Goal: Task Accomplishment & Management: Use online tool/utility

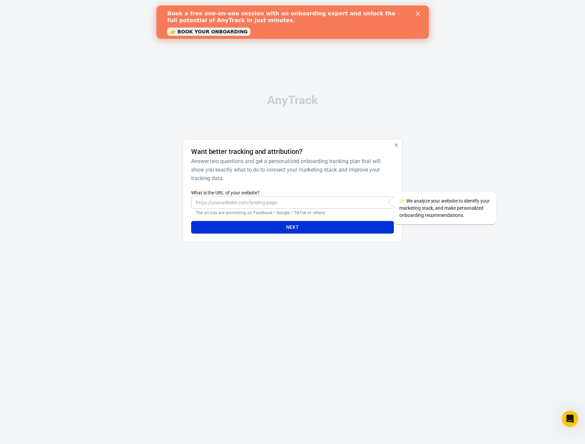
click at [218, 207] on input "What is the URL of your website?" at bounding box center [292, 202] width 203 height 13
type input "https://ilpet.co.il/"
click at [418, 10] on div "Book a free one-on-one session with an onboarding expert and unlock the full po…" at bounding box center [292, 22] width 273 height 28
click at [419, 14] on icon "Close" at bounding box center [418, 14] width 4 height 4
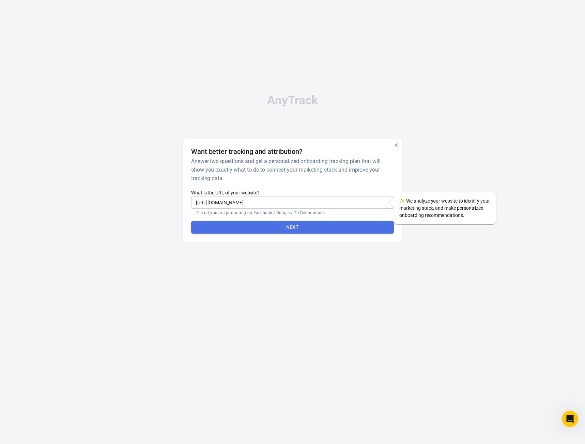
click at [308, 233] on button "Next" at bounding box center [292, 227] width 203 height 13
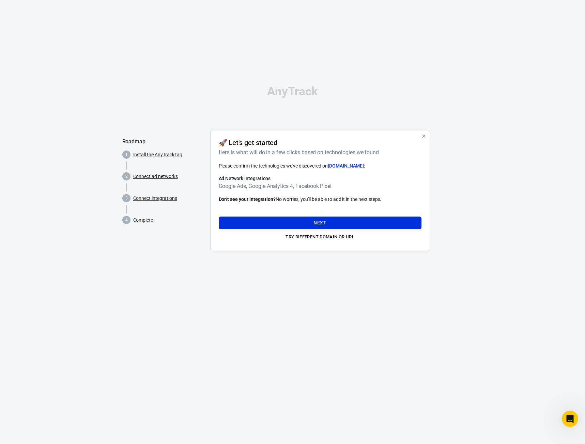
click at [238, 184] on h6 "Google Ads, Google Analytics 4, Facebook Pixel" at bounding box center [320, 186] width 203 height 9
click at [236, 186] on h6 "Google Ads, Google Analytics 4, Facebook Pixel" at bounding box center [320, 186] width 203 height 9
click at [234, 191] on h6 "Google Ads, Google Analytics 4, Facebook Pixel" at bounding box center [320, 186] width 203 height 9
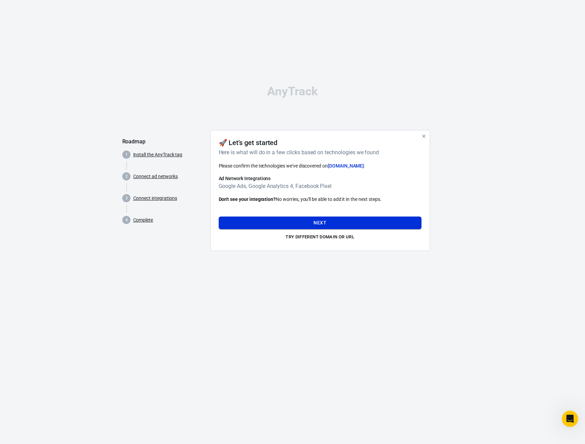
click at [323, 225] on button "Next" at bounding box center [320, 223] width 203 height 13
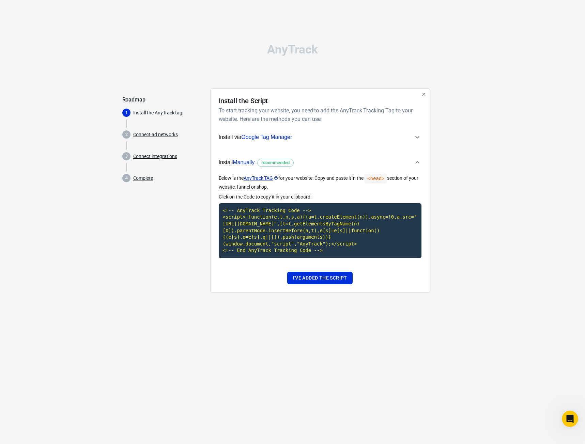
click at [338, 139] on span "Install via Google Tag Manager" at bounding box center [316, 137] width 195 height 9
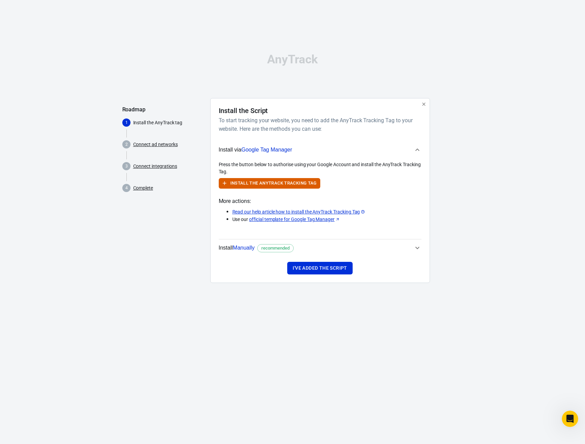
click at [392, 246] on span "Install Manually recommended" at bounding box center [316, 248] width 195 height 9
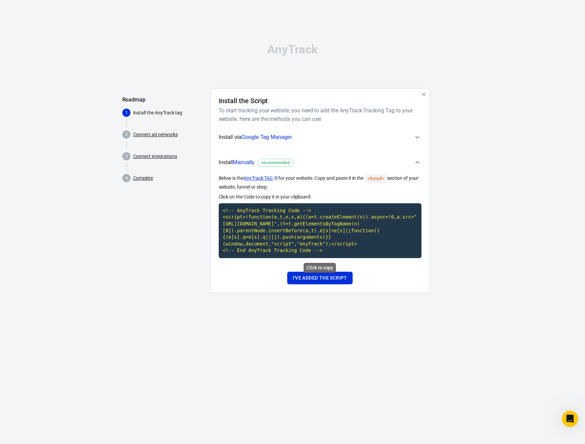
click at [323, 267] on div "Click to copy" at bounding box center [320, 268] width 32 height 10
click at [261, 212] on code "<!-- AnyTrack Tracking Code --> <script>!function(e,t,n,s,a){(a=t.createElement…" at bounding box center [320, 230] width 203 height 55
click at [312, 140] on span "Install via Google Tag Manager" at bounding box center [316, 137] width 195 height 9
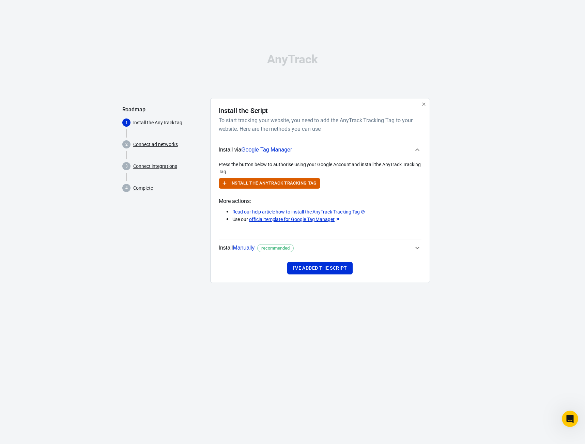
click at [395, 248] on span "Install Manually recommended" at bounding box center [316, 248] width 195 height 9
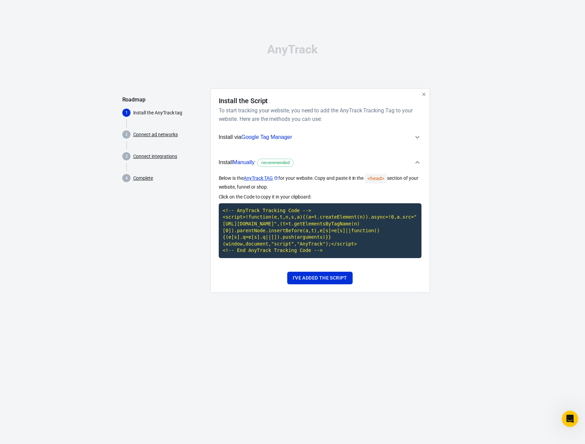
click at [246, 164] on span "Manually" at bounding box center [244, 163] width 22 height 6
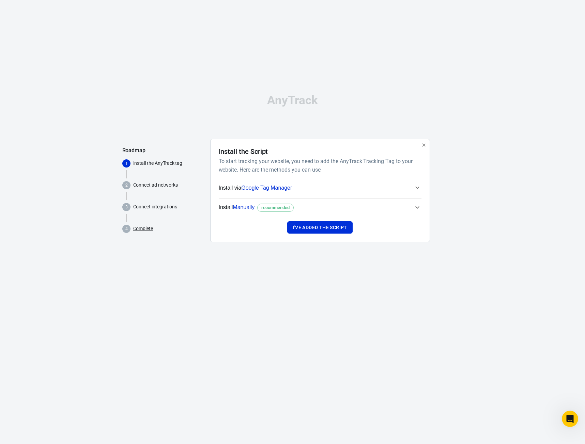
click at [250, 200] on button "Install Manually recommended" at bounding box center [320, 207] width 203 height 17
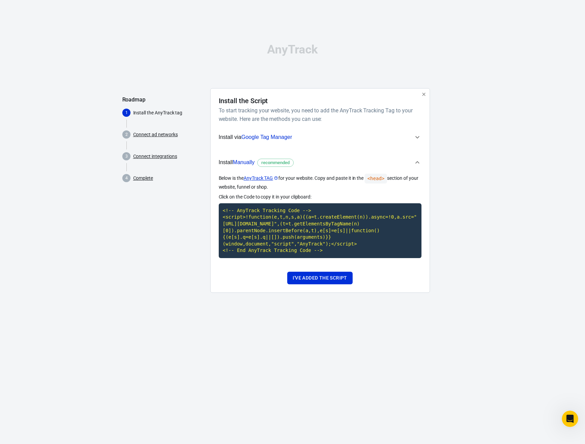
click at [261, 179] on link "AnyTrack TAG" at bounding box center [261, 178] width 35 height 7
click at [304, 242] on code "<!-- AnyTrack Tracking Code --> <script>!function(e,t,n,s,a){(a=t.createElement…" at bounding box center [320, 230] width 203 height 55
click at [248, 163] on span "Manually" at bounding box center [244, 163] width 22 height 6
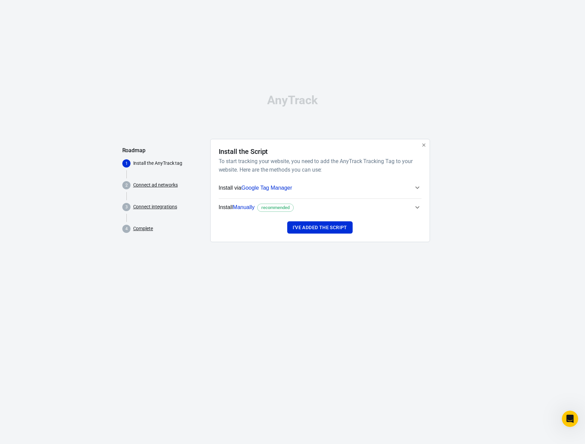
click at [243, 204] on span "Install Manually recommended" at bounding box center [256, 207] width 75 height 9
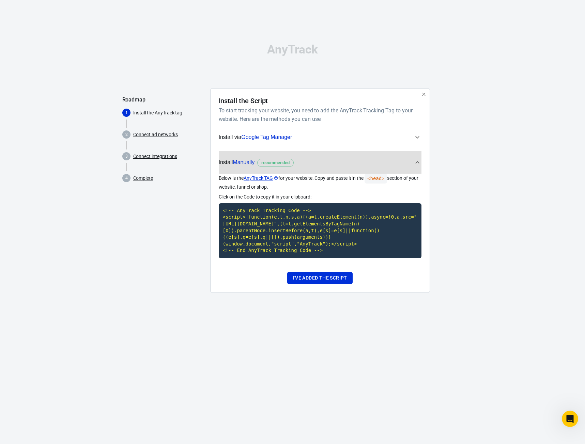
click at [281, 38] on div "AnyTrack Roadmap 1 Install the AnyTrack tag 2 Connect ad networks 3 Connect int…" at bounding box center [292, 171] width 341 height 342
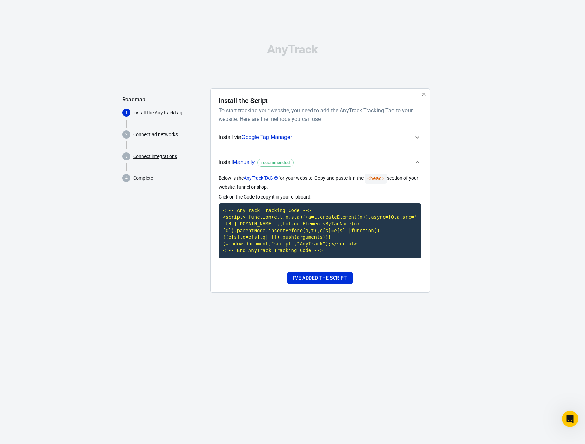
click at [284, 42] on div "AnyTrack Roadmap 1 Install the AnyTrack tag 2 Connect ad networks 3 Connect int…" at bounding box center [292, 171] width 341 height 342
click at [285, 46] on div "AnyTrack" at bounding box center [292, 50] width 341 height 12
click at [318, 230] on code "<!-- AnyTrack Tracking Code --> <script>!function(e,t,n,s,a){(a=t.createElement…" at bounding box center [320, 230] width 203 height 55
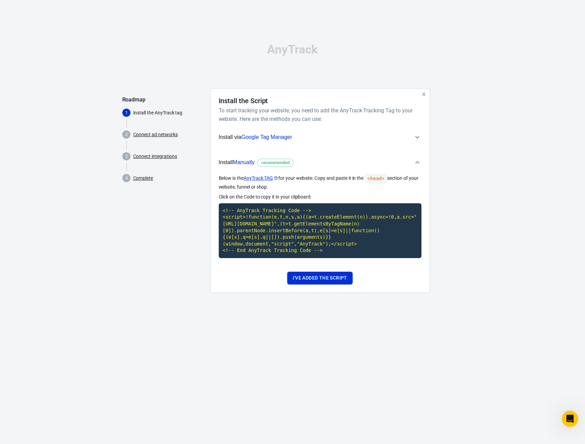
click at [342, 276] on button "I've added the script" at bounding box center [319, 278] width 65 height 13
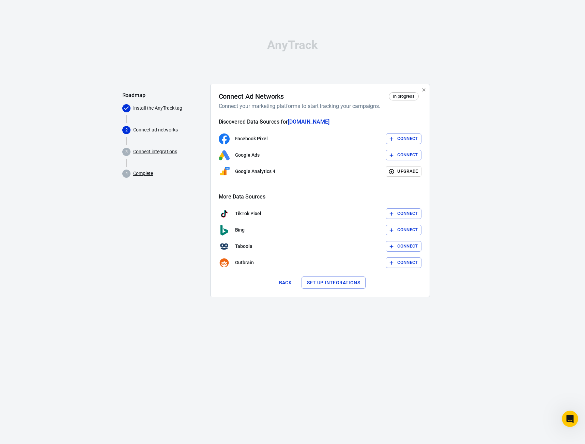
click at [154, 108] on link "Install the AnyTrack tag" at bounding box center [157, 108] width 49 height 7
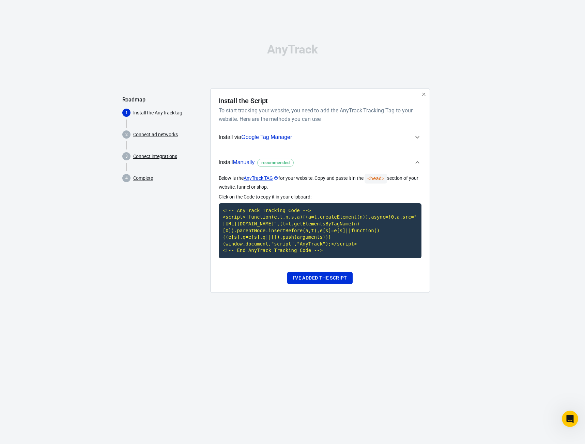
click at [314, 140] on span "Install via Google Tag Manager" at bounding box center [316, 137] width 195 height 9
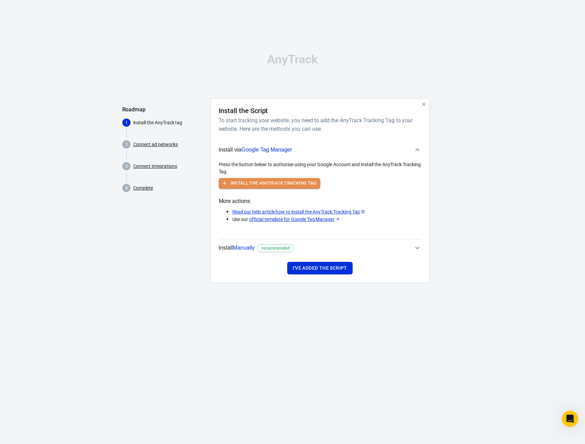
click at [300, 186] on button "Install the AnyTrack Tracking Tag" at bounding box center [270, 183] width 102 height 11
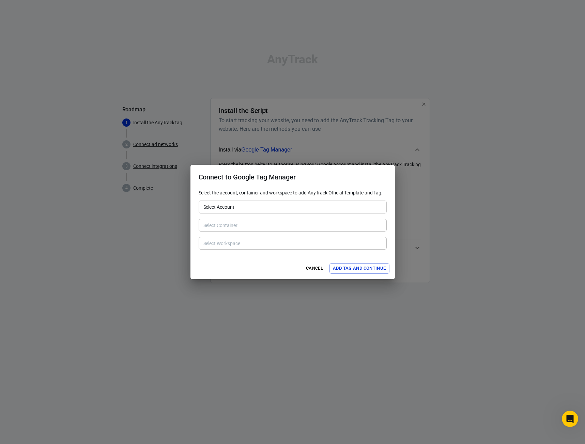
drag, startPoint x: 251, startPoint y: 181, endPoint x: 251, endPoint y: 186, distance: 5.5
click at [251, 182] on h2 "Connect to Google Tag Manager" at bounding box center [293, 177] width 204 height 25
click at [257, 211] on div "Select the account, container and workspace to add AnyTrack Official Template a…" at bounding box center [293, 219] width 188 height 61
click at [257, 211] on input "Select Account" at bounding box center [292, 207] width 183 height 9
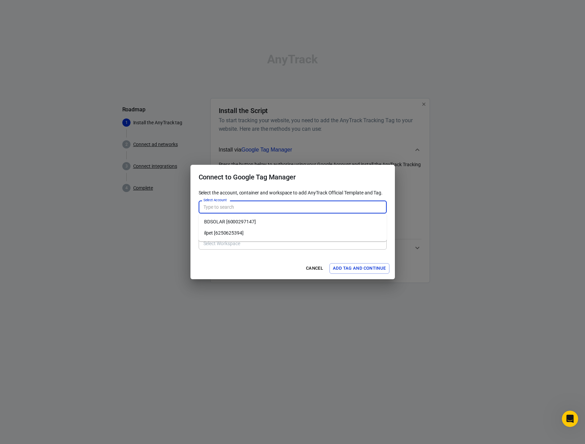
click at [251, 228] on li "ilpet [6250625394]" at bounding box center [293, 233] width 188 height 11
type input "ilpet [6250625394]"
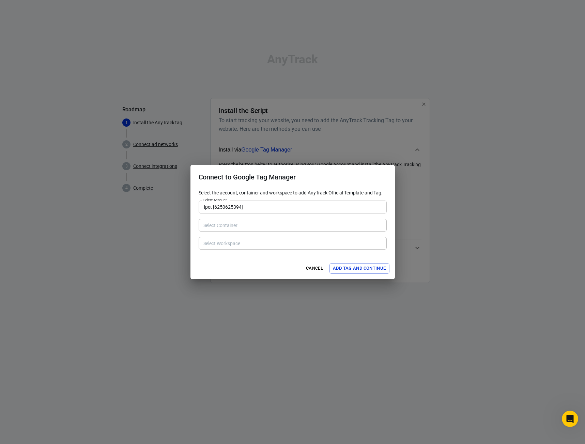
type input "ilpet.co.il [195984713]"
click at [247, 228] on input "ilpet.co.il [195984713]" at bounding box center [292, 225] width 183 height 9
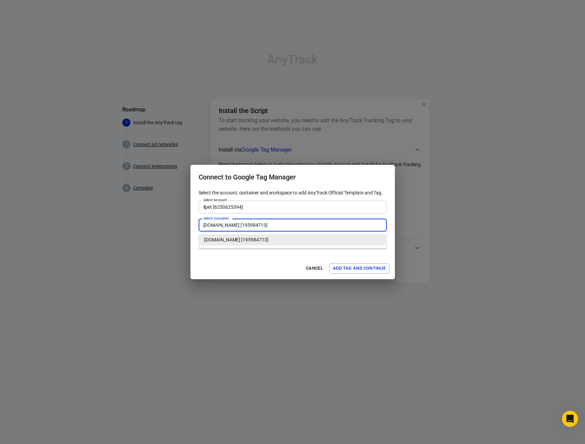
click at [243, 227] on input "ilpet.co.il [195984713]" at bounding box center [292, 225] width 183 height 9
type input "Default Workspace [2]"
click at [310, 221] on div "ilpet.co.il [195984713] Select Container" at bounding box center [293, 225] width 188 height 13
click at [272, 280] on div "Connect to Google Tag Manager Select the account, container and workspace to ad…" at bounding box center [292, 222] width 585 height 444
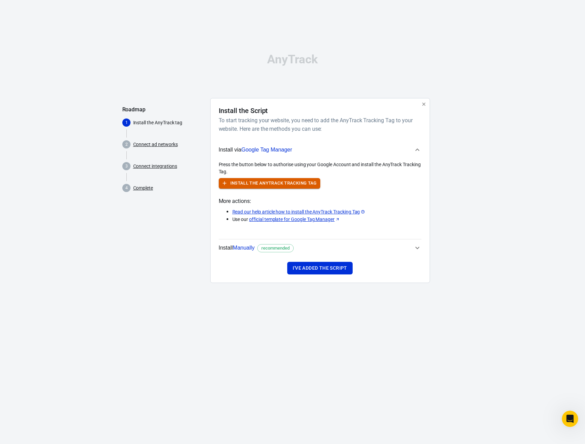
click at [275, 183] on button "Install the AnyTrack Tracking Tag" at bounding box center [270, 183] width 102 height 11
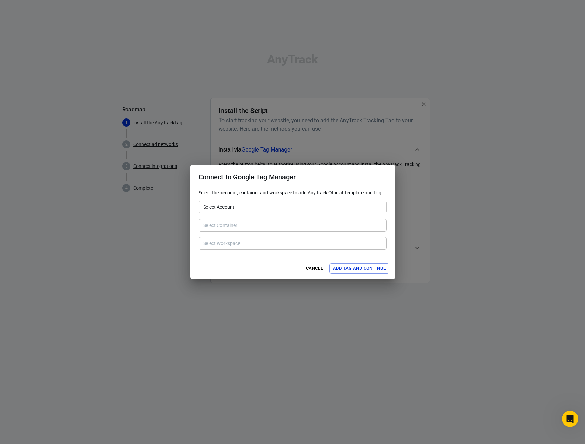
click at [249, 208] on input "Select Account" at bounding box center [292, 207] width 183 height 9
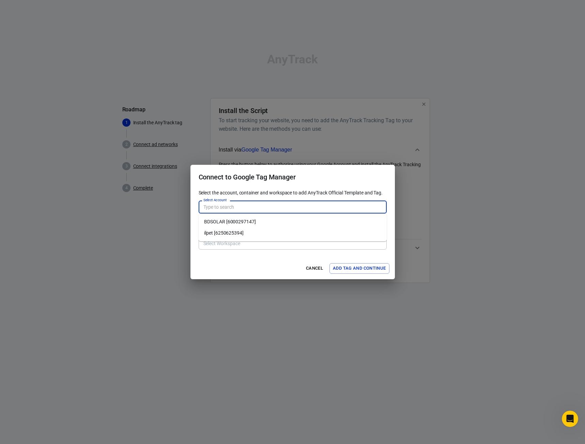
click at [246, 233] on li "ilpet [6250625394]" at bounding box center [293, 233] width 188 height 11
type input "ilpet [6250625394]"
type input "ilpet.co.il [195984713]"
click at [247, 226] on input "ilpet.co.il [195984713]" at bounding box center [292, 225] width 183 height 9
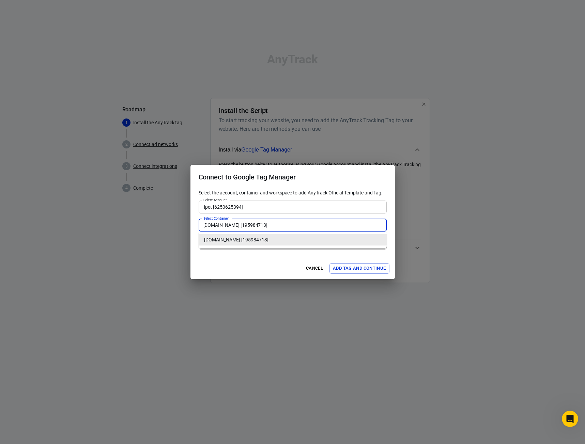
click at [249, 238] on li "ilpet.co.il [195984713]" at bounding box center [293, 239] width 188 height 11
type input "Default Workspace [2]"
click at [319, 245] on input "Default Workspace [2]" at bounding box center [292, 243] width 183 height 9
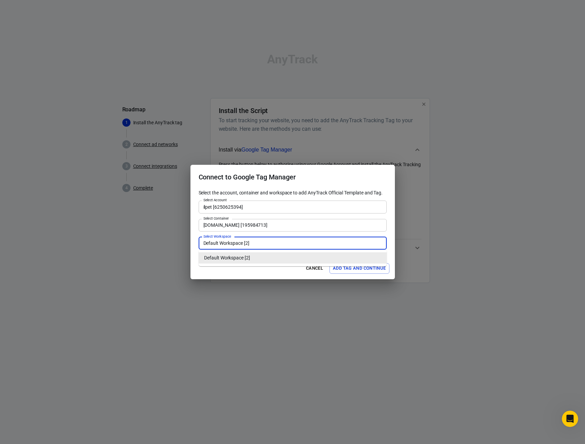
click at [319, 245] on input "Default Workspace [2]" at bounding box center [292, 243] width 183 height 9
drag, startPoint x: 254, startPoint y: 271, endPoint x: 269, endPoint y: 270, distance: 15.7
click at [255, 271] on div "Cancel Add Tag and Continue" at bounding box center [293, 268] width 204 height 21
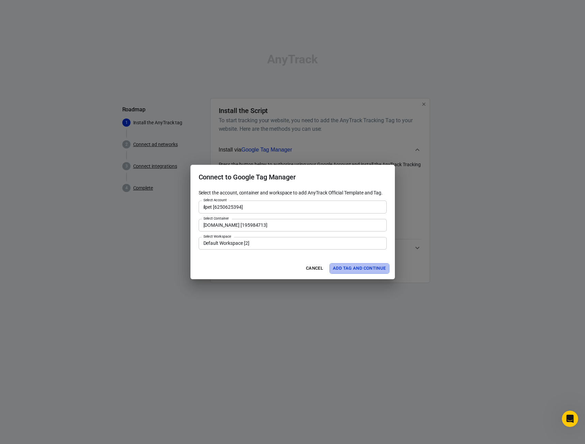
click at [372, 272] on button "Add Tag and Continue" at bounding box center [360, 268] width 60 height 11
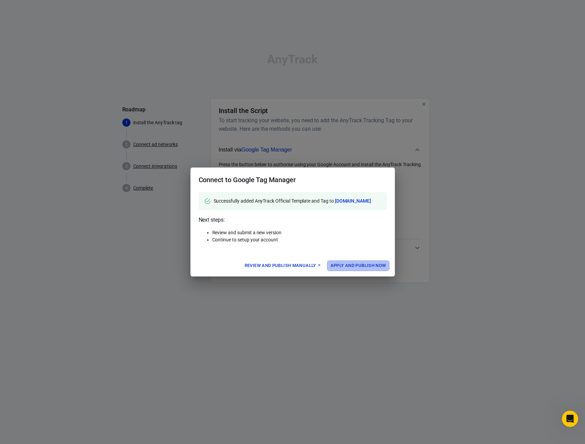
click at [363, 268] on button "Apply and Publish Now" at bounding box center [358, 266] width 62 height 11
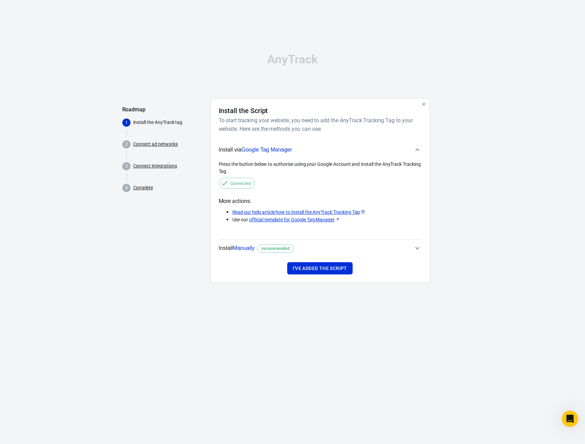
click at [377, 250] on span "Install Manually recommended" at bounding box center [316, 248] width 195 height 9
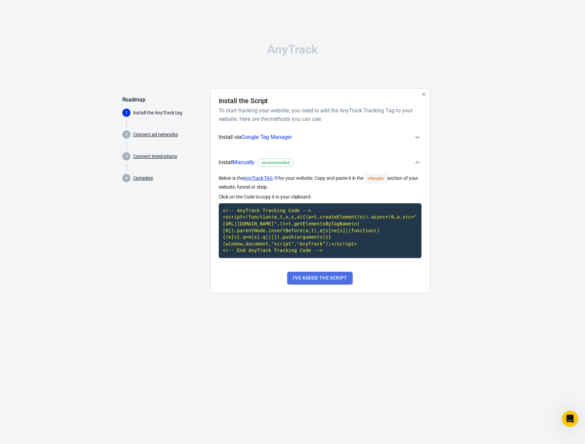
click at [321, 278] on button "I've added the script" at bounding box center [319, 278] width 65 height 13
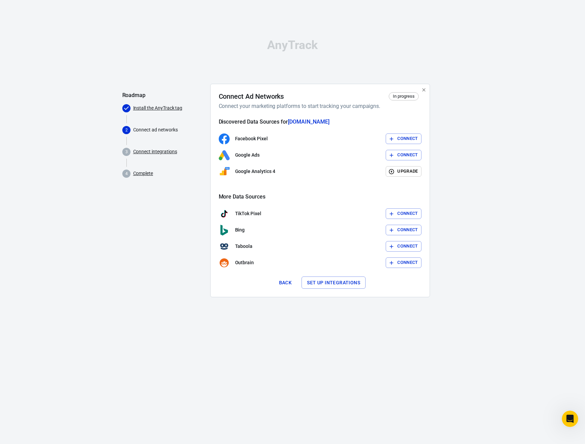
click at [404, 138] on button "Connect" at bounding box center [404, 139] width 36 height 11
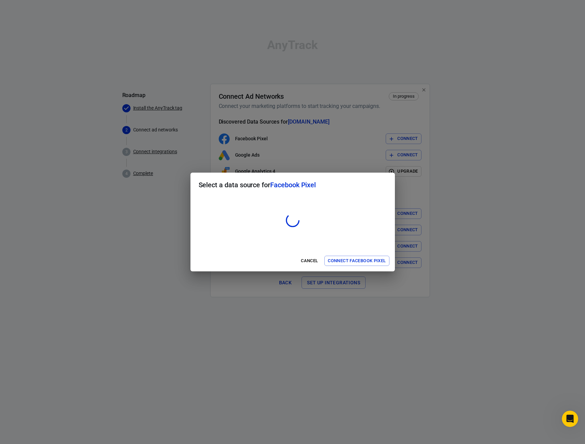
click at [210, 344] on div "Select a data source for Facebook Pixel Cancel Connect Facebook Pixel" at bounding box center [292, 222] width 585 height 444
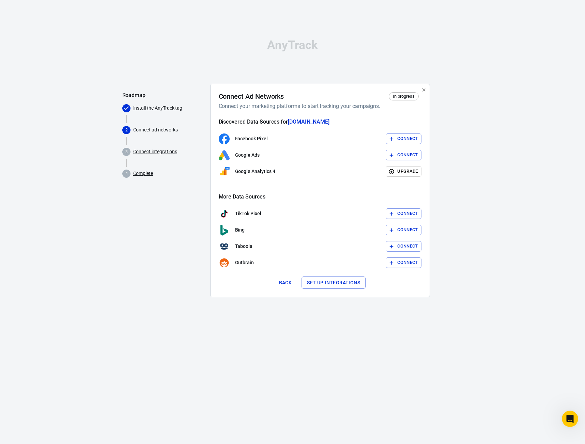
click at [406, 140] on button "Connect" at bounding box center [404, 139] width 36 height 11
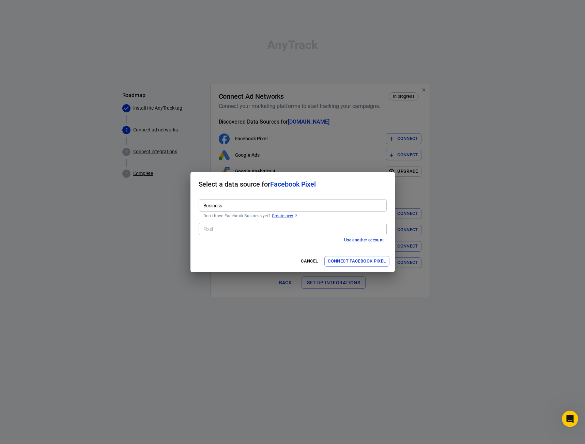
click at [242, 237] on div "Pixel Pixel" at bounding box center [293, 228] width 188 height 17
click at [247, 219] on div "Business Business Don't have Facebook Business yet? Create new" at bounding box center [293, 209] width 188 height 24
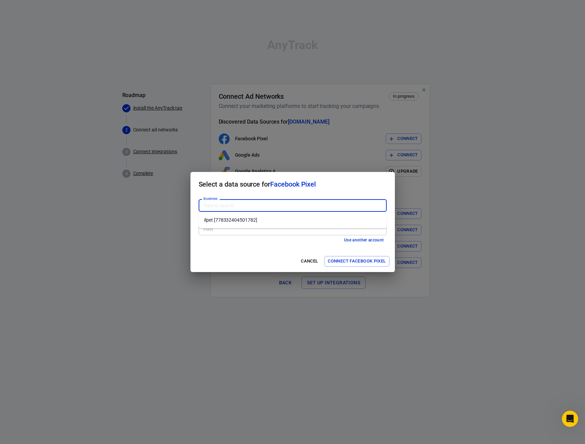
click at [239, 226] on ul "ilpet [778332404501782]" at bounding box center [293, 220] width 188 height 17
click at [240, 220] on li "ilpet [778332404501782]" at bounding box center [293, 220] width 188 height 11
type input "ilpet [778332404501782]"
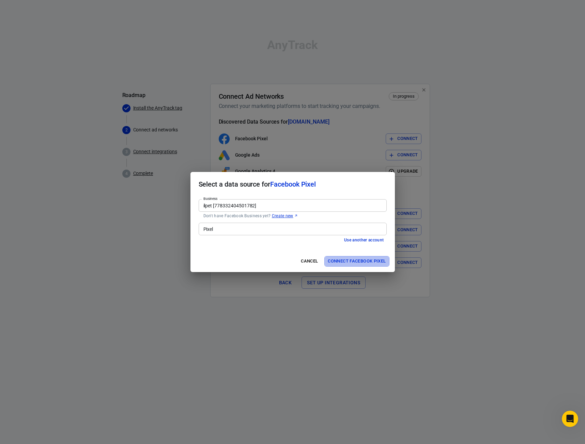
click at [370, 262] on button "Connect Facebook Pixel" at bounding box center [356, 261] width 65 height 11
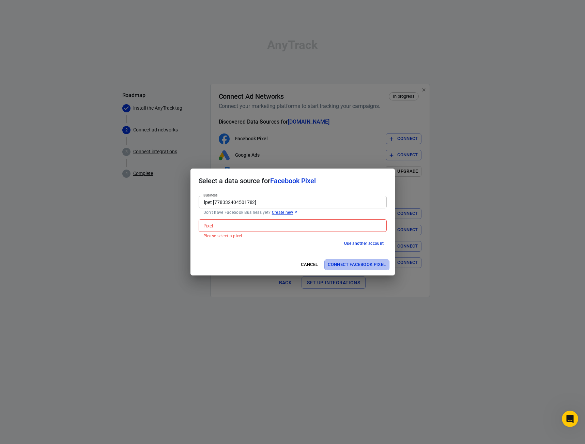
click at [370, 262] on button "Connect Facebook Pixel" at bounding box center [356, 265] width 65 height 11
click at [357, 225] on input "Pixel" at bounding box center [292, 226] width 183 height 9
click at [356, 224] on input "Pixel" at bounding box center [292, 226] width 183 height 9
click at [355, 225] on input "Pixel" at bounding box center [292, 226] width 183 height 9
click at [337, 238] on li "ilpet - הפיקסל של Meta [852792590255593]" at bounding box center [293, 240] width 188 height 11
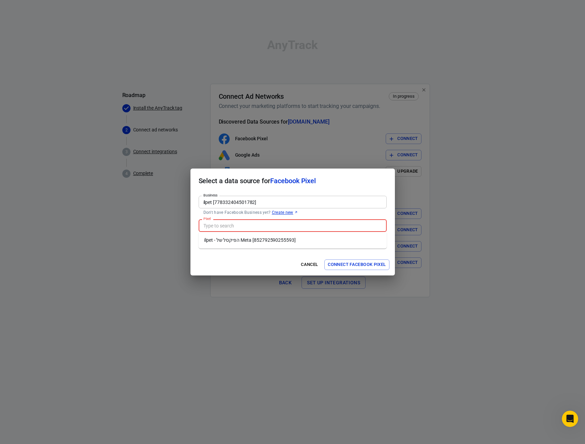
type input "ilpet - הפיקסל של Meta [852792590255593]"
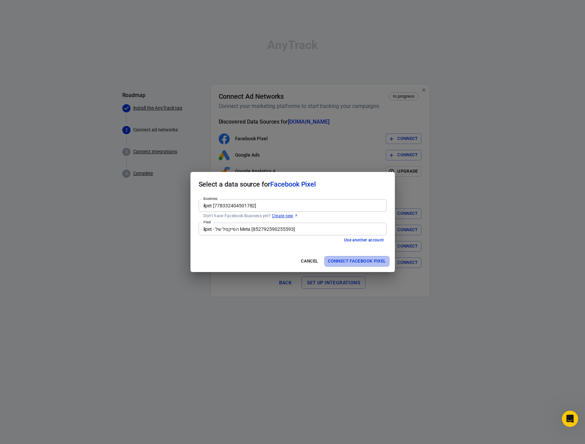
click at [351, 259] on button "Connect Facebook Pixel" at bounding box center [356, 261] width 65 height 11
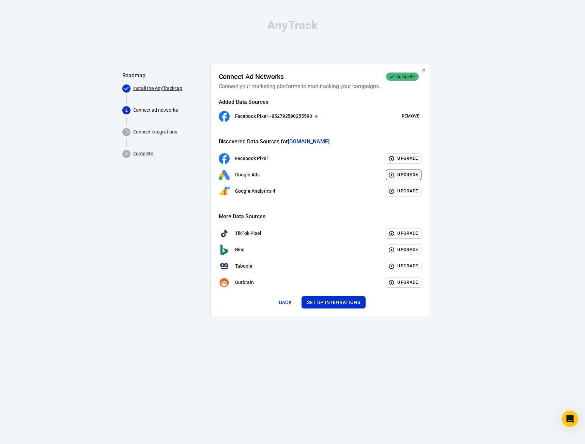
click at [407, 177] on button "Upgrade" at bounding box center [404, 175] width 36 height 11
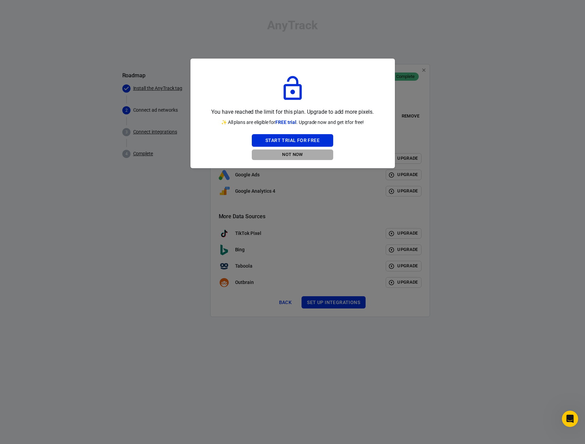
click at [294, 155] on button "Not Now" at bounding box center [292, 155] width 81 height 11
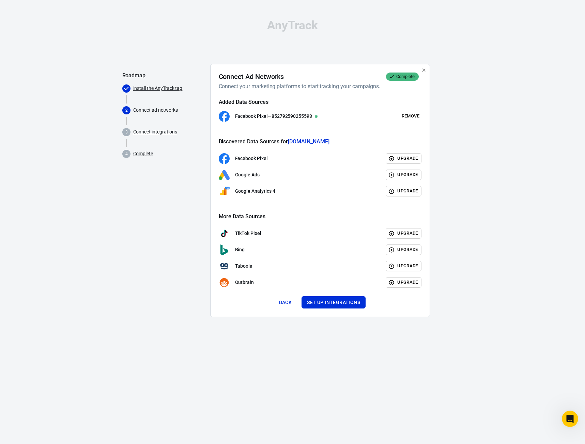
click at [425, 159] on div "Connect Ad Networks Complete Connect your marketing platforms to start tracking…" at bounding box center [320, 191] width 220 height 254
click at [406, 158] on button "Upgrade" at bounding box center [404, 158] width 36 height 11
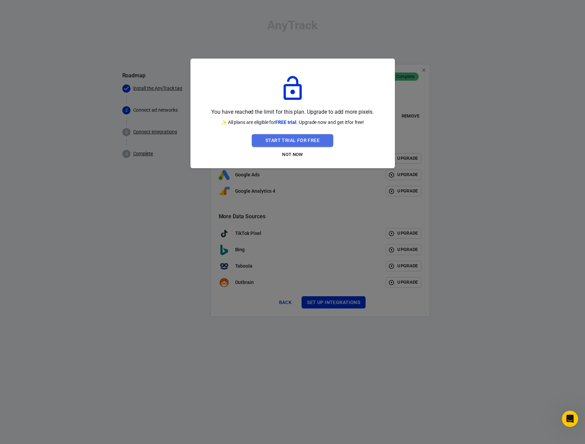
click at [312, 142] on button "Start Trial For Free" at bounding box center [292, 140] width 81 height 13
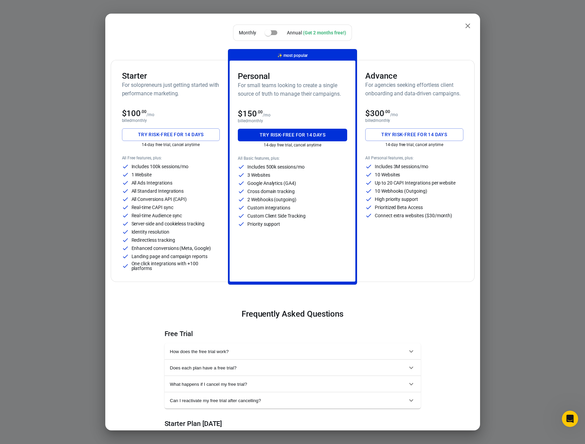
click at [270, 35] on input "checkbox" at bounding box center [268, 32] width 39 height 13
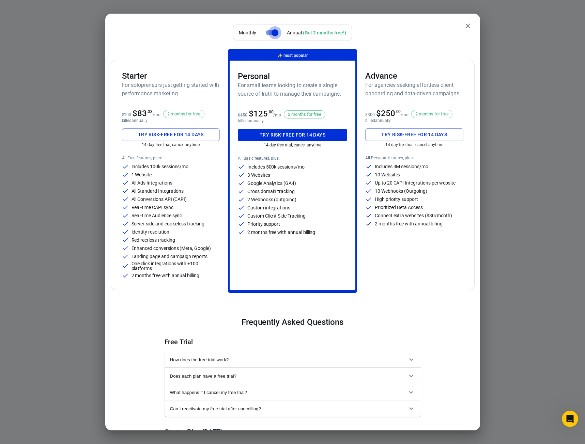
click at [270, 35] on input "checkbox" at bounding box center [275, 32] width 39 height 13
checkbox input "false"
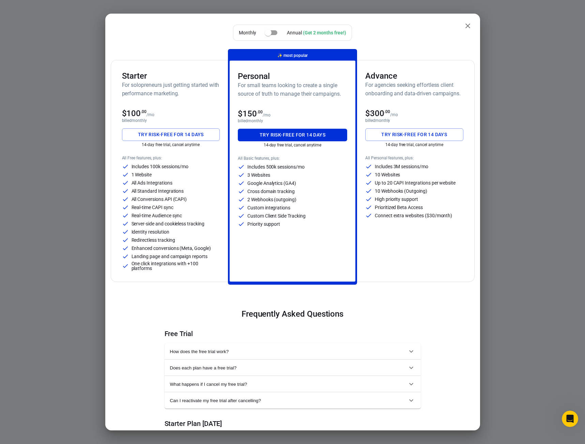
click at [267, 169] on p "Includes 500k sessions/mo" at bounding box center [275, 167] width 57 height 5
click at [279, 192] on p "Cross domain tracking" at bounding box center [270, 191] width 47 height 5
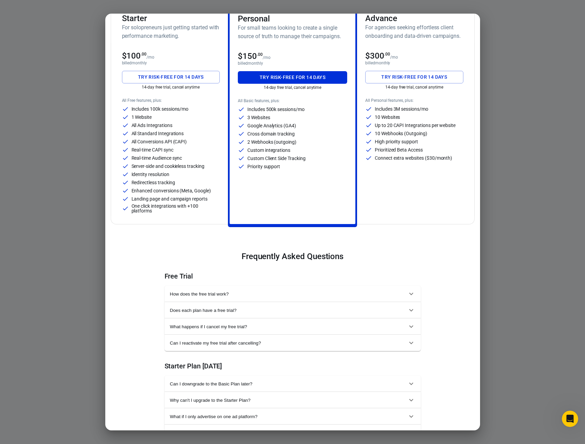
scroll to position [68, 0]
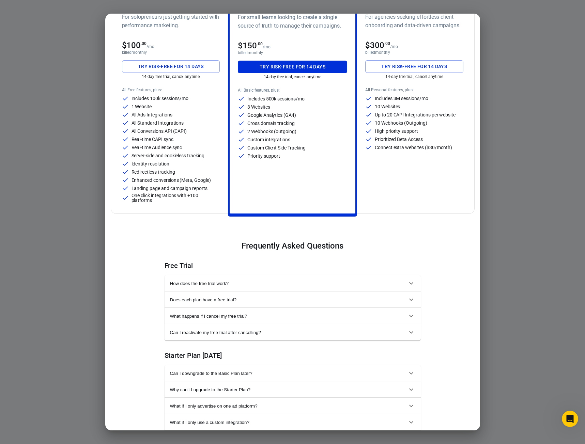
click at [252, 285] on span "How does the free trial work?" at bounding box center [288, 283] width 237 height 5
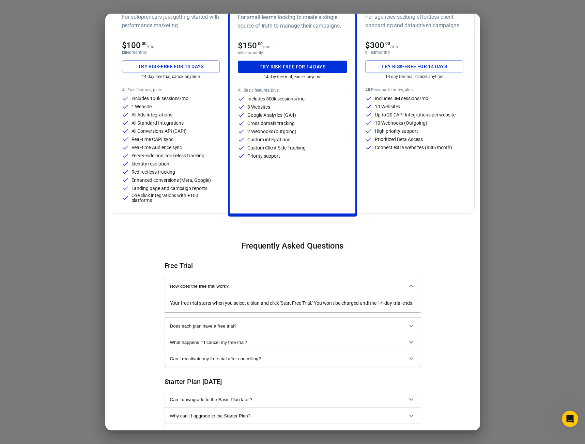
click at [252, 285] on span "How does the free trial work?" at bounding box center [288, 286] width 237 height 5
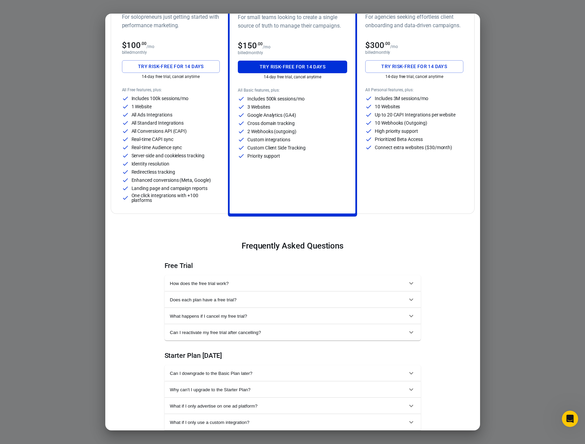
click at [251, 295] on button "Does each plan have a free trial?" at bounding box center [293, 300] width 256 height 16
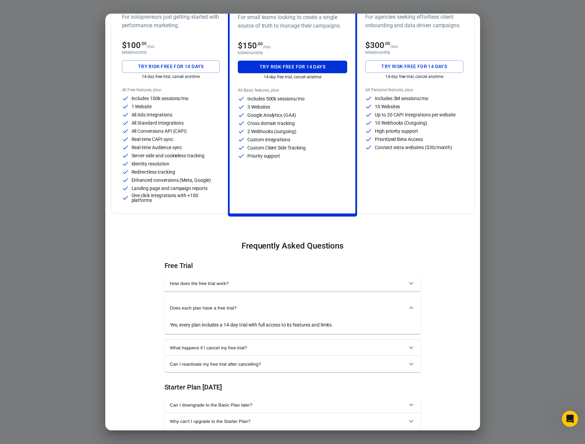
click at [249, 300] on button "Does each plan have a free trial?" at bounding box center [293, 308] width 256 height 22
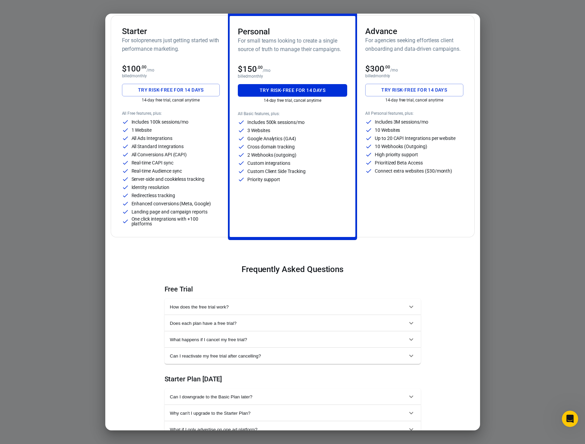
scroll to position [0, 0]
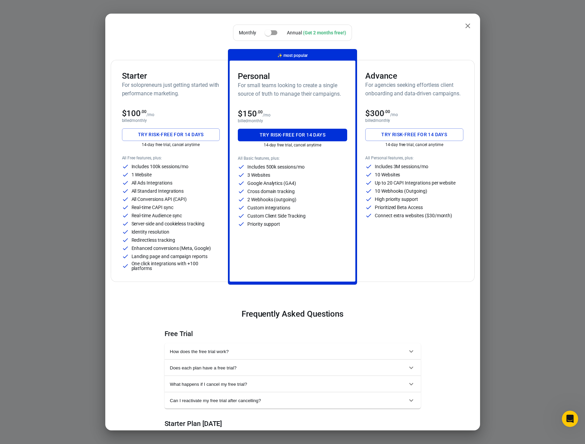
click at [466, 24] on icon "close" at bounding box center [468, 26] width 5 height 5
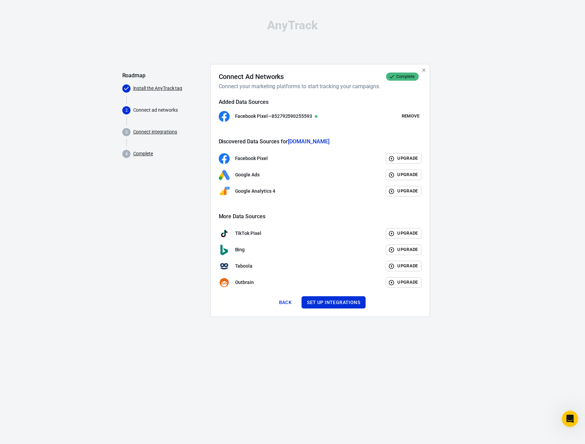
click at [254, 143] on h5 "Discovered Data Sources for ilpet.co.il" at bounding box center [320, 141] width 203 height 7
click at [259, 153] on div "Discovered Data Sources for ilpet.co.il Facebook Pixel Upgrade Google Ads Upgra…" at bounding box center [320, 167] width 203 height 59
click at [261, 159] on p "Facebook Pixel" at bounding box center [251, 158] width 33 height 7
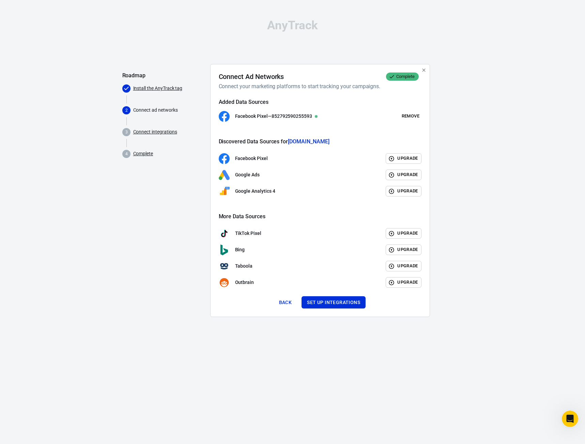
click at [403, 164] on div "Facebook Pixel Upgrade Google Ads Upgrade Google Analytics 4 Upgrade" at bounding box center [320, 175] width 203 height 44
click at [401, 160] on button "Upgrade" at bounding box center [404, 158] width 36 height 11
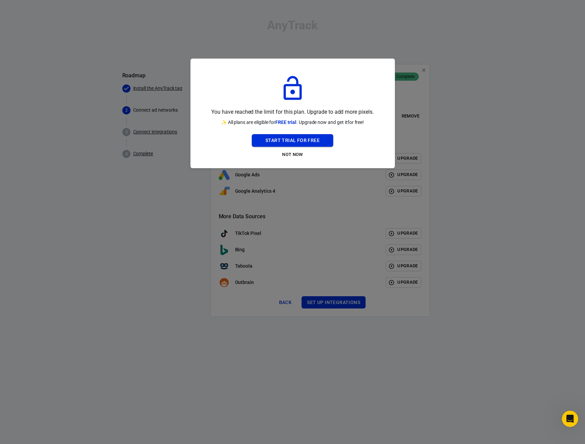
click at [305, 145] on button "Start Trial For Free" at bounding box center [292, 140] width 81 height 13
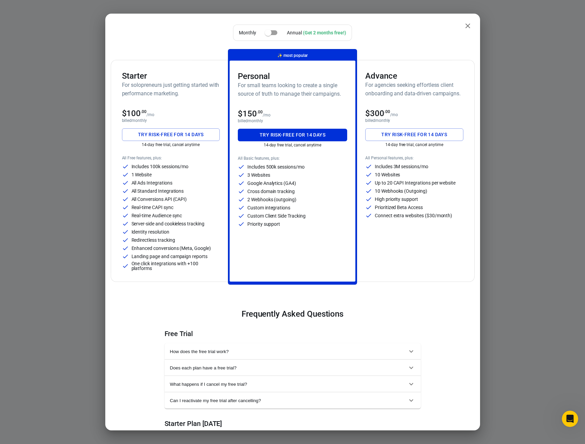
click at [186, 136] on button "Try risk-free for 14 days" at bounding box center [171, 134] width 98 height 13
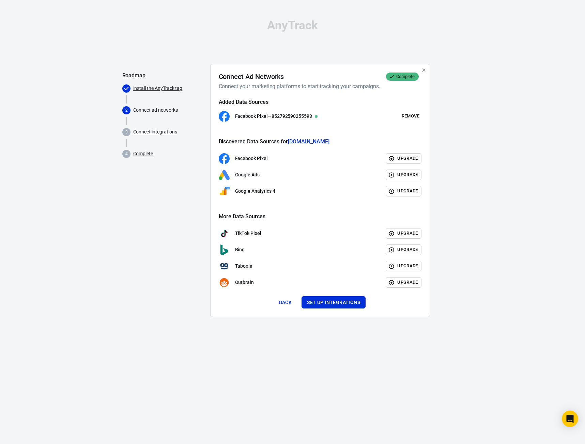
click at [155, 132] on link "Connect integrations" at bounding box center [155, 131] width 44 height 7
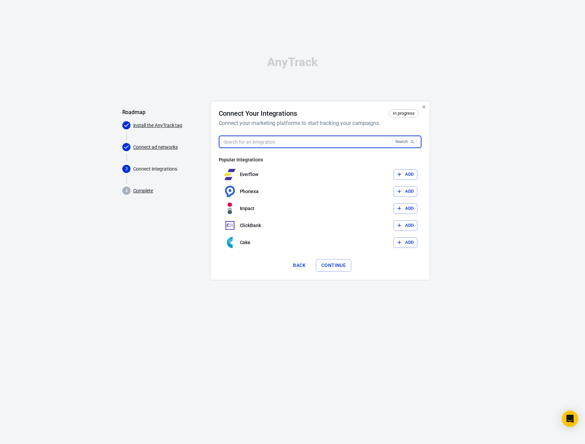
click at [285, 140] on input "text" at bounding box center [304, 142] width 171 height 13
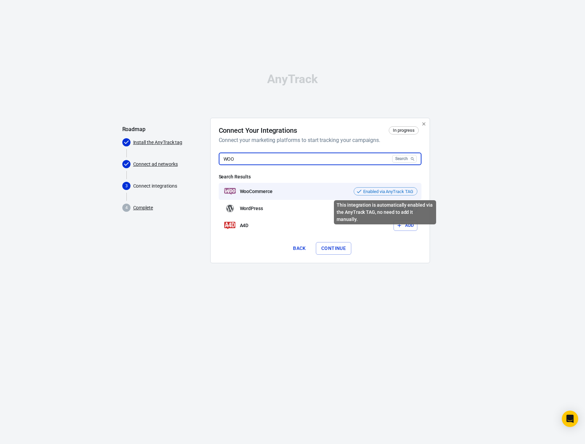
type input "WOO"
click at [375, 190] on span "Enabled via AnyTrack TAG" at bounding box center [388, 191] width 55 height 7
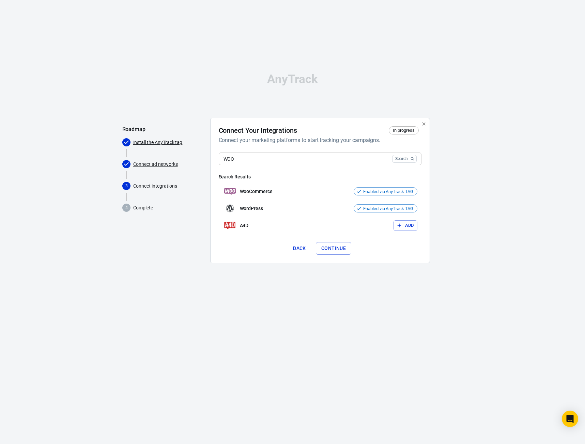
click at [232, 161] on input "WOO" at bounding box center [304, 159] width 171 height 13
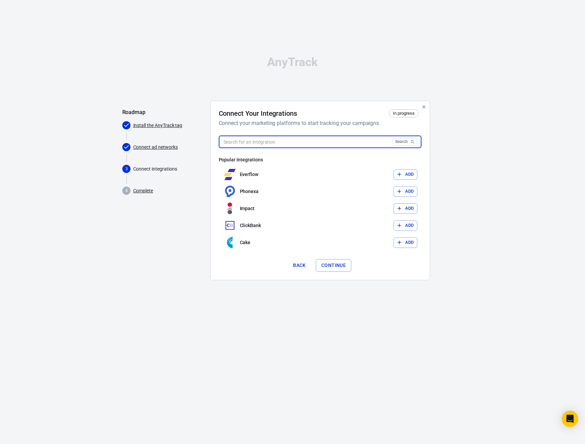
paste input "omnisend"
type input "omnisend"
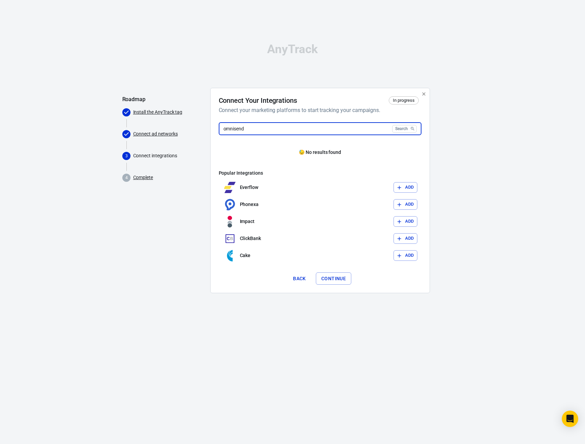
click at [321, 133] on input "omnisend" at bounding box center [304, 129] width 171 height 13
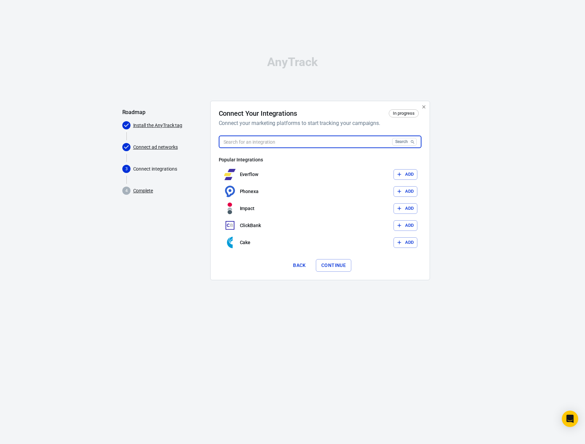
click at [153, 150] on link "Connect ad networks" at bounding box center [155, 147] width 45 height 7
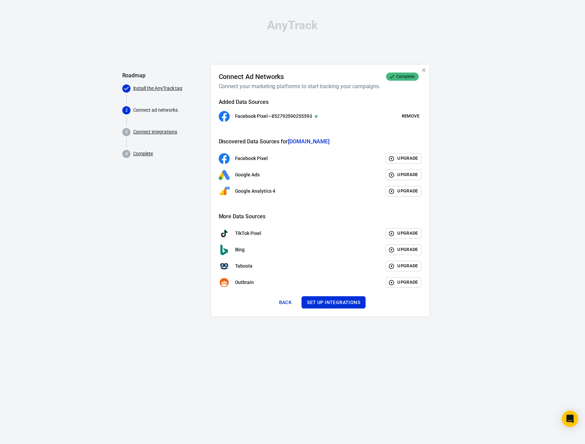
click at [132, 154] on span "4" at bounding box center [127, 154] width 11 height 8
click at [154, 133] on link "Connect integrations" at bounding box center [155, 131] width 44 height 7
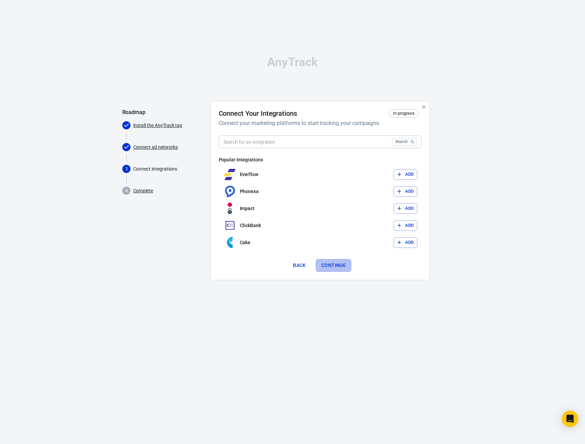
click at [333, 265] on button "Continue" at bounding box center [333, 265] width 35 height 13
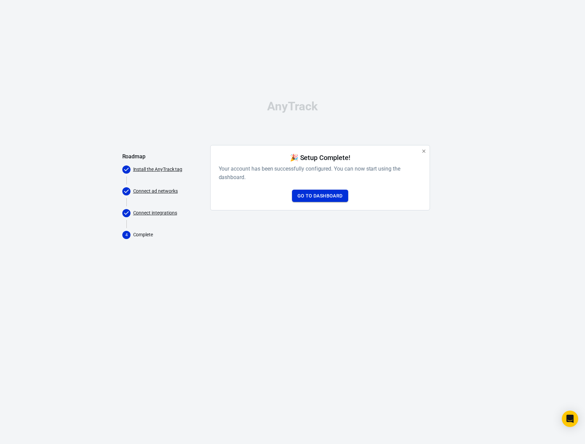
click at [333, 194] on link "Go to Dashboard" at bounding box center [320, 196] width 56 height 13
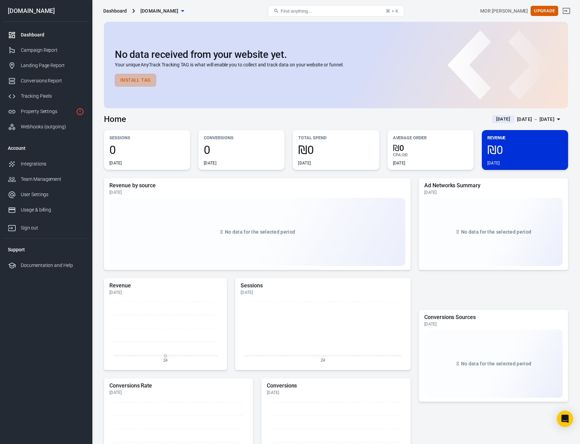
click at [143, 81] on button "Install Tag" at bounding box center [135, 80] width 41 height 13
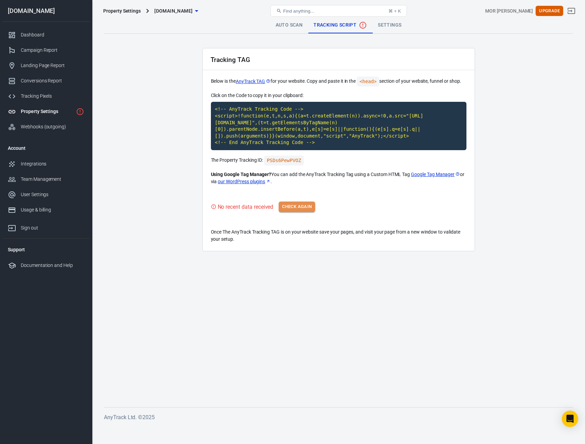
click at [302, 212] on button "Check Again" at bounding box center [297, 207] width 36 height 11
click at [302, 204] on button "Check Again" at bounding box center [297, 207] width 36 height 11
click at [261, 179] on link "our WordPress plugins" at bounding box center [244, 181] width 53 height 7
click at [296, 210] on button "Check Again" at bounding box center [297, 207] width 36 height 11
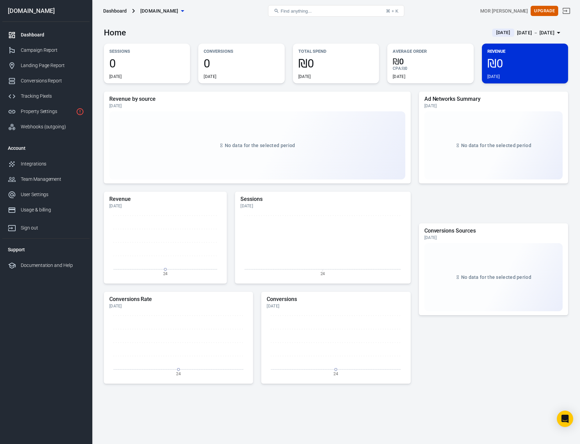
scroll to position [107, 0]
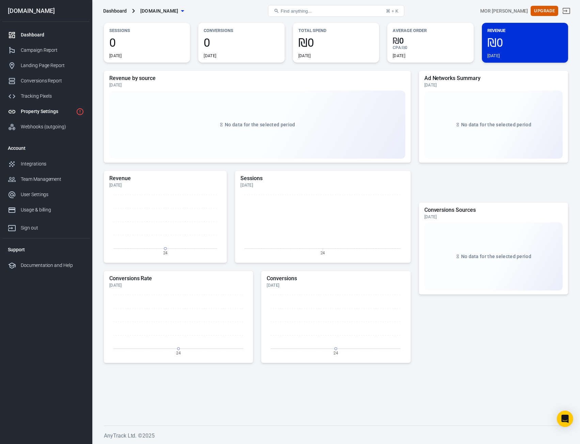
click at [57, 114] on div "Property Settings" at bounding box center [47, 111] width 52 height 7
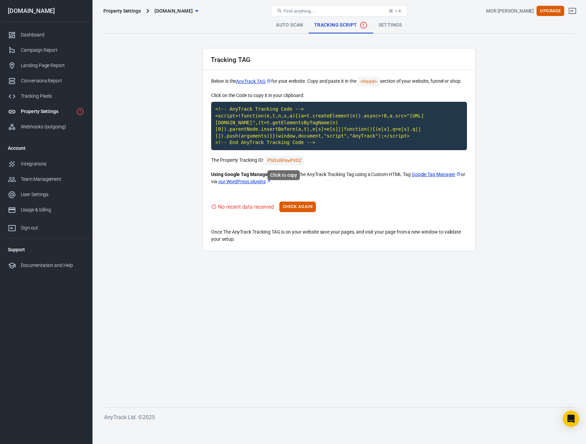
click at [286, 157] on code "PSDs6PewPVOZ" at bounding box center [284, 161] width 40 height 10
click at [309, 208] on button "Check Again" at bounding box center [297, 207] width 36 height 11
click at [263, 182] on link "our WordPress plugins" at bounding box center [244, 181] width 53 height 7
click at [292, 211] on button "Check Again" at bounding box center [297, 207] width 36 height 11
click at [298, 206] on div "No recent data received Check Again" at bounding box center [339, 207] width 256 height 11
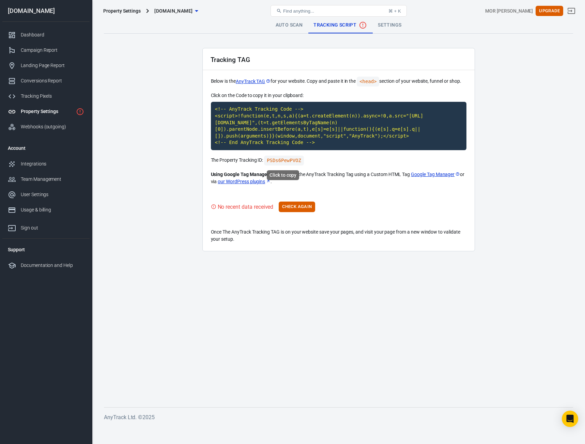
click at [290, 161] on code "PSDs6PewPVOZ" at bounding box center [284, 161] width 40 height 10
click at [284, 162] on code "PSDs6PewPVOZ" at bounding box center [284, 161] width 40 height 10
click at [300, 205] on button "Check Again" at bounding box center [297, 207] width 36 height 11
click at [441, 177] on link "Google Tag Manager" at bounding box center [435, 174] width 49 height 7
click at [288, 160] on code "PSDs6PewPVOZ" at bounding box center [284, 161] width 40 height 10
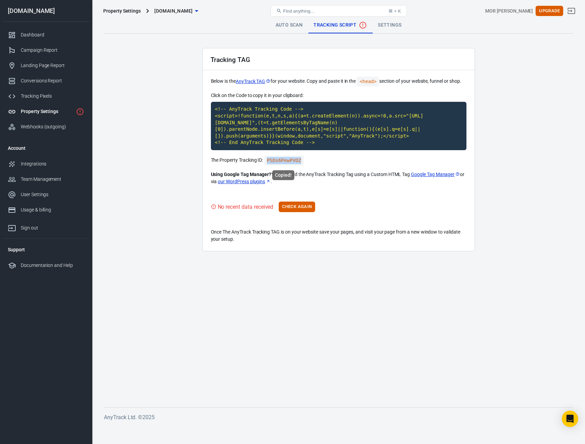
click at [288, 160] on code "PSDs6PewPVOZ" at bounding box center [284, 161] width 40 height 10
click at [292, 209] on button "Check Again" at bounding box center [297, 207] width 36 height 11
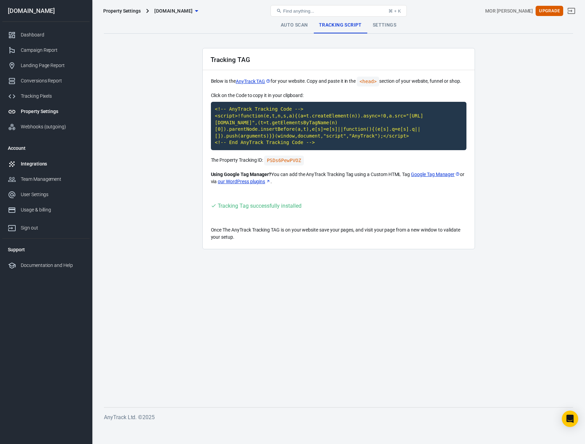
click at [51, 160] on link "Integrations" at bounding box center [45, 163] width 87 height 15
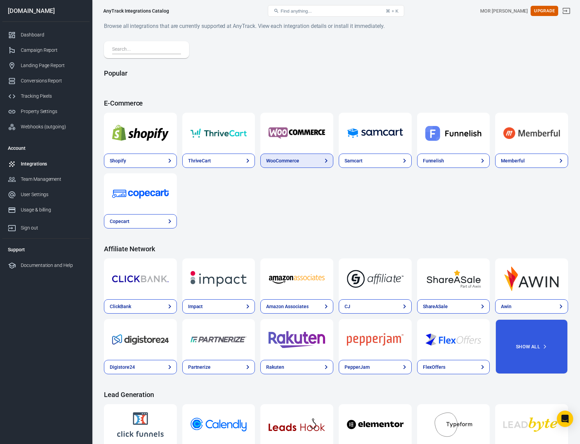
click at [303, 158] on link "WooCommerce" at bounding box center [296, 161] width 73 height 14
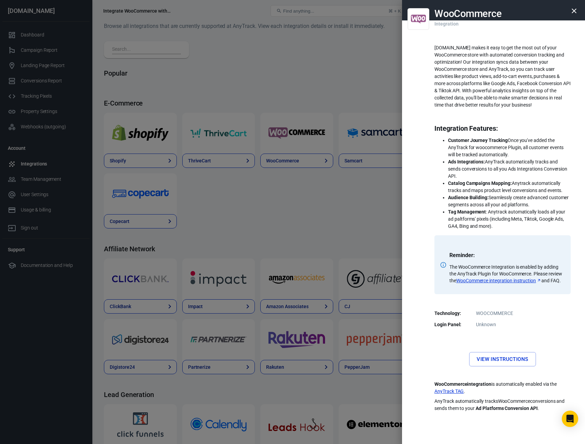
click at [216, 228] on div at bounding box center [292, 222] width 585 height 444
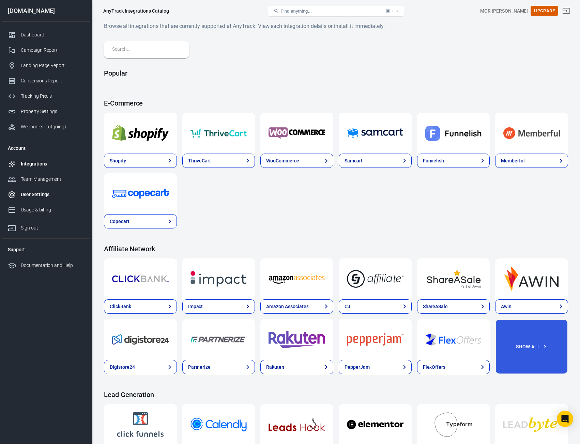
click at [62, 188] on link "User Settings" at bounding box center [45, 194] width 87 height 15
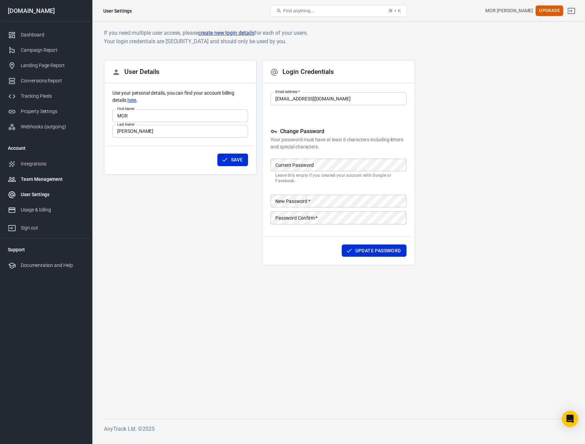
click at [53, 179] on div "Team Management" at bounding box center [52, 179] width 63 height 7
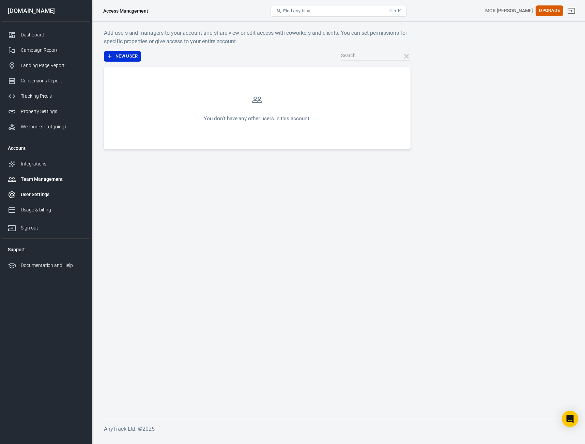
click at [49, 199] on link "User Settings" at bounding box center [45, 194] width 87 height 15
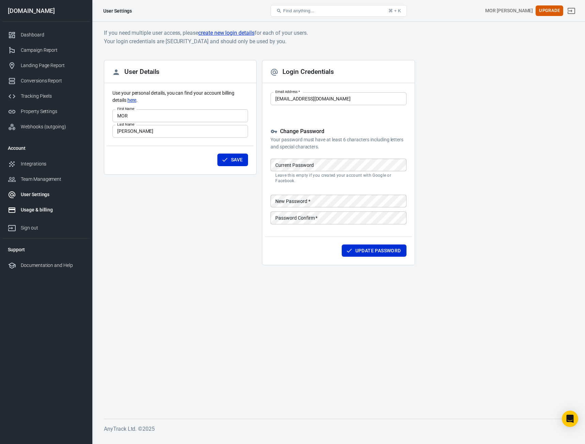
click at [50, 211] on div "Usage & billing" at bounding box center [52, 210] width 63 height 7
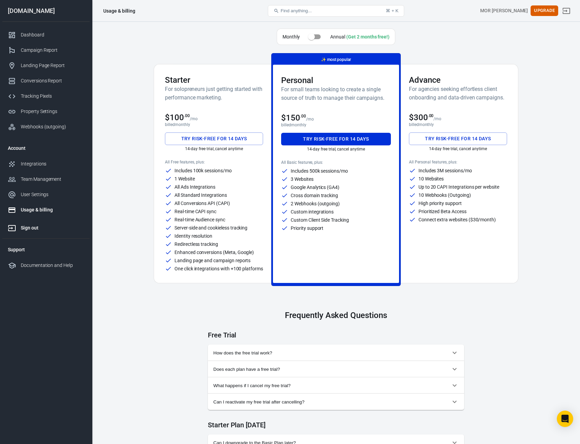
click at [51, 224] on link "Sign out" at bounding box center [45, 227] width 87 height 18
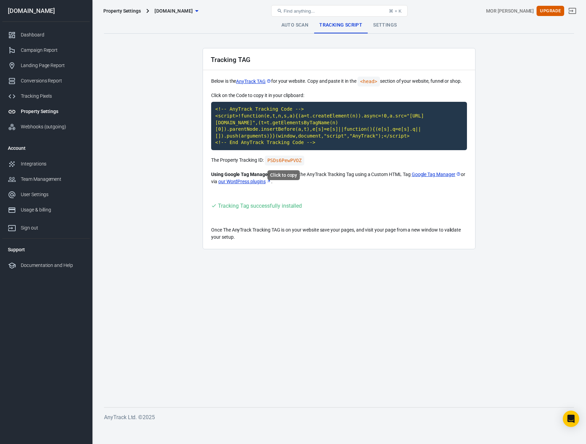
click at [289, 161] on code "PSDs6PewPVOZ" at bounding box center [284, 161] width 40 height 10
click at [382, 29] on link "Settings" at bounding box center [384, 25] width 34 height 16
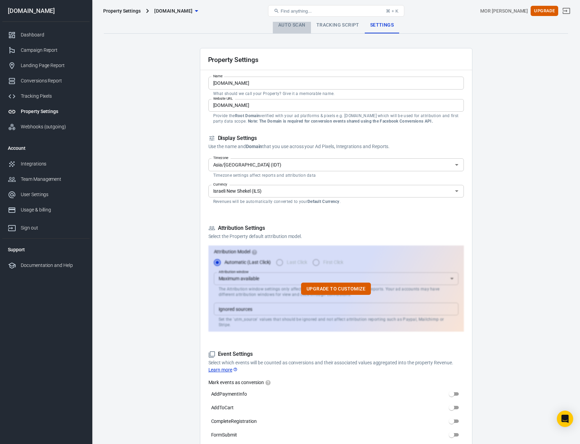
click at [298, 28] on link "Auto Scan" at bounding box center [292, 25] width 38 height 16
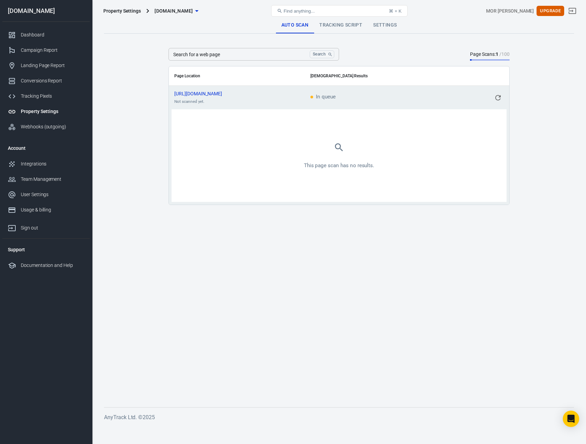
click at [493, 100] on button "scrollable content" at bounding box center [498, 98] width 12 height 12
click at [48, 128] on div "Webhooks (outgoing)" at bounding box center [52, 126] width 63 height 7
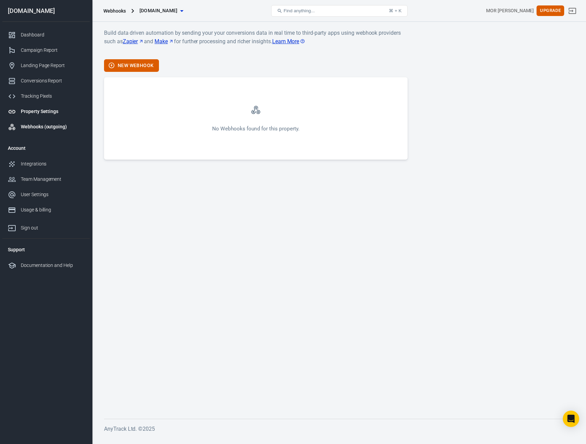
click at [48, 107] on link "Property Settings" at bounding box center [45, 111] width 87 height 15
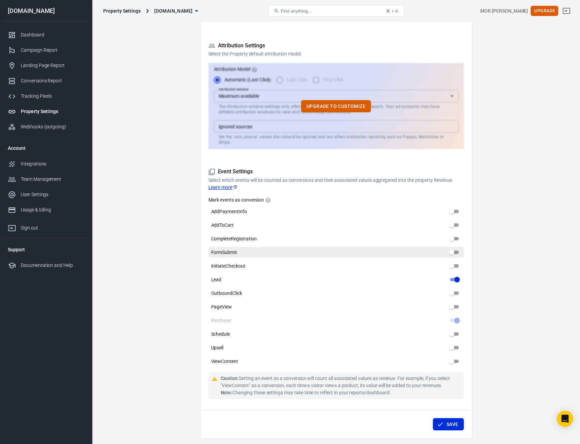
scroll to position [239, 0]
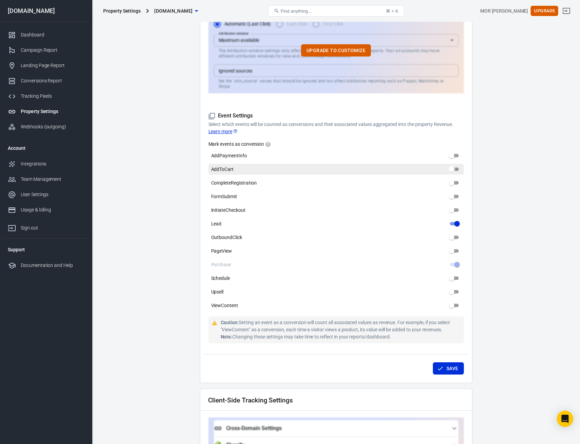
click at [456, 165] on input "AddToCart" at bounding box center [452, 169] width 25 height 8
checkbox input "true"
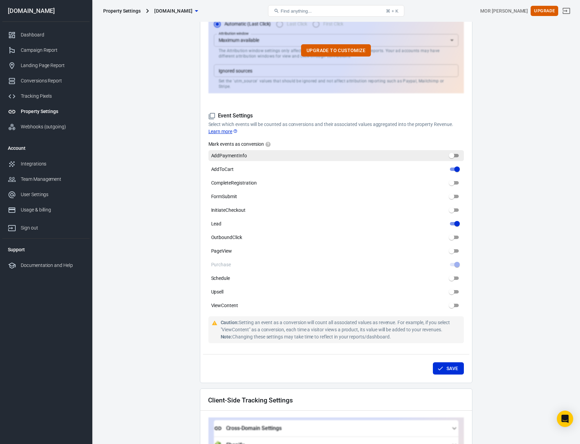
click at [459, 152] on input "AddPaymentInfo" at bounding box center [452, 156] width 25 height 8
checkbox input "true"
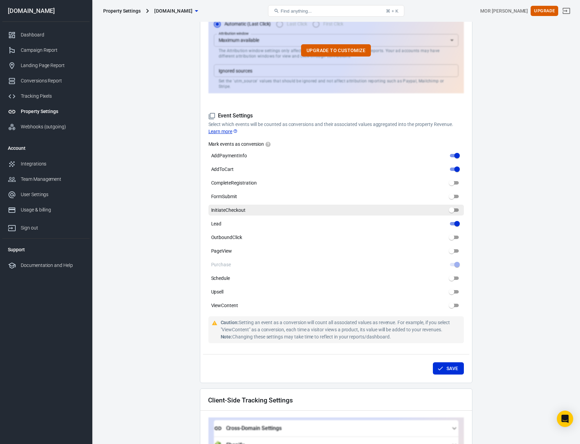
click at [453, 208] on input "InitiateCheckout" at bounding box center [452, 210] width 25 height 8
checkbox input "true"
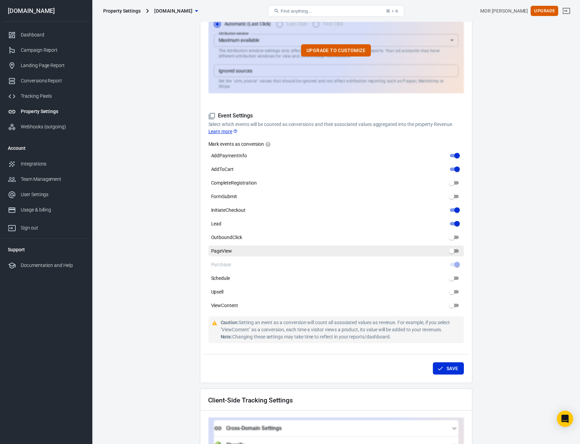
click at [453, 247] on input "PageView" at bounding box center [452, 251] width 25 height 8
checkbox input "true"
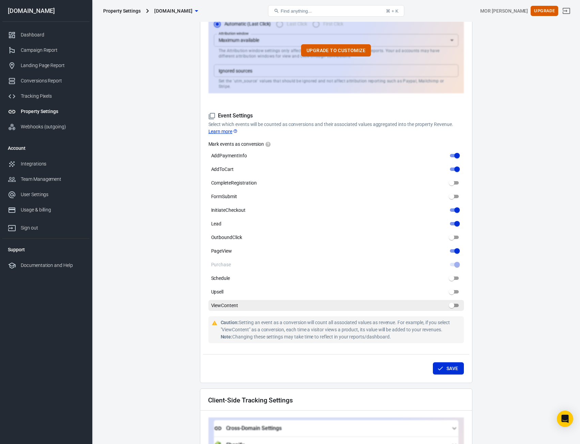
click at [454, 304] on input "ViewContent" at bounding box center [452, 306] width 25 height 8
checkbox input "true"
click at [453, 363] on button "Save" at bounding box center [448, 369] width 31 height 13
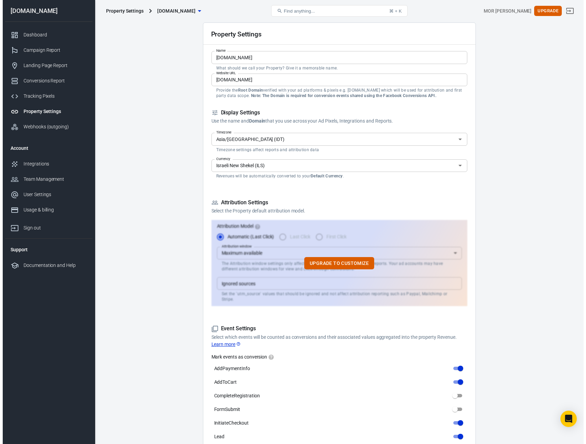
scroll to position [0, 0]
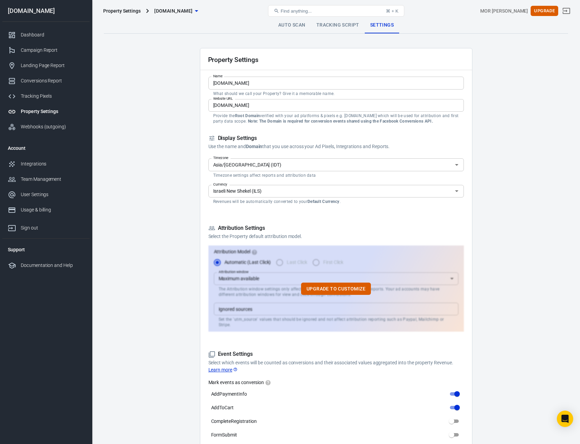
click at [350, 26] on link "Tracking Script" at bounding box center [338, 25] width 54 height 16
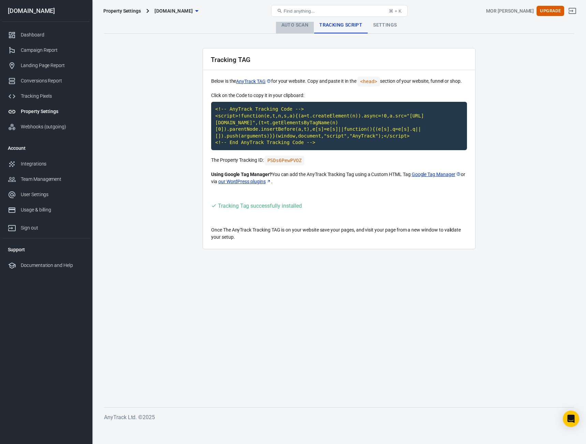
click at [297, 22] on link "Auto Scan" at bounding box center [295, 25] width 38 height 16
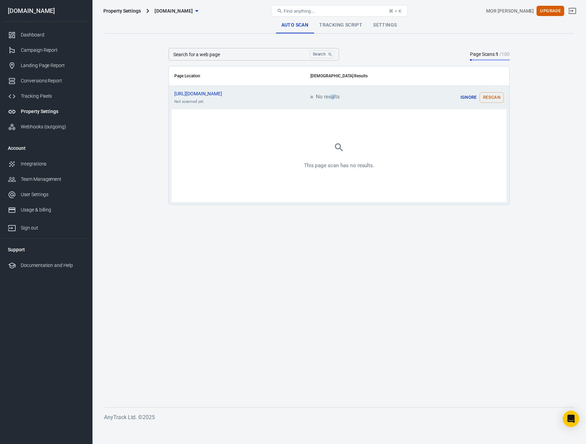
click at [332, 97] on span "No results" at bounding box center [324, 97] width 29 height 6
drag, startPoint x: 328, startPoint y: 97, endPoint x: 321, endPoint y: 98, distance: 7.0
click at [328, 97] on span "No results" at bounding box center [324, 97] width 29 height 6
click at [312, 98] on span "No results" at bounding box center [324, 97] width 29 height 6
click at [217, 93] on span "[URL][DOMAIN_NAME]" at bounding box center [204, 93] width 60 height 5
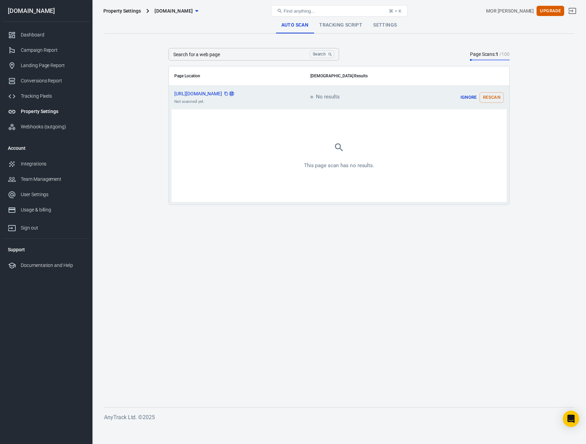
click at [233, 94] on icon "scrollable content" at bounding box center [231, 94] width 4 height 4
drag, startPoint x: 487, startPoint y: 100, endPoint x: 370, endPoint y: 107, distance: 117.1
click at [397, 112] on tbody "https://ilpet.co.il/?gtm_latency=1 Not scanned yet. No results Ignore Rescan Th…" at bounding box center [339, 145] width 340 height 119
click at [339, 102] on td "No results" at bounding box center [364, 98] width 119 height 24
click at [262, 48] on input "Search for a web page" at bounding box center [237, 54] width 138 height 13
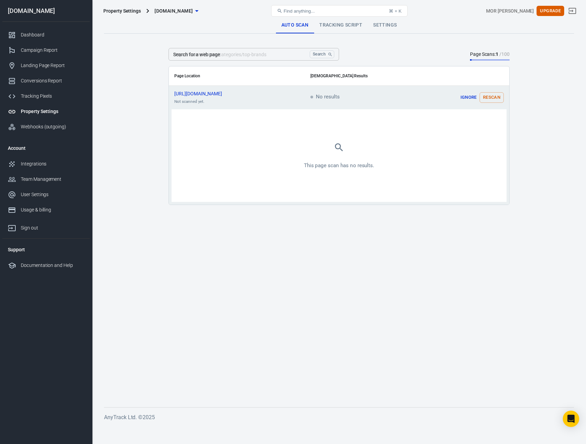
click at [266, 101] on td "https://ilpet.co.il/?gtm_latency=1 Not scanned yet." at bounding box center [237, 98] width 136 height 24
click at [228, 93] on icon "copy" at bounding box center [226, 94] width 4 height 4
click at [496, 100] on button "Rescan" at bounding box center [491, 97] width 24 height 11
click at [352, 29] on link "Tracking Script" at bounding box center [341, 25] width 54 height 16
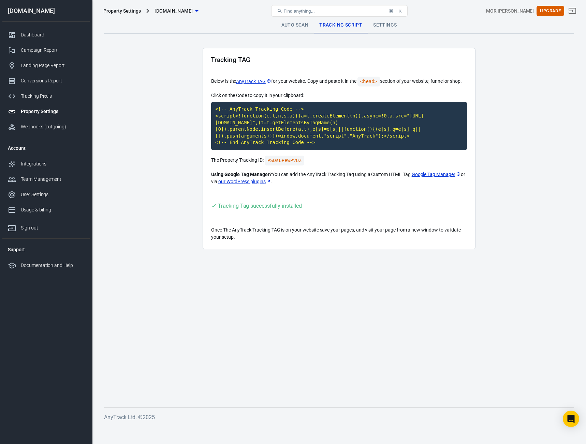
click at [263, 183] on link "our WordPress plugins" at bounding box center [244, 181] width 53 height 7
click at [414, 173] on link "Google Tag Manager" at bounding box center [435, 174] width 49 height 7
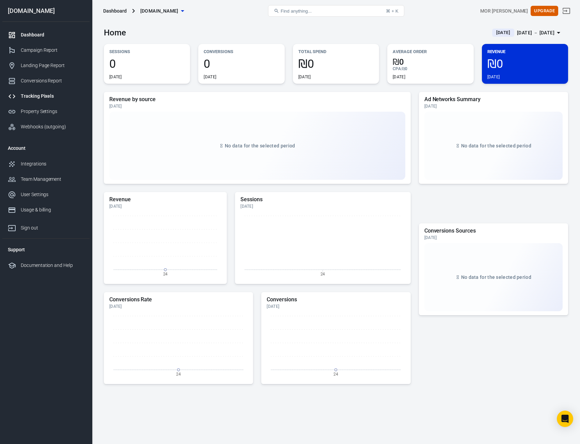
click at [66, 97] on div "Tracking Pixels" at bounding box center [52, 96] width 63 height 7
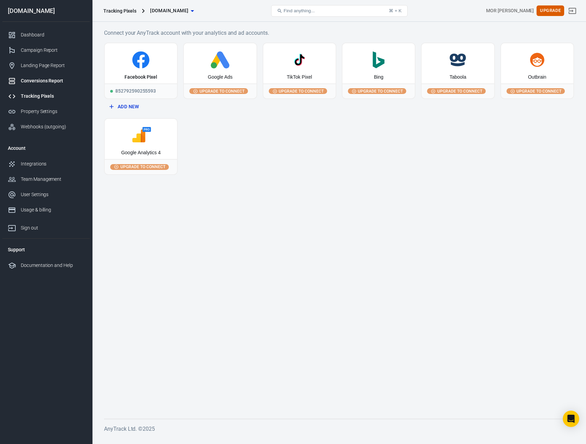
click at [59, 87] on link "Conversions Report" at bounding box center [45, 80] width 87 height 15
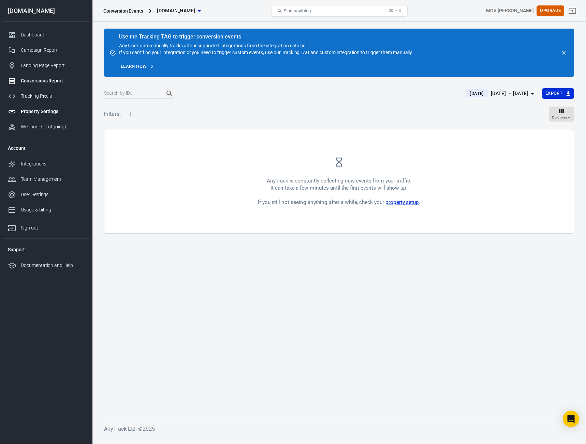
click at [37, 105] on link "Property Settings" at bounding box center [45, 111] width 87 height 15
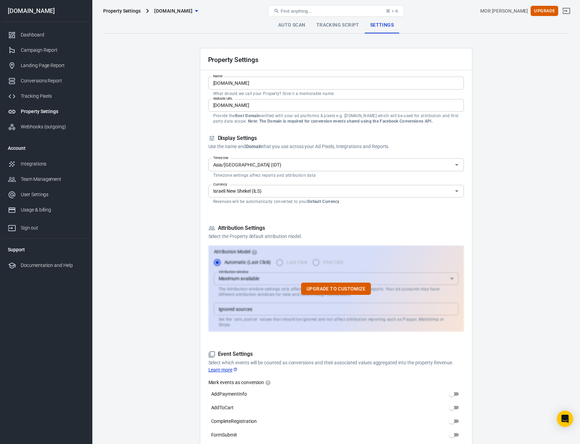
click at [347, 24] on link "Tracking Script" at bounding box center [338, 25] width 54 height 16
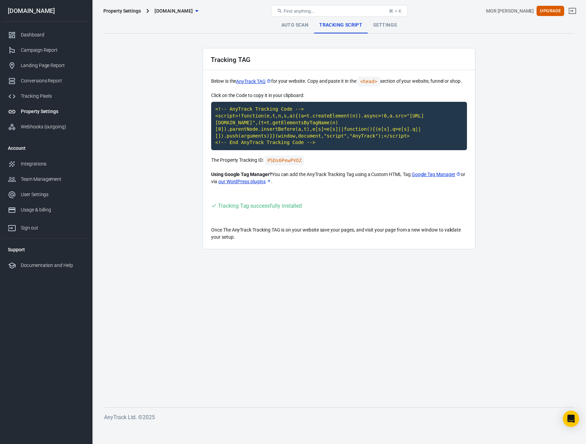
click at [298, 26] on link "Auto Scan" at bounding box center [295, 25] width 38 height 16
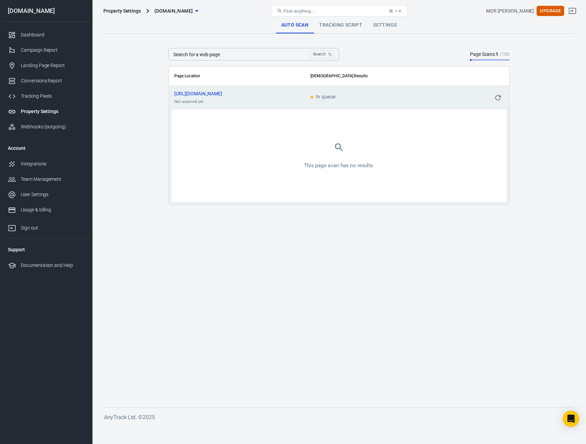
click at [311, 96] on span "scrollable content" at bounding box center [311, 97] width 3 height 3
click at [496, 96] on icon "scrollable content" at bounding box center [497, 97] width 5 height 5
click at [327, 96] on span "In queue" at bounding box center [322, 97] width 25 height 6
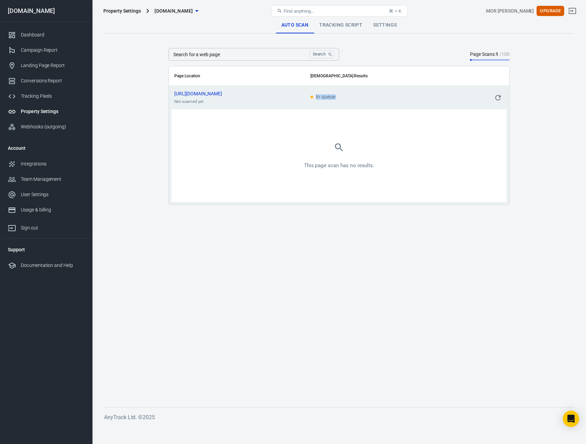
click at [325, 115] on div "This page scan has no results." at bounding box center [339, 156] width 324 height 82
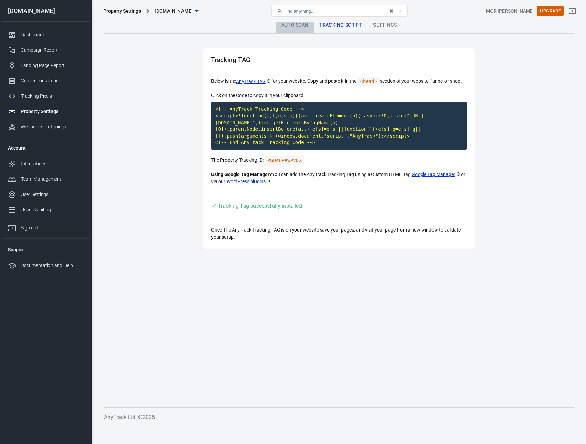
click at [305, 30] on link "Auto Scan" at bounding box center [295, 25] width 38 height 16
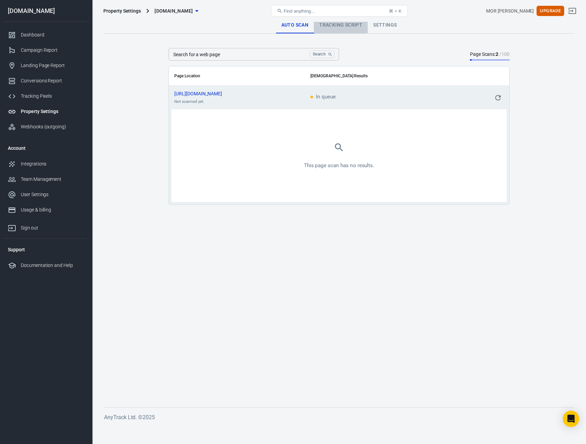
click at [336, 28] on link "Tracking Script" at bounding box center [341, 25] width 54 height 16
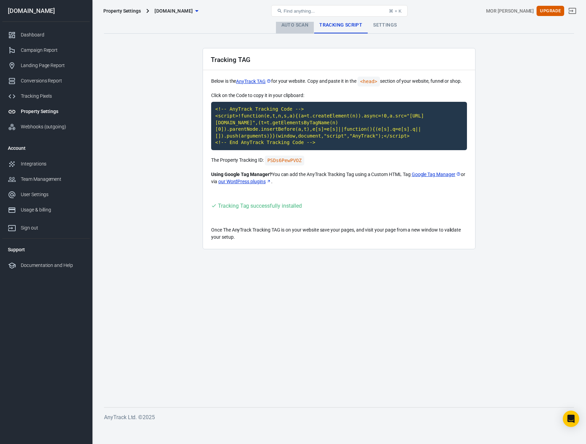
click at [295, 24] on link "Auto Scan" at bounding box center [295, 25] width 38 height 16
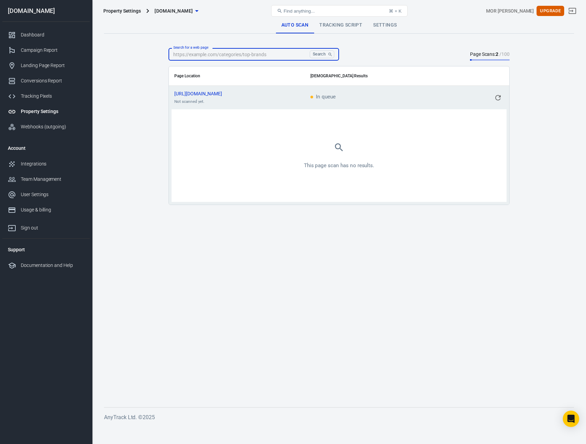
click at [267, 56] on input "Search for a web page" at bounding box center [237, 54] width 138 height 13
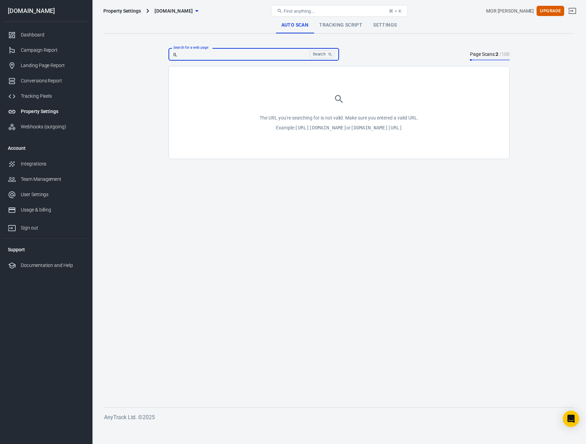
type input "I"
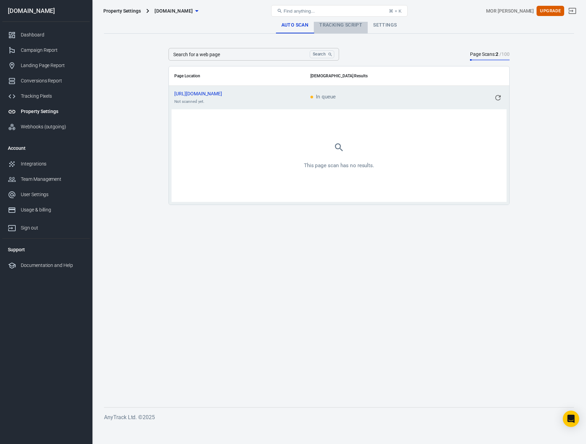
click at [334, 24] on link "Tracking Script" at bounding box center [341, 25] width 54 height 16
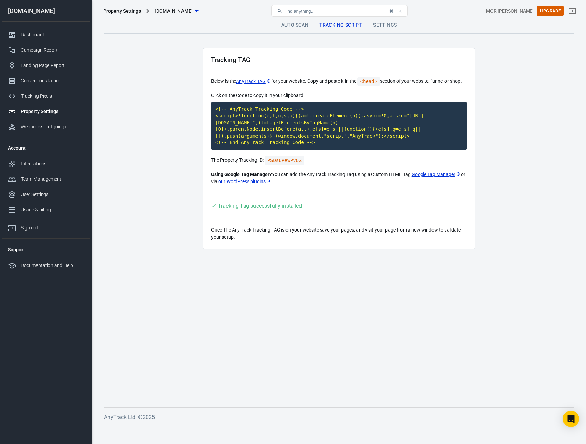
drag, startPoint x: 392, startPoint y: 43, endPoint x: 396, endPoint y: 50, distance: 8.1
click at [396, 50] on main "Auto Scan Tracking Script Settings Tracking TAG Below is the AnyTrack TAG for y…" at bounding box center [339, 207] width 470 height 380
click at [391, 24] on link "Settings" at bounding box center [384, 25] width 34 height 16
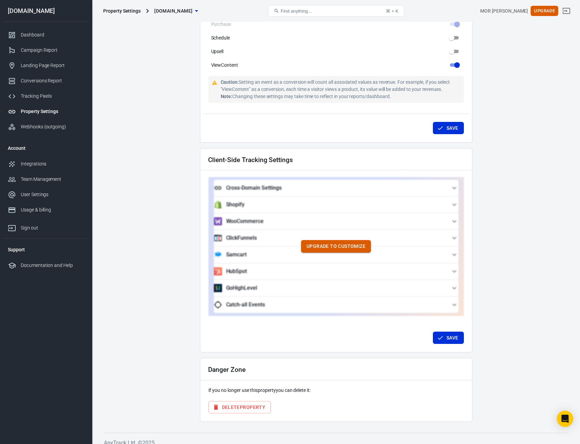
scroll to position [481, 0]
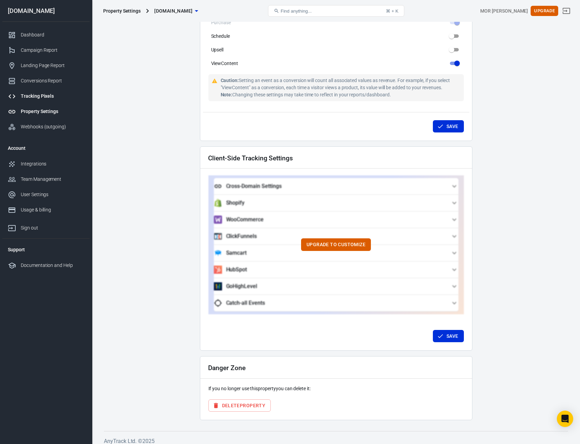
click at [51, 100] on link "Tracking Pixels" at bounding box center [45, 96] width 87 height 15
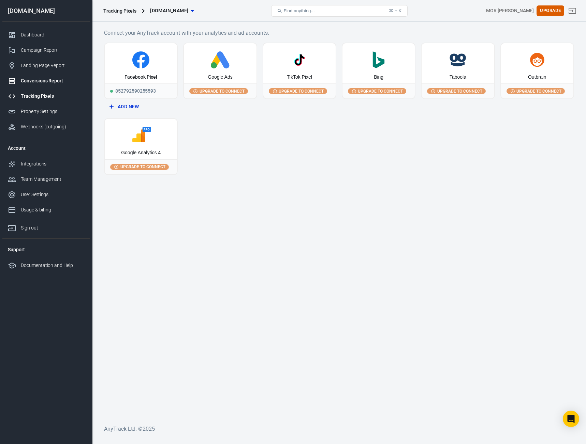
click at [49, 84] on div "Conversions Report" at bounding box center [52, 80] width 63 height 7
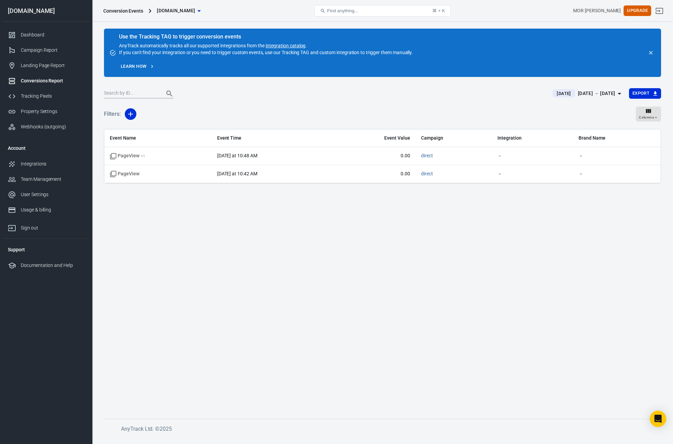
drag, startPoint x: 672, startPoint y: 25, endPoint x: 657, endPoint y: 27, distance: 15.1
click at [585, 27] on div "Use the Tracking TAG to trigger conversion events AnyTrack automatically tracks…" at bounding box center [382, 230] width 581 height 416
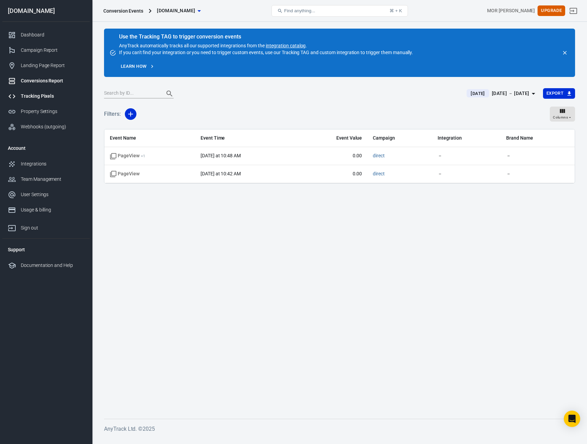
click at [46, 100] on link "Tracking Pixels" at bounding box center [45, 96] width 87 height 15
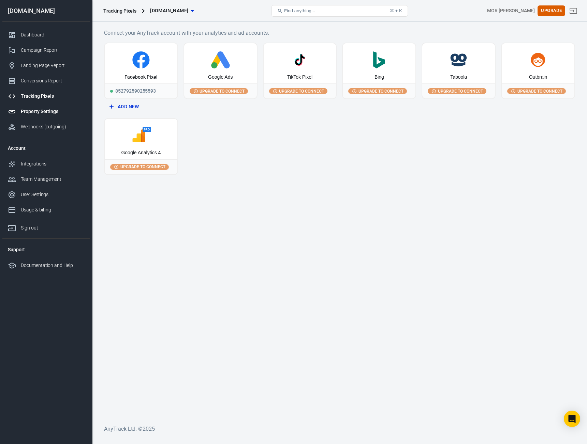
click at [47, 117] on link "Property Settings" at bounding box center [45, 111] width 87 height 15
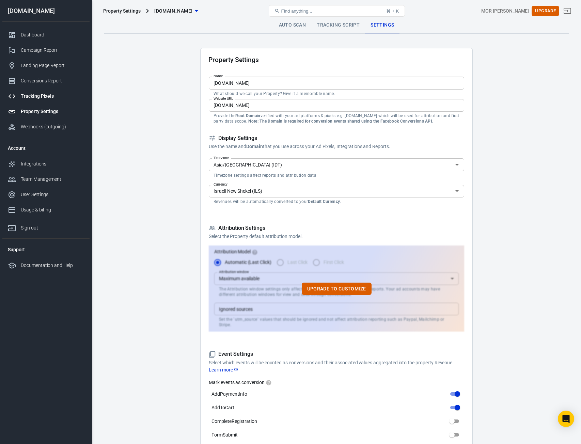
click at [44, 96] on div "Tracking Pixels" at bounding box center [52, 96] width 63 height 7
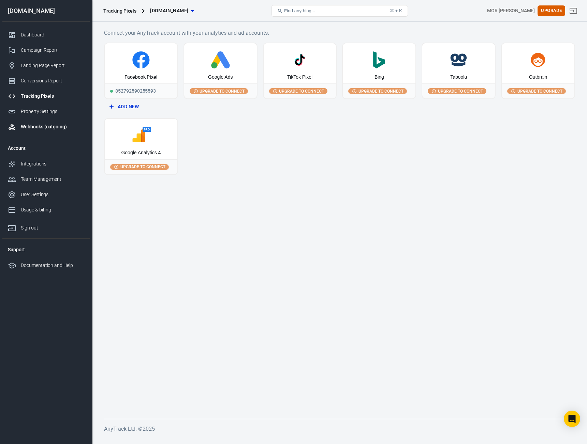
click at [48, 124] on link "Webhooks (outgoing)" at bounding box center [45, 126] width 87 height 15
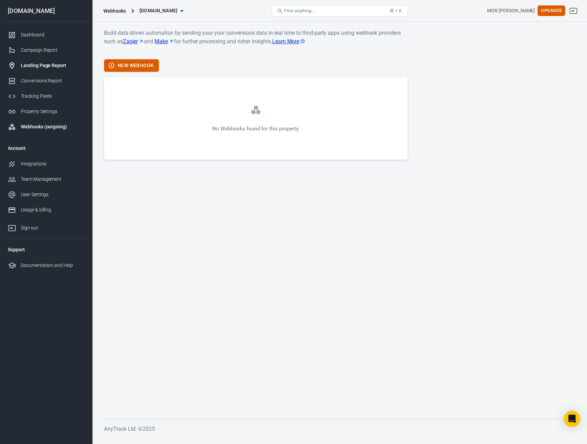
click at [62, 67] on div "Landing Page Report" at bounding box center [52, 65] width 63 height 7
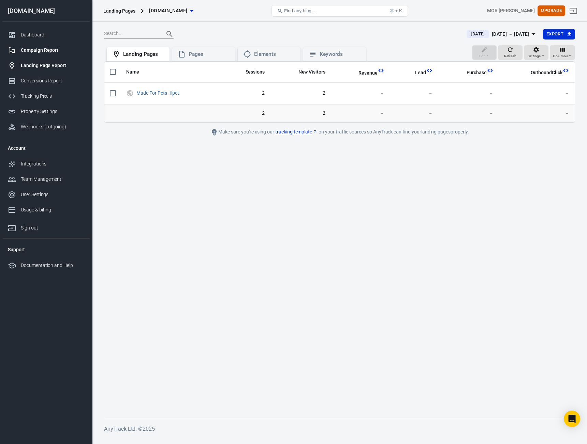
click at [48, 50] on div "Campaign Report" at bounding box center [52, 50] width 63 height 7
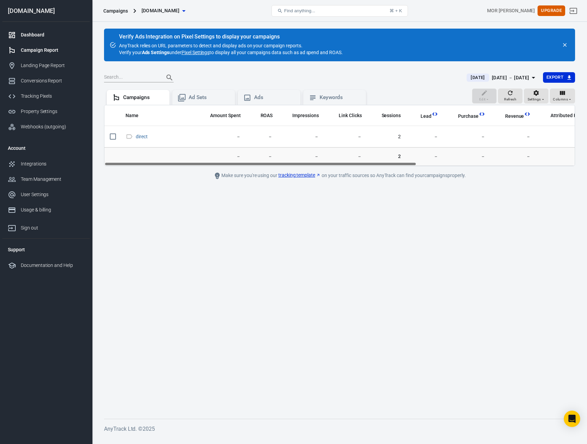
click at [62, 37] on div "Dashboard" at bounding box center [52, 34] width 63 height 7
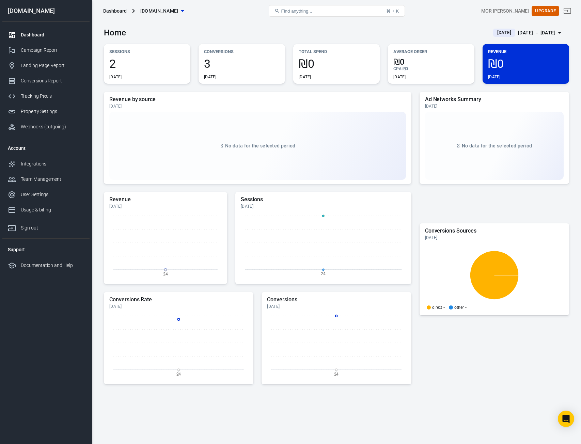
click at [219, 76] on div "[DATE]" at bounding box center [242, 76] width 76 height 5
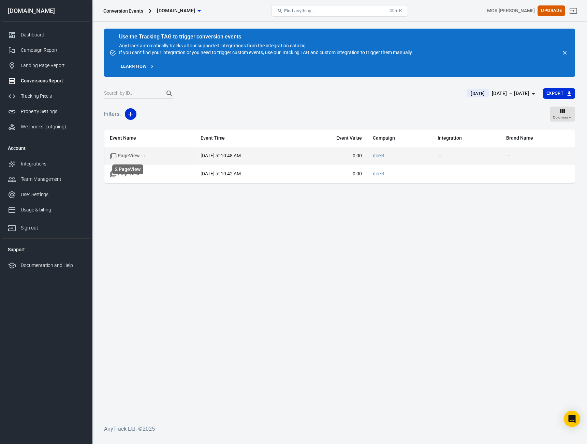
click at [135, 159] on span "PageView + 1" at bounding box center [127, 156] width 35 height 7
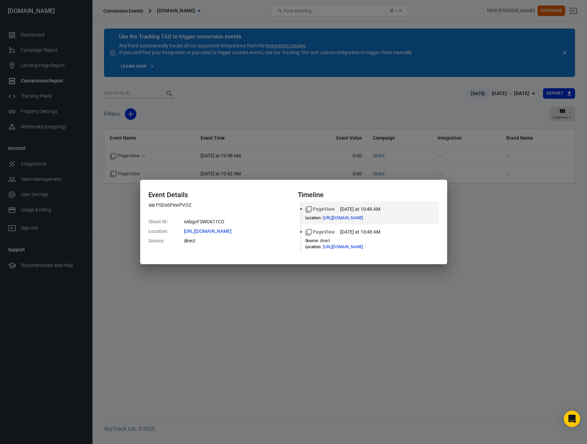
click at [315, 288] on div "Event Details PSDs6PewPVOZ Client ID : nAbgvFSWGk11CO Location : [URL][DOMAIN_N…" at bounding box center [293, 222] width 587 height 444
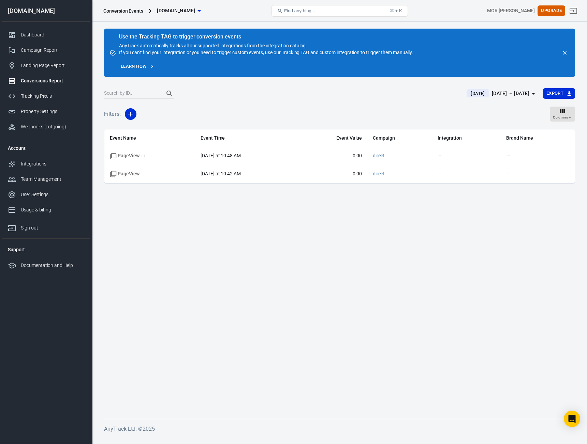
click at [54, 82] on div "Conversions Report" at bounding box center [52, 80] width 63 height 7
click at [132, 117] on icon "button" at bounding box center [130, 114] width 8 height 8
click at [149, 131] on li "Event Name" at bounding box center [148, 129] width 46 height 12
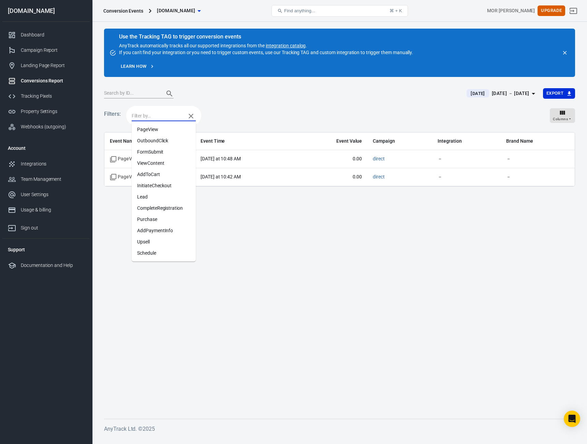
click at [162, 115] on input "text" at bounding box center [157, 116] width 51 height 9
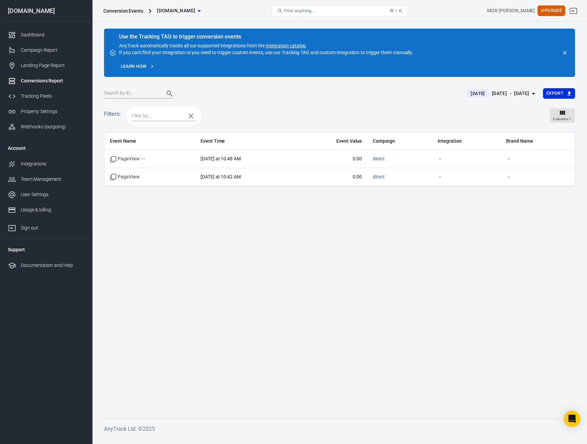
click at [231, 119] on div "Filters: Columns" at bounding box center [339, 119] width 471 height 28
click at [260, 102] on div "[DATE] [DATE] － [DATE] Export" at bounding box center [339, 96] width 471 height 17
click at [45, 35] on div "Dashboard" at bounding box center [52, 34] width 63 height 7
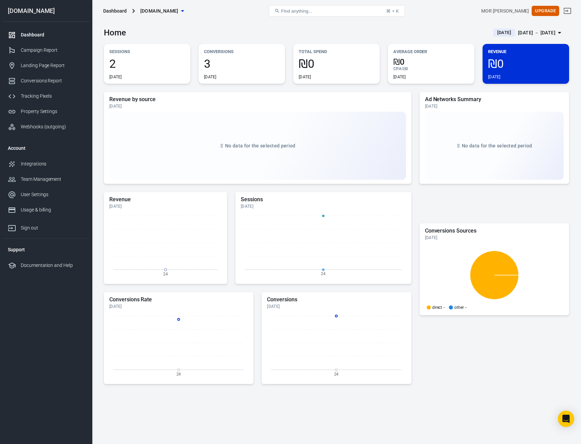
click at [225, 74] on div "[DATE]" at bounding box center [242, 76] width 76 height 5
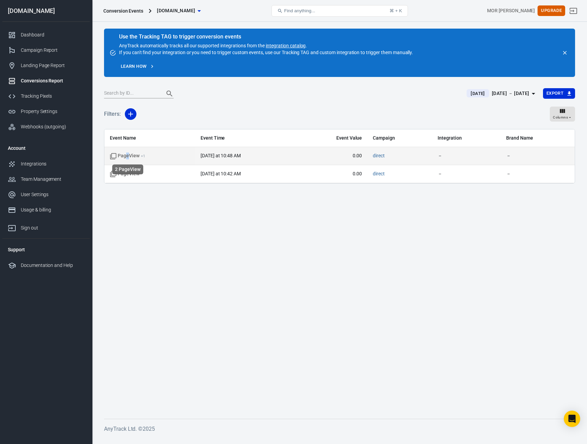
click at [127, 160] on span "PageView + 1" at bounding box center [127, 156] width 35 height 7
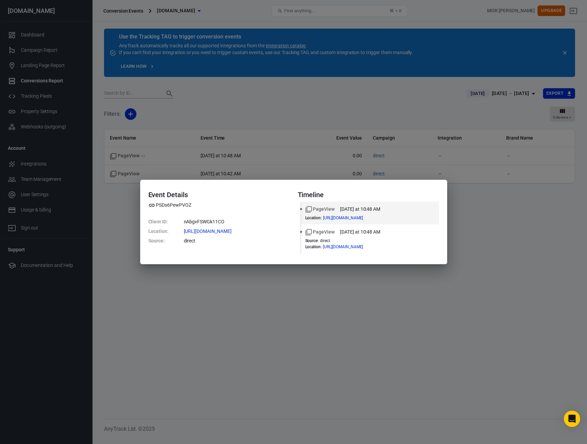
click at [465, 241] on div "Event Details PSDs6PewPVOZ Client ID : nAbgvFSWGk11CO Location : [URL][DOMAIN_N…" at bounding box center [293, 222] width 587 height 444
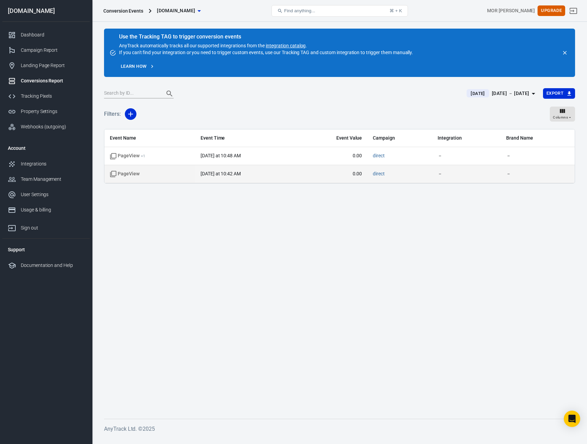
click at [179, 170] on td "PageView" at bounding box center [149, 174] width 91 height 18
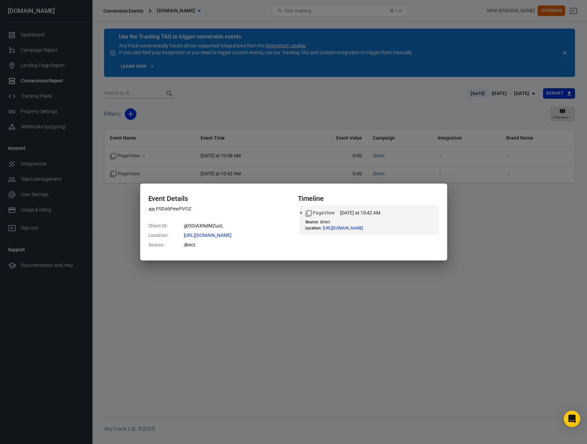
click at [505, 238] on div "Event Details PSDs6PewPVOZ Client ID : g05OiAXNdMZuoL Location : [URL][DOMAIN_N…" at bounding box center [293, 222] width 587 height 444
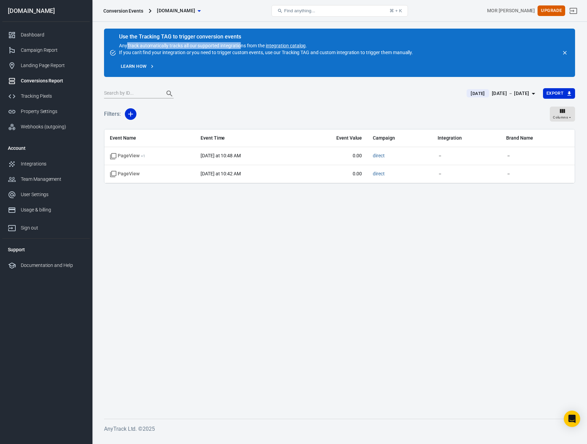
drag, startPoint x: 126, startPoint y: 47, endPoint x: 241, endPoint y: 47, distance: 114.9
click at [241, 47] on div "Use the Tracking TAG to trigger conversion events AnyTrack automatically tracks…" at bounding box center [266, 45] width 294 height 22
click at [285, 44] on link "integration catalog" at bounding box center [285, 45] width 40 height 5
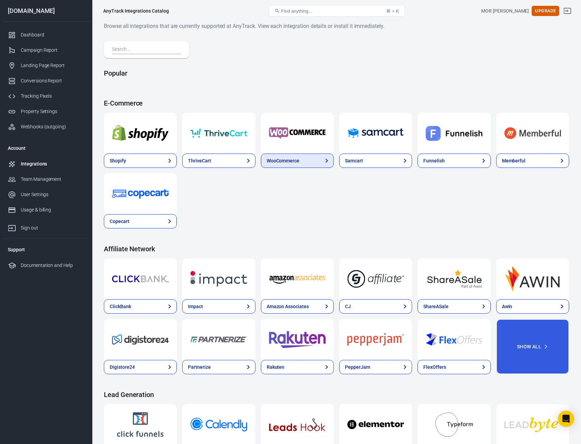
click at [295, 162] on div "WooCommerce" at bounding box center [283, 160] width 33 height 7
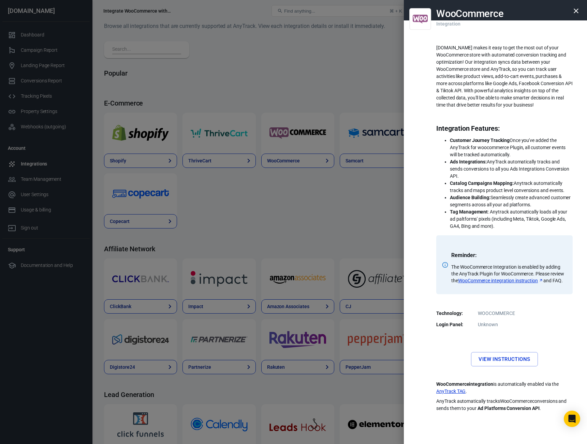
click at [369, 244] on div at bounding box center [293, 222] width 587 height 444
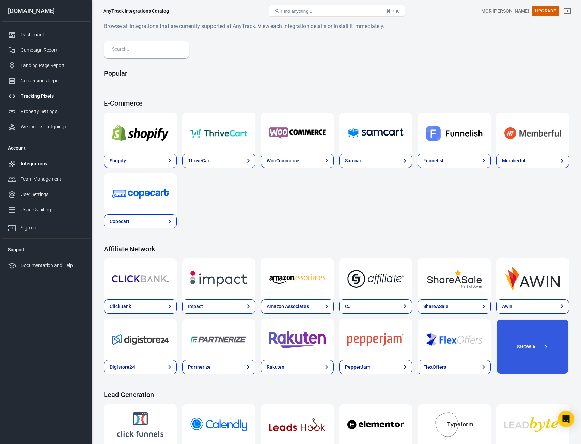
click at [39, 92] on link "Tracking Pixels" at bounding box center [45, 96] width 87 height 15
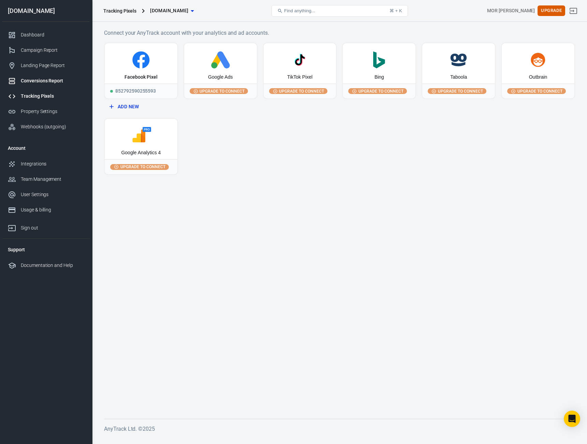
click at [46, 76] on link "Conversions Report" at bounding box center [45, 80] width 87 height 15
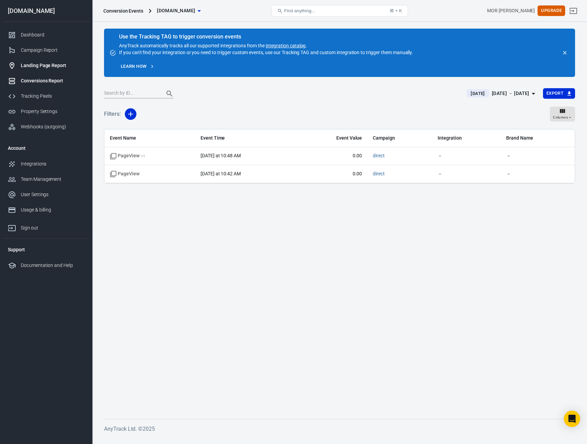
click at [47, 67] on div "Landing Page Report" at bounding box center [52, 65] width 63 height 7
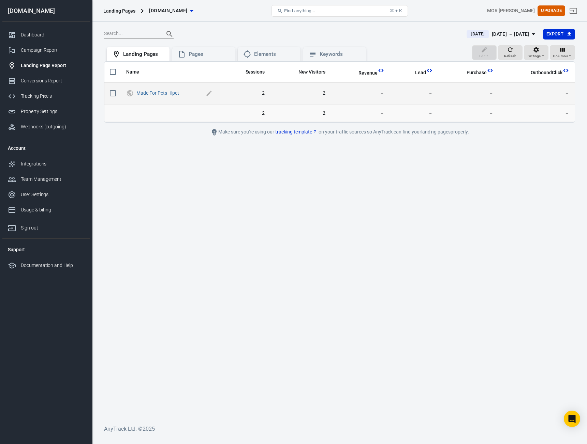
click at [174, 97] on span "Made For Pets - ilpet" at bounding box center [175, 93] width 78 height 10
click at [172, 93] on link "Made For Pets - ilpet" at bounding box center [157, 92] width 43 height 5
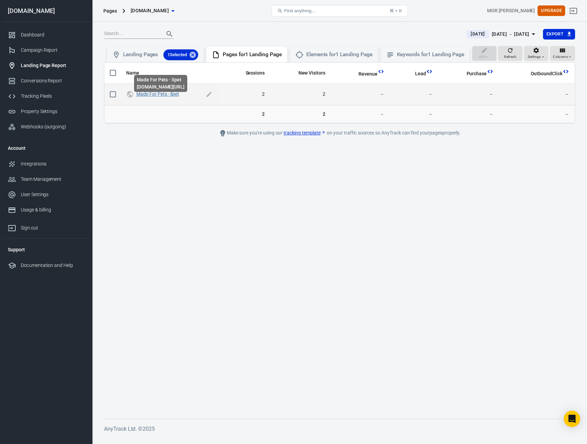
click at [158, 97] on link "Made For Pets - ilpet" at bounding box center [157, 93] width 43 height 5
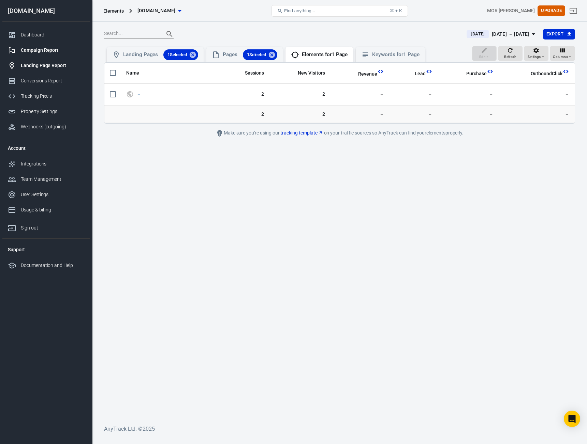
click at [43, 53] on div "Campaign Report" at bounding box center [52, 50] width 63 height 7
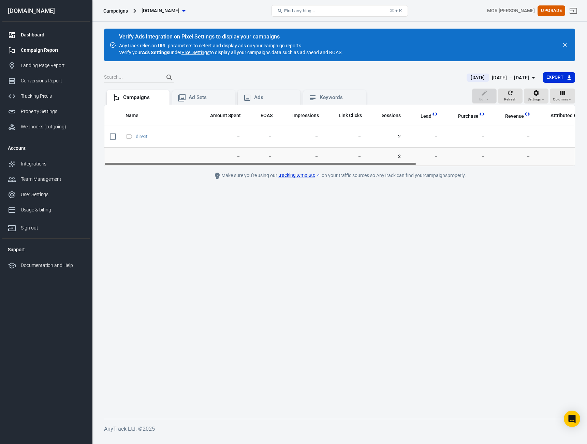
click at [37, 37] on div "Dashboard" at bounding box center [52, 34] width 63 height 7
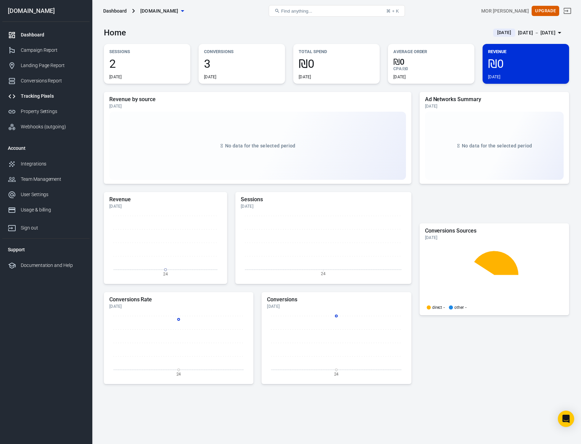
click at [48, 102] on link "Tracking Pixels" at bounding box center [45, 96] width 87 height 15
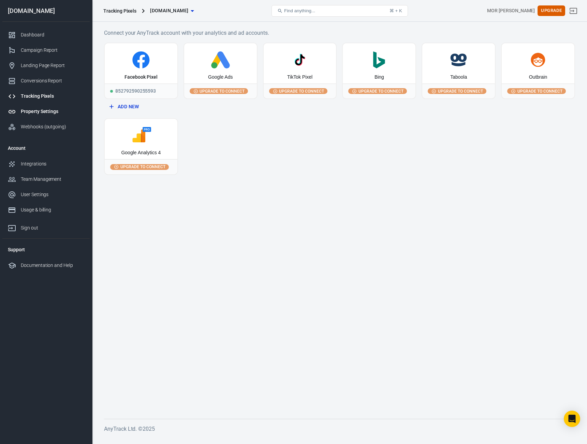
click at [50, 112] on div "Property Settings" at bounding box center [52, 111] width 63 height 7
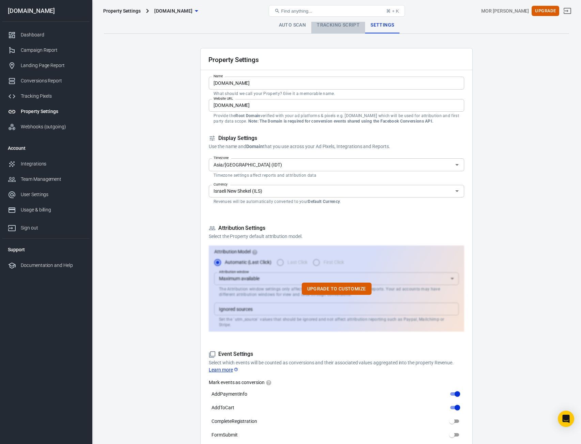
click at [331, 32] on link "Tracking Script" at bounding box center [339, 25] width 54 height 16
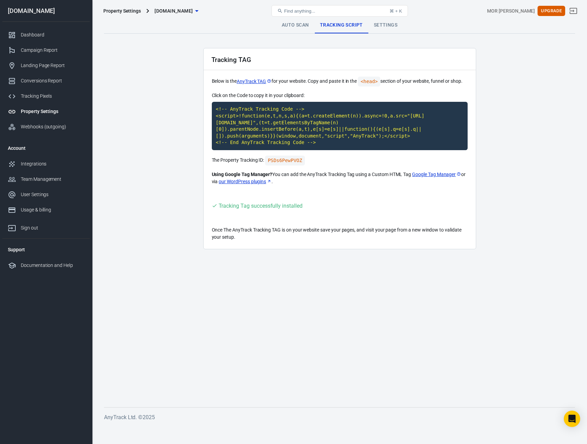
click at [307, 29] on link "Auto Scan" at bounding box center [295, 25] width 38 height 16
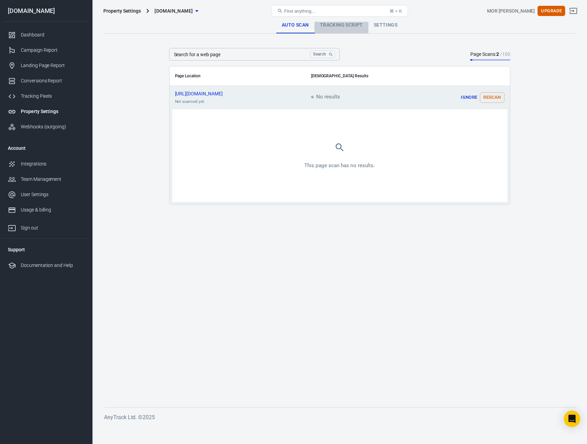
click at [337, 25] on link "Tracking Script" at bounding box center [341, 25] width 54 height 16
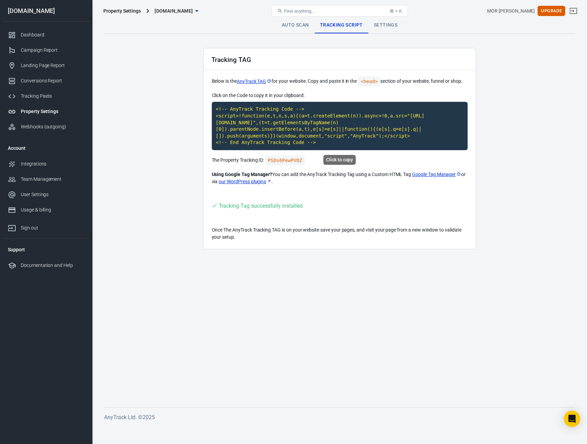
click at [304, 144] on code "<!-- AnyTrack Tracking Code --> <script>!function(e,t,n,s,a){(a=t.createElement…" at bounding box center [340, 126] width 256 height 48
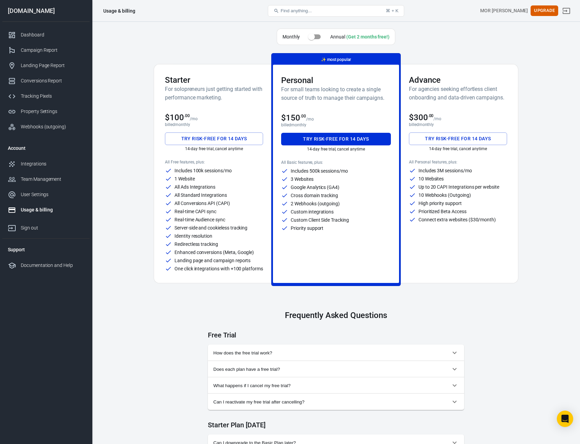
click at [45, 209] on div "Usage & billing" at bounding box center [52, 210] width 63 height 7
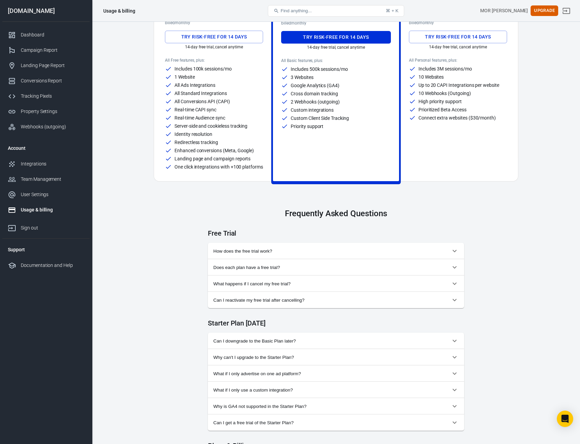
scroll to position [102, 0]
click at [290, 254] on span "How does the free trial work?" at bounding box center [331, 250] width 237 height 5
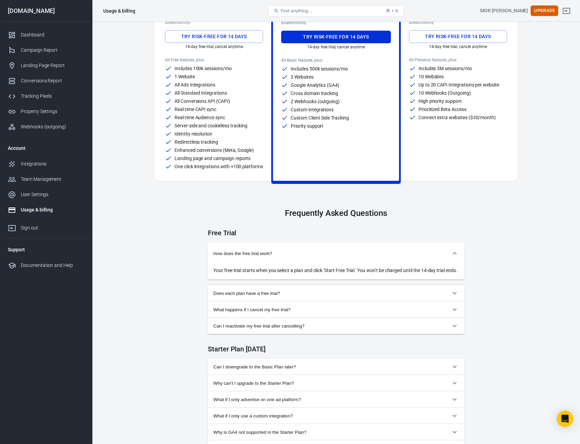
click at [290, 255] on span "How does the free trial work?" at bounding box center [331, 253] width 237 height 5
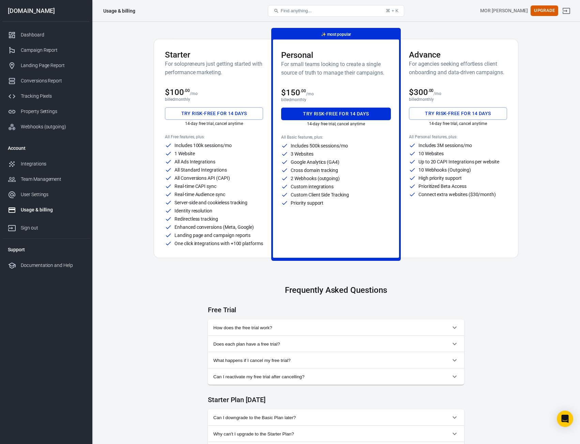
scroll to position [0, 0]
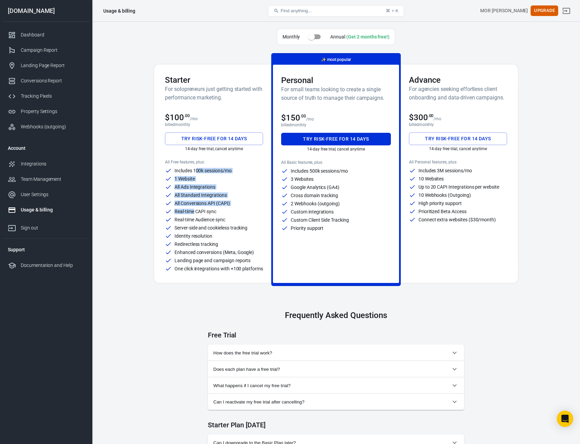
drag, startPoint x: 195, startPoint y: 172, endPoint x: 193, endPoint y: 208, distance: 36.2
click at [193, 208] on div "Includes 100k sessions/mo 1 Website All Ads Integrations All Standard Integrati…" at bounding box center [214, 219] width 98 height 105
click at [193, 209] on p "Real-time CAPI sync" at bounding box center [195, 211] width 42 height 5
drag, startPoint x: 193, startPoint y: 213, endPoint x: 178, endPoint y: 289, distance: 77.7
drag, startPoint x: 164, startPoint y: 195, endPoint x: 187, endPoint y: 85, distance: 112.0
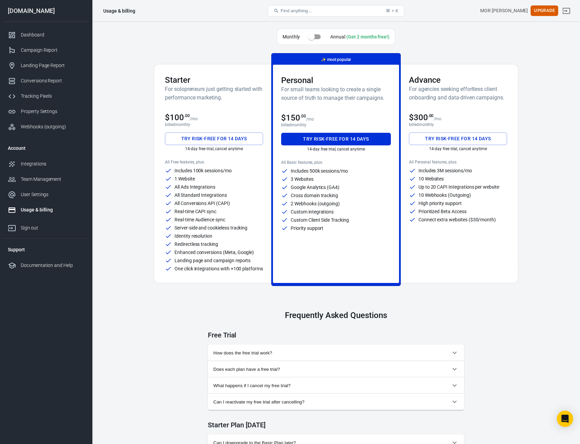
click at [187, 85] on h6 "For solopreneurs just getting started with performance marketing." at bounding box center [214, 93] width 98 height 17
click at [179, 78] on h3 "Starter" at bounding box center [214, 80] width 98 height 10
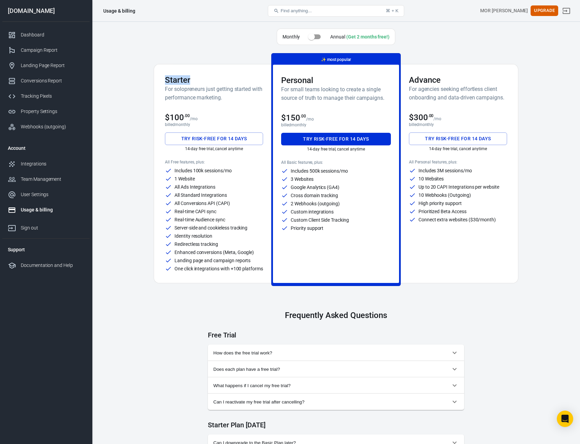
copy h3 "Starter"
click at [228, 140] on button "Try risk-free for 14 days" at bounding box center [214, 139] width 98 height 13
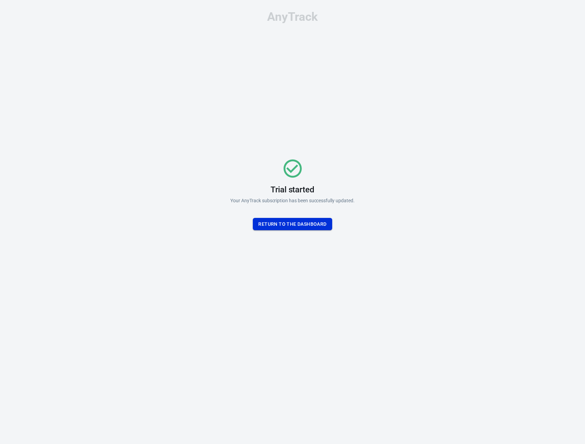
click at [299, 225] on button "Return To the dashboard" at bounding box center [292, 224] width 79 height 13
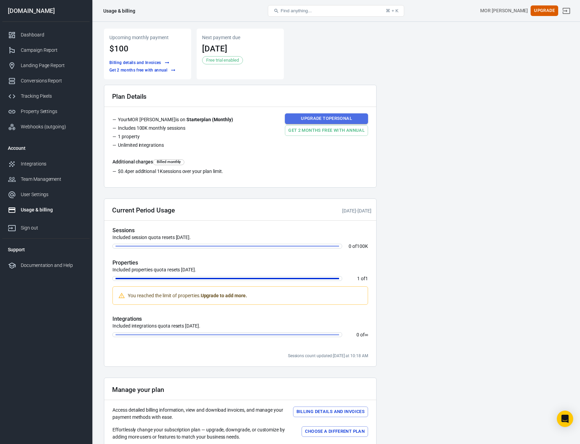
click at [352, 115] on link "Upgrade to Personal" at bounding box center [326, 118] width 83 height 11
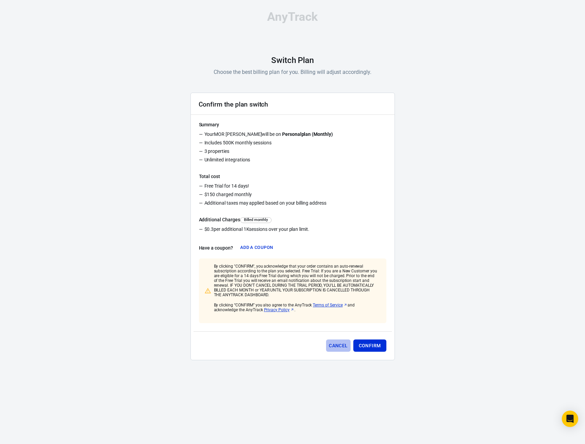
click at [339, 344] on button "Cancel" at bounding box center [338, 346] width 24 height 13
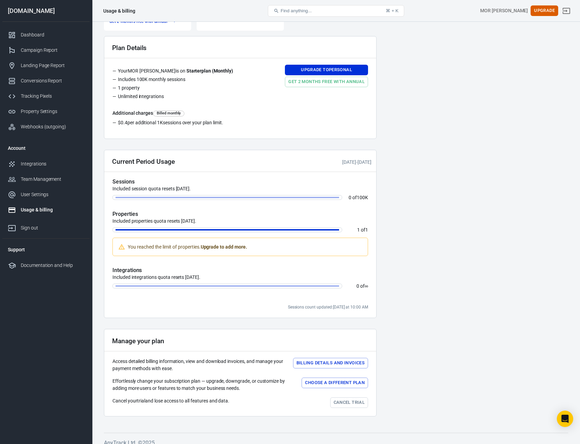
scroll to position [56, 0]
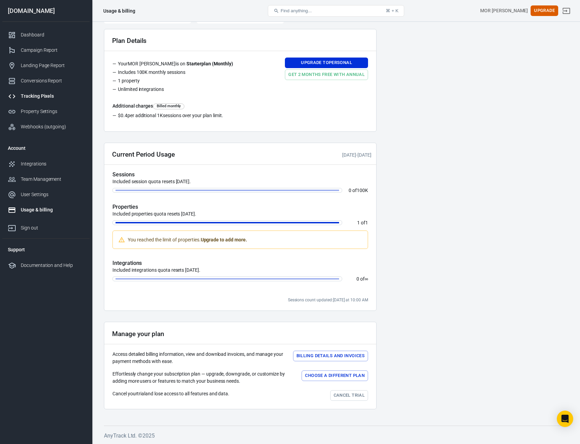
click at [25, 91] on link "Tracking Pixels" at bounding box center [45, 96] width 87 height 15
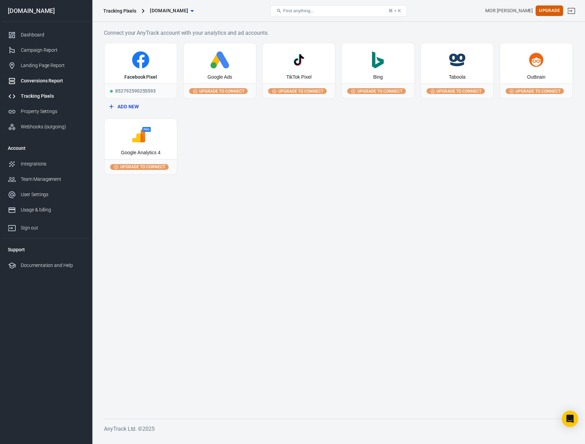
click at [32, 81] on div "Conversions Report" at bounding box center [52, 80] width 63 height 7
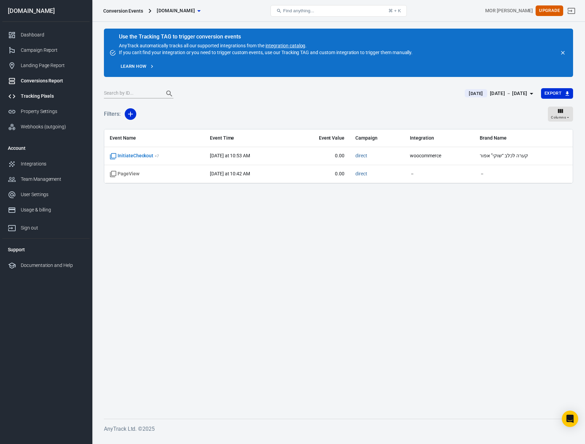
click at [51, 89] on link "Tracking Pixels" at bounding box center [45, 96] width 87 height 15
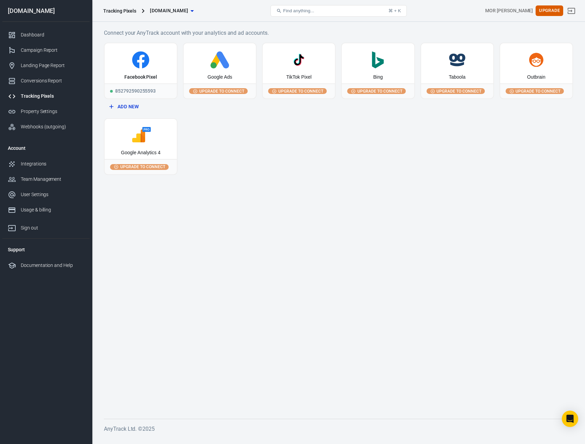
click at [222, 94] on span "Upgrade to connect" at bounding box center [222, 91] width 48 height 6
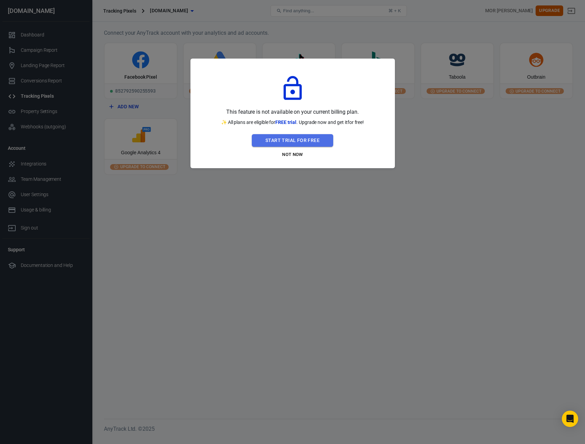
click at [296, 140] on button "Start Trial For Free" at bounding box center [292, 140] width 81 height 13
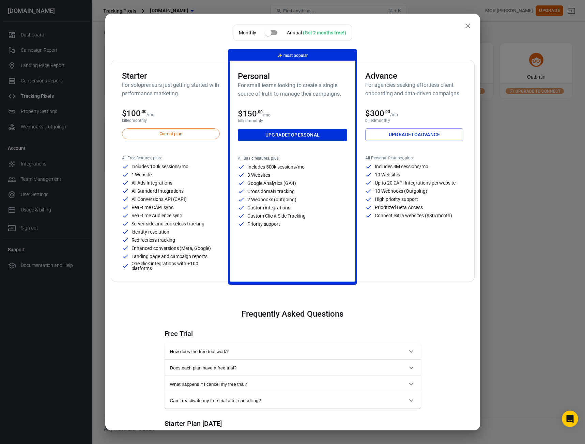
click at [191, 137] on div "Current plan" at bounding box center [171, 133] width 98 height 11
click at [531, 230] on div "Monthly Annual (Get 2 months free!) Starter For solopreneurs just getting start…" at bounding box center [292, 222] width 585 height 444
click at [466, 25] on icon "close" at bounding box center [468, 26] width 5 height 5
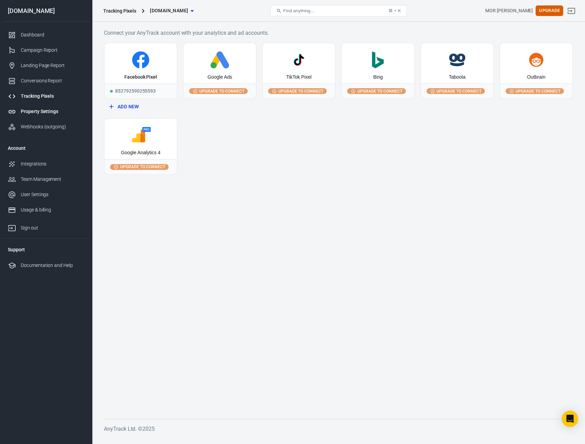
click at [53, 112] on div "Property Settings" at bounding box center [52, 111] width 63 height 7
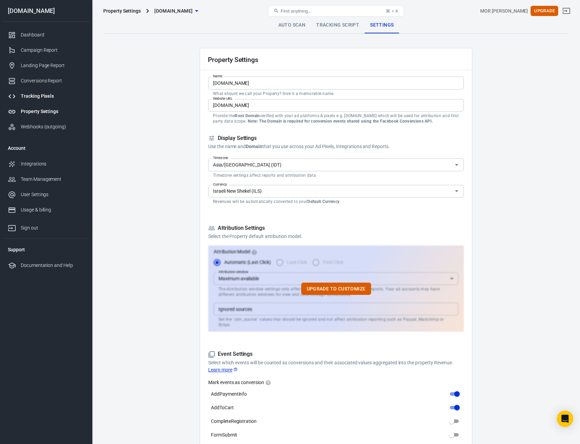
click at [46, 95] on div "Tracking Pixels" at bounding box center [52, 96] width 63 height 7
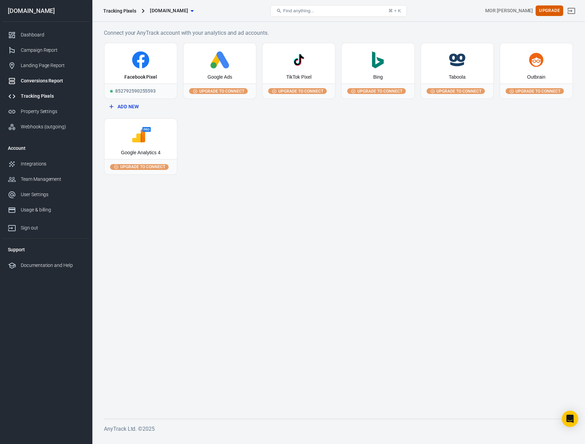
click at [38, 84] on div "Conversions Report" at bounding box center [52, 80] width 63 height 7
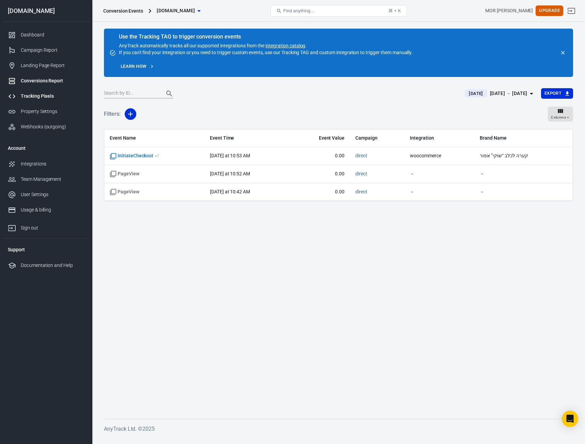
click at [38, 92] on link "Tracking Pixels" at bounding box center [45, 96] width 87 height 15
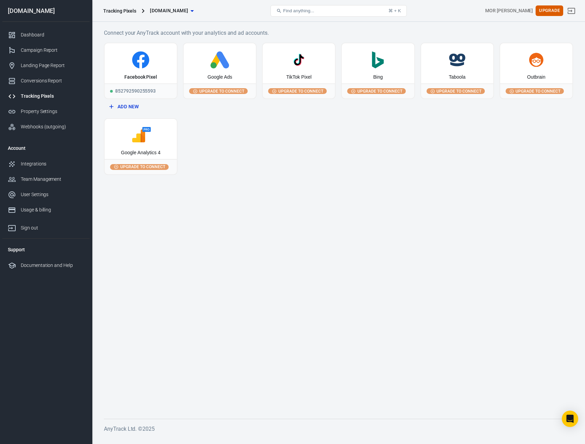
click at [196, 88] on div "Upgrade to connect" at bounding box center [220, 91] width 72 height 15
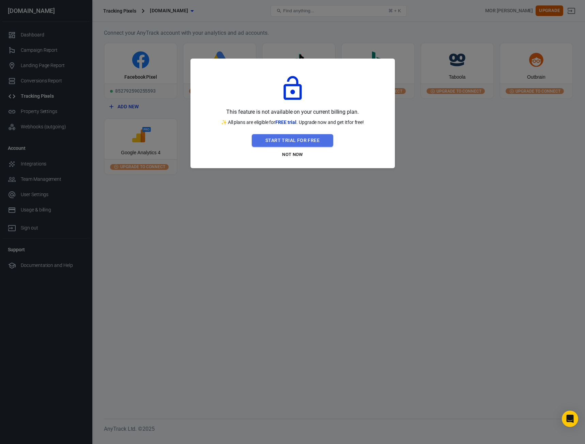
click at [306, 143] on button "Start Trial For Free" at bounding box center [292, 140] width 81 height 13
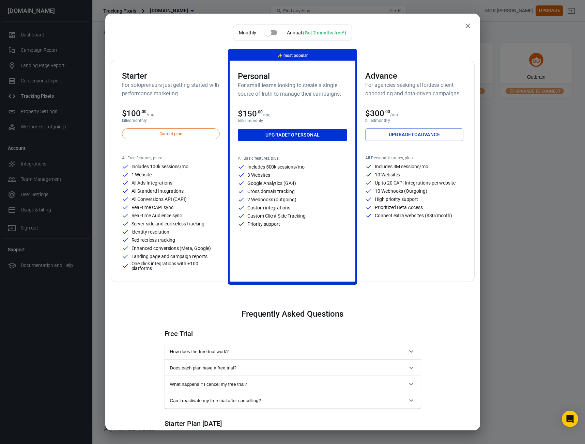
click at [511, 237] on div "Monthly Annual (Get 2 months free!) Starter For solopreneurs just getting start…" at bounding box center [292, 222] width 585 height 444
click at [465, 30] on button "close" at bounding box center [468, 26] width 14 height 14
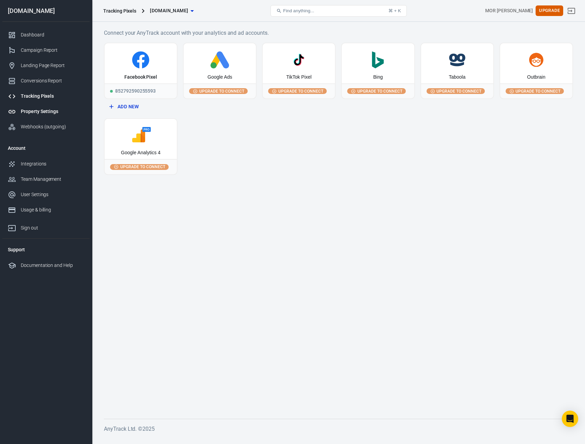
click at [41, 115] on link "Property Settings" at bounding box center [45, 111] width 87 height 15
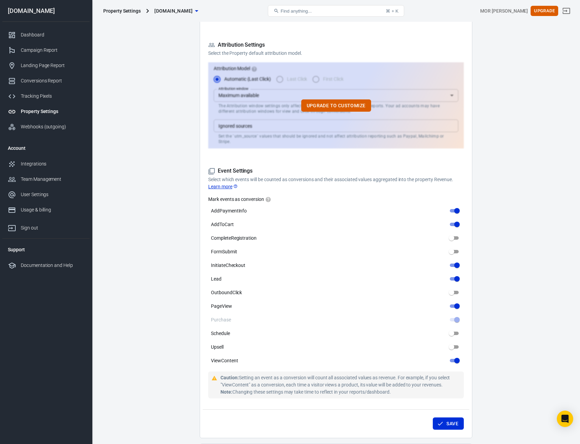
scroll to position [204, 0]
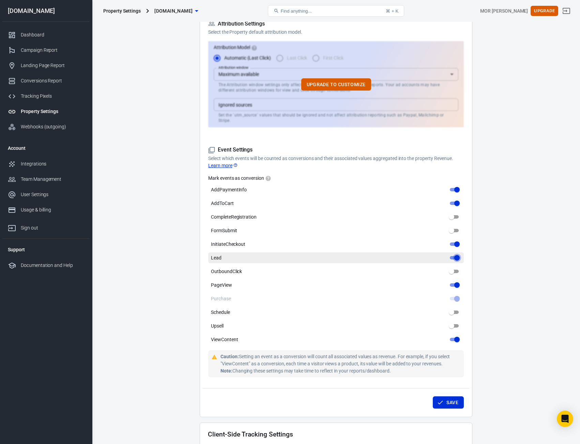
click at [455, 254] on input "Lead" at bounding box center [457, 258] width 25 height 8
click at [455, 254] on input "Lead" at bounding box center [451, 258] width 25 height 8
checkbox input "true"
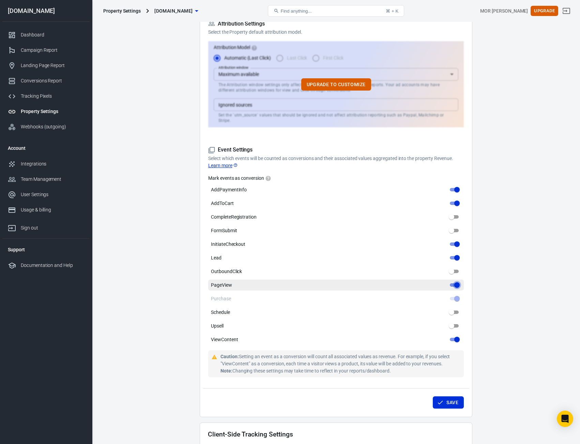
click at [454, 281] on input "PageView" at bounding box center [457, 285] width 25 height 8
checkbox input "false"
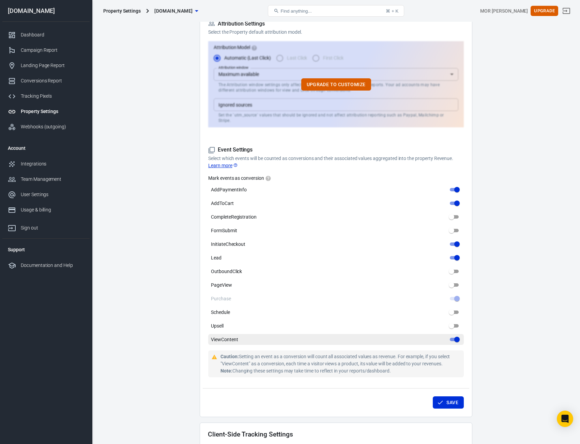
click at [454, 336] on input "ViewContent" at bounding box center [457, 340] width 25 height 8
checkbox input "false"
click at [453, 399] on button "Save" at bounding box center [448, 403] width 31 height 13
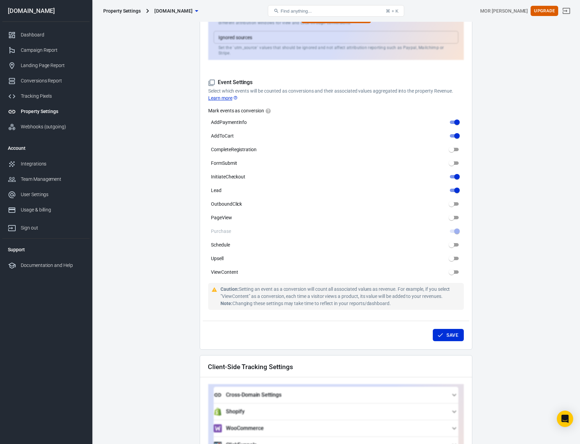
scroll to position [273, 0]
drag, startPoint x: 303, startPoint y: 292, endPoint x: 401, endPoint y: 295, distance: 98.2
click at [401, 295] on div "Caution: Setting an event as a conversion will count all associated values as r…" at bounding box center [341, 295] width 241 height 21
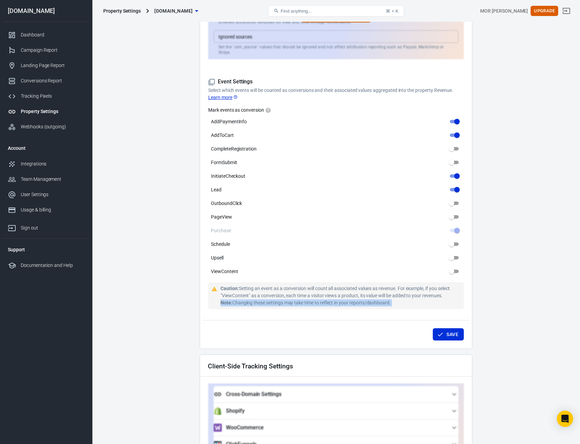
click at [401, 295] on div "Caution: Setting an event as a conversion will count all associated values as r…" at bounding box center [341, 295] width 241 height 21
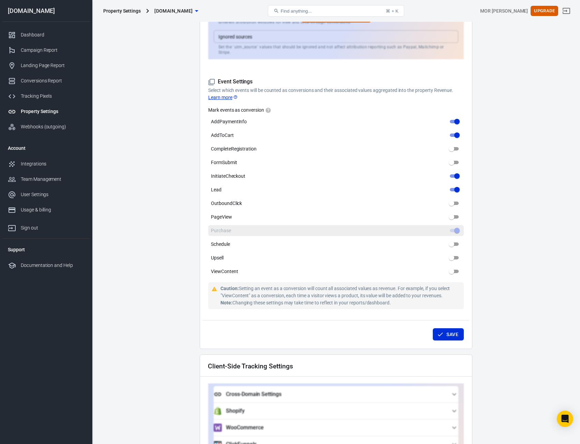
click at [457, 229] on span at bounding box center [454, 230] width 9 height 3
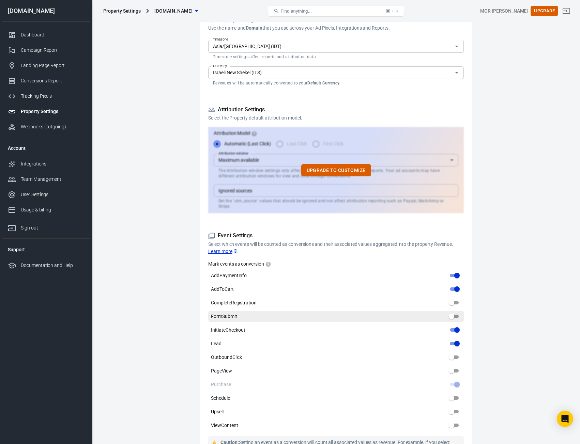
scroll to position [170, 0]
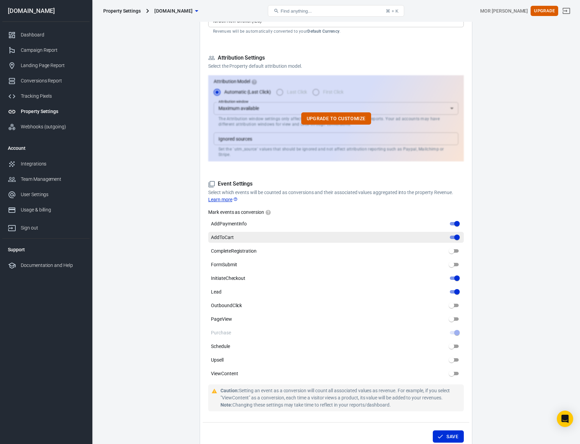
click at [457, 233] on input "AddToCart" at bounding box center [457, 237] width 25 height 8
checkbox input "false"
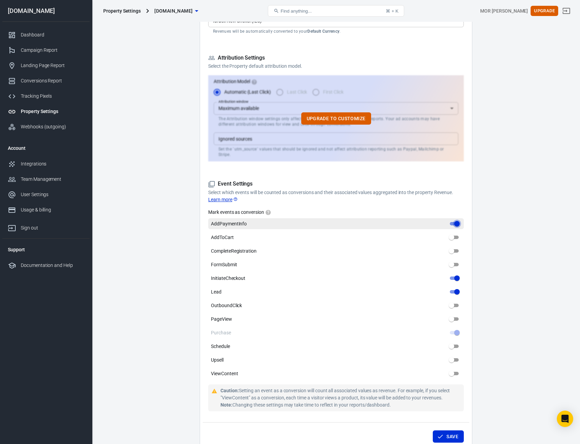
click at [461, 220] on input "AddPaymentInfo" at bounding box center [457, 224] width 25 height 8
checkbox input "false"
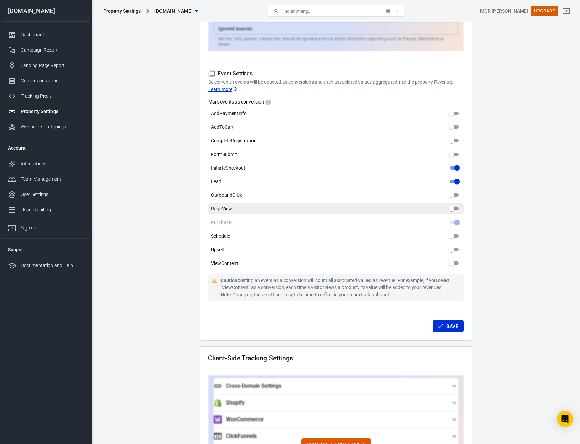
scroll to position [307, 0]
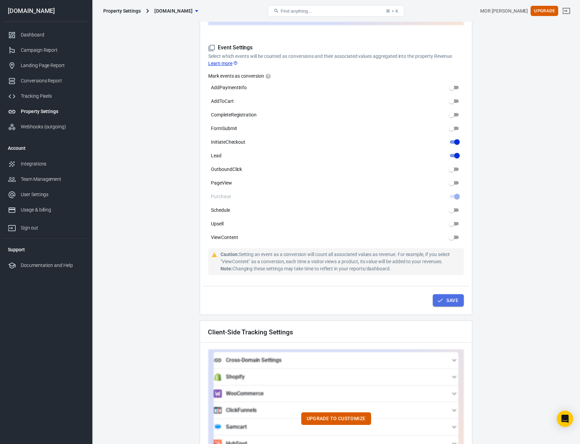
click at [451, 301] on button "Save" at bounding box center [448, 300] width 31 height 13
click at [456, 138] on input "InitiateCheckout" at bounding box center [457, 142] width 25 height 8
checkbox input "false"
click at [456, 300] on button "Save" at bounding box center [448, 300] width 31 height 13
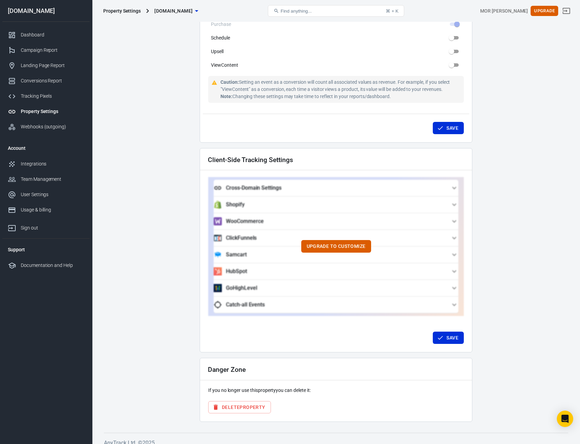
scroll to position [481, 0]
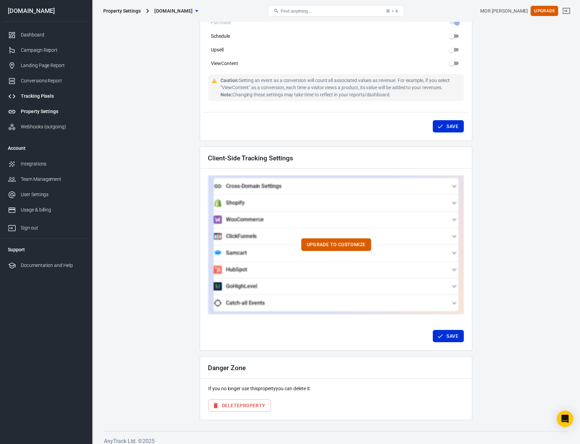
click at [48, 95] on div "Tracking Pixels" at bounding box center [52, 96] width 63 height 7
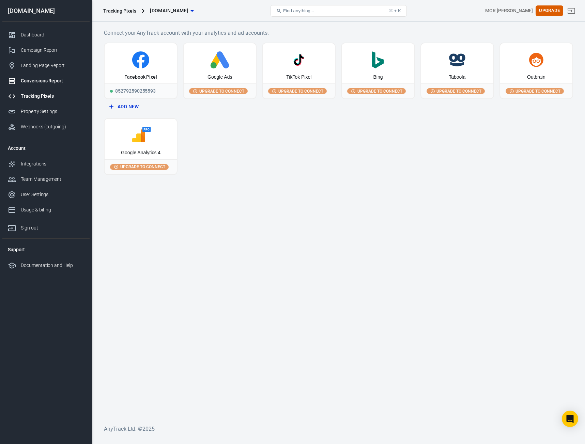
click at [43, 75] on link "Conversions Report" at bounding box center [45, 80] width 87 height 15
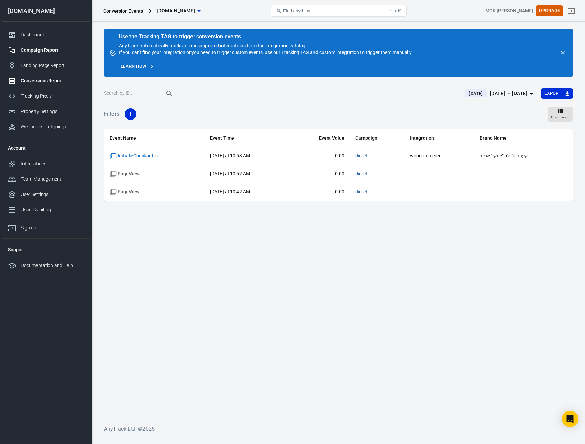
click at [49, 55] on link "Campaign Report" at bounding box center [45, 50] width 87 height 15
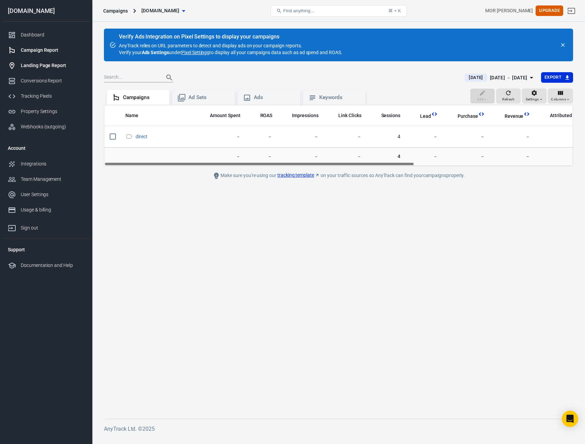
click at [50, 68] on div "Landing Page Report" at bounding box center [52, 65] width 63 height 7
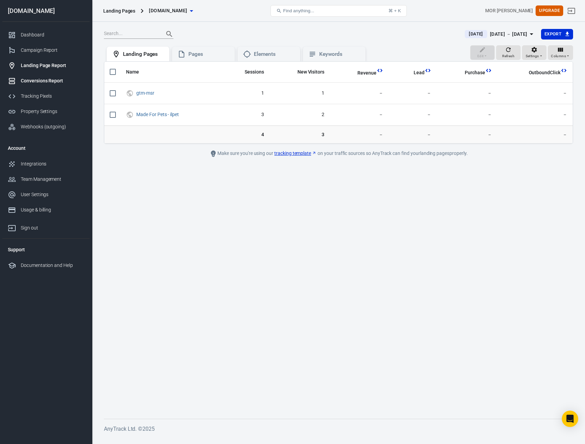
click at [46, 82] on div "Conversions Report" at bounding box center [52, 80] width 63 height 7
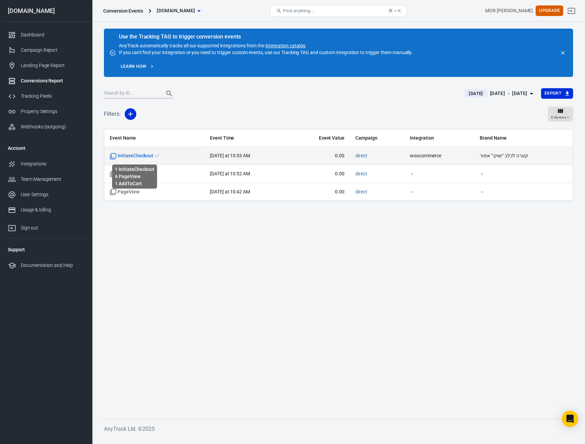
click at [143, 156] on span "InitiateCheckout + 7" at bounding box center [134, 156] width 49 height 7
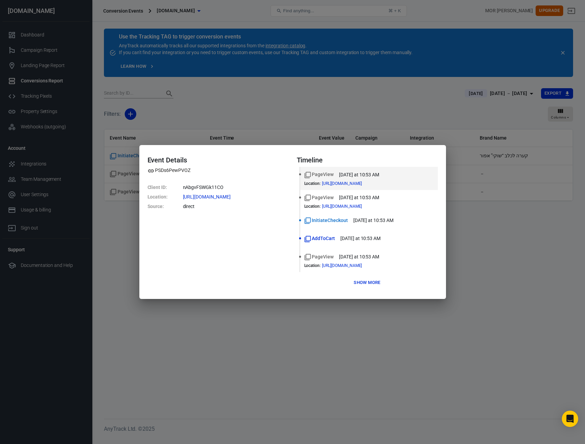
click at [278, 317] on div "Event Details PSDs6PewPVOZ Client ID : nAbgvFSWGk11CO Location : [URL][DOMAIN_N…" at bounding box center [292, 222] width 585 height 444
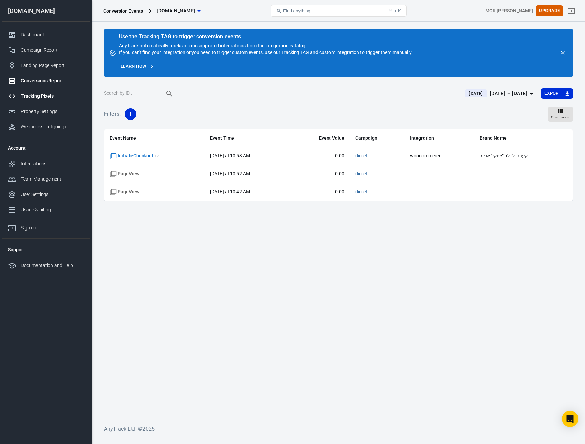
click at [64, 90] on link "Tracking Pixels" at bounding box center [45, 96] width 87 height 15
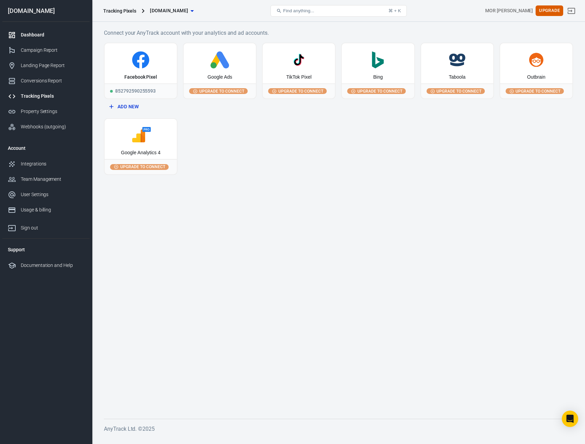
click at [57, 40] on link "Dashboard" at bounding box center [45, 34] width 87 height 15
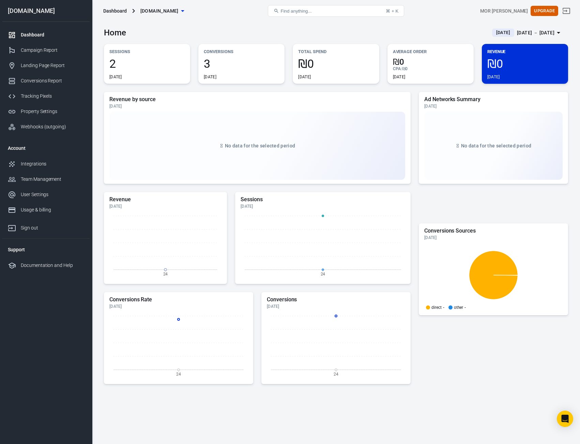
click at [157, 69] on span "2" at bounding box center [146, 64] width 75 height 12
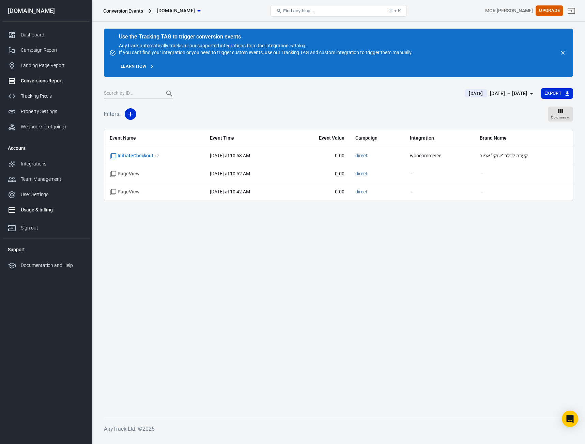
click at [39, 211] on div "Usage & billing" at bounding box center [52, 210] width 63 height 7
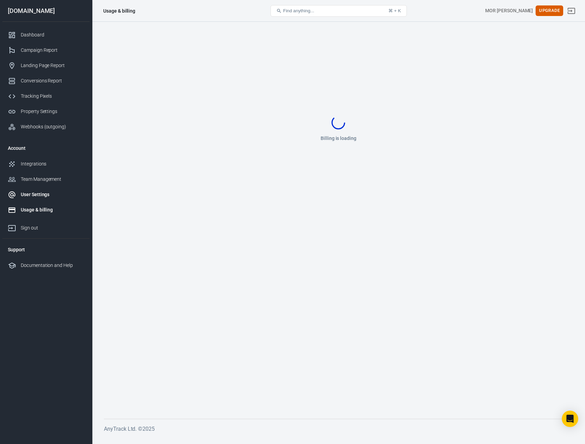
click at [36, 196] on div "User Settings" at bounding box center [52, 194] width 63 height 7
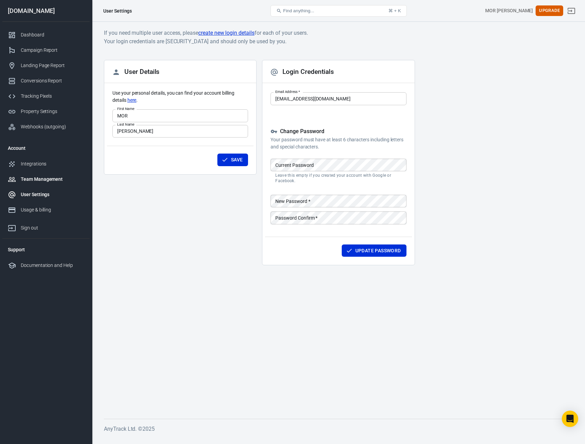
click at [39, 180] on div "Team Management" at bounding box center [52, 179] width 63 height 7
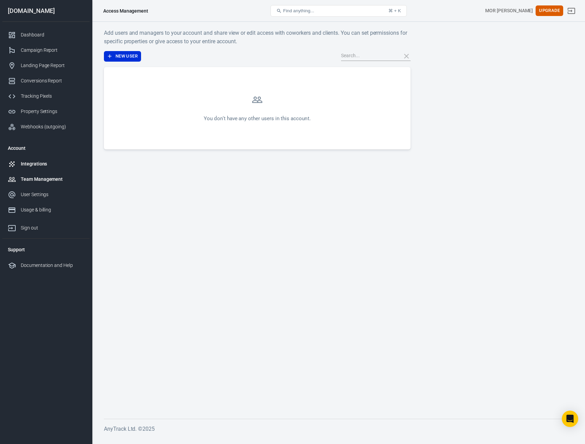
click at [33, 165] on div "Integrations" at bounding box center [52, 164] width 63 height 7
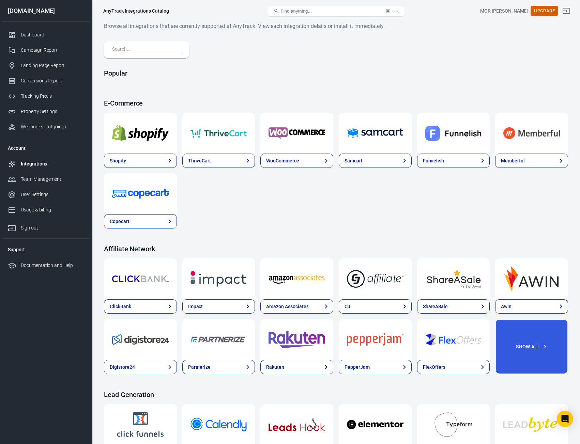
click at [20, 13] on div "[DOMAIN_NAME]" at bounding box center [45, 11] width 87 height 6
click at [32, 172] on link "Team Management" at bounding box center [45, 179] width 87 height 15
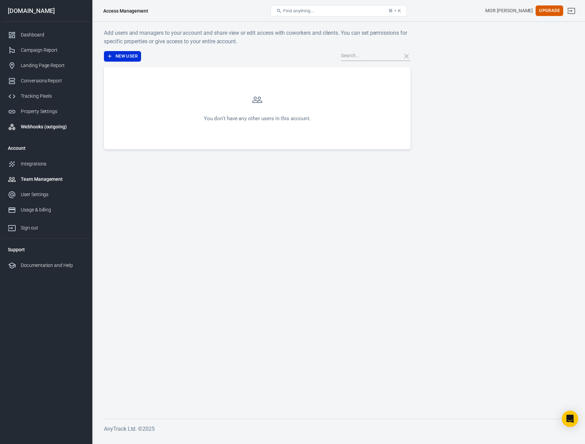
click at [50, 122] on link "Webhooks (outgoing)" at bounding box center [45, 126] width 87 height 15
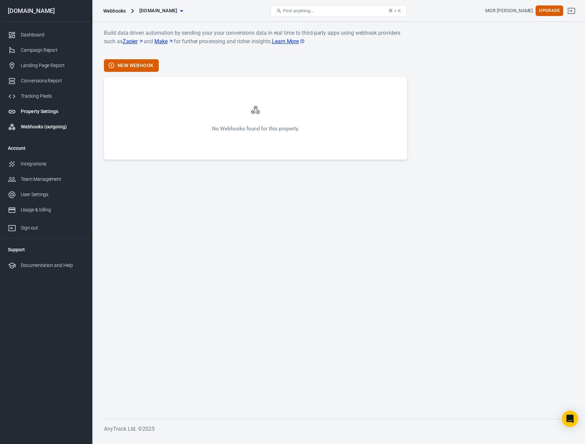
click at [44, 109] on div "Property Settings" at bounding box center [52, 111] width 63 height 7
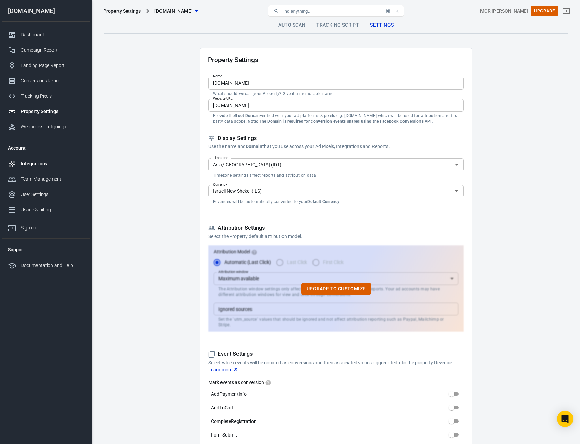
click at [48, 160] on link "Integrations" at bounding box center [45, 163] width 87 height 15
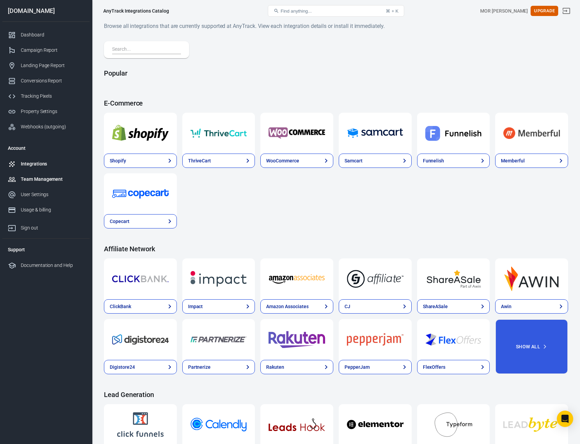
click at [49, 179] on div "Team Management" at bounding box center [52, 179] width 63 height 7
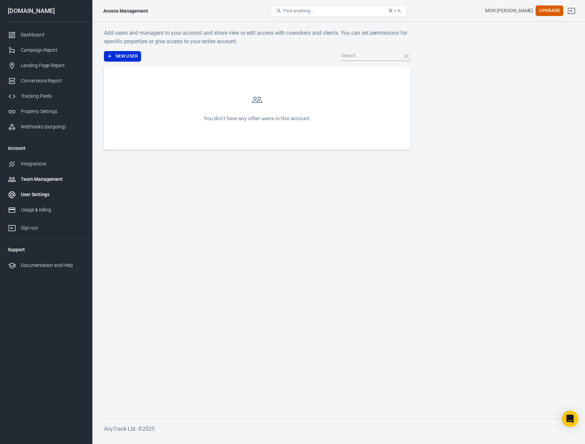
click at [48, 198] on link "User Settings" at bounding box center [45, 194] width 87 height 15
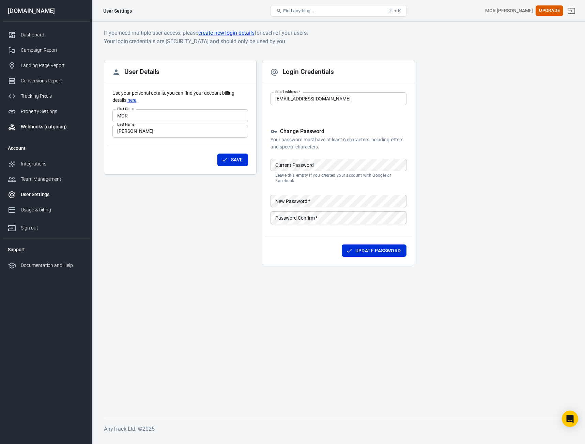
click at [36, 125] on div "Webhooks (outgoing)" at bounding box center [52, 126] width 63 height 7
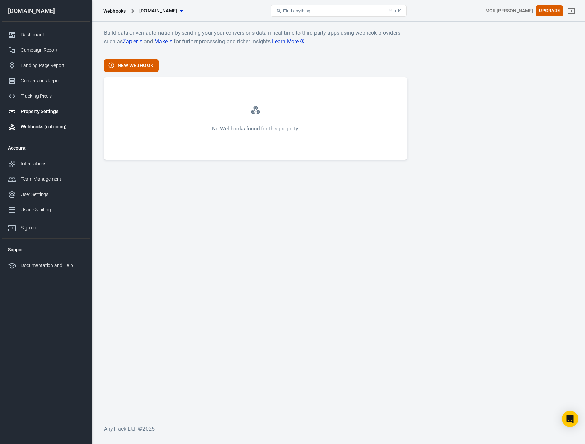
click at [36, 111] on div "Property Settings" at bounding box center [52, 111] width 63 height 7
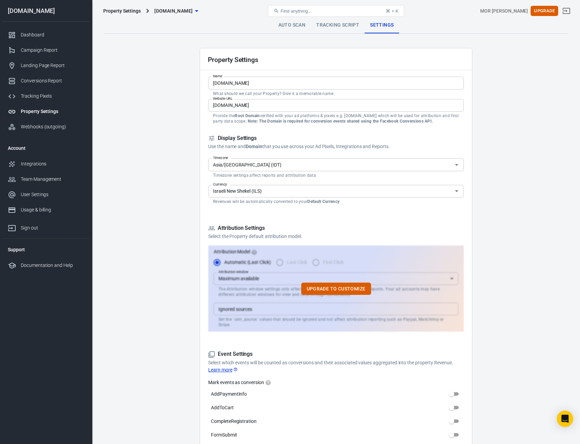
click at [34, 95] on div "Tracking Pixels" at bounding box center [52, 96] width 63 height 7
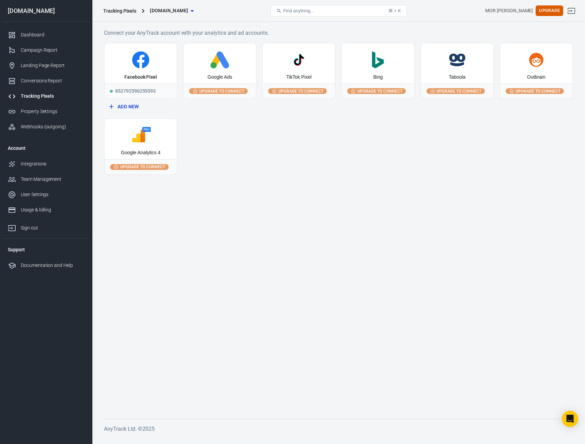
click at [210, 94] on div "Upgrade to connect" at bounding box center [220, 91] width 72 height 15
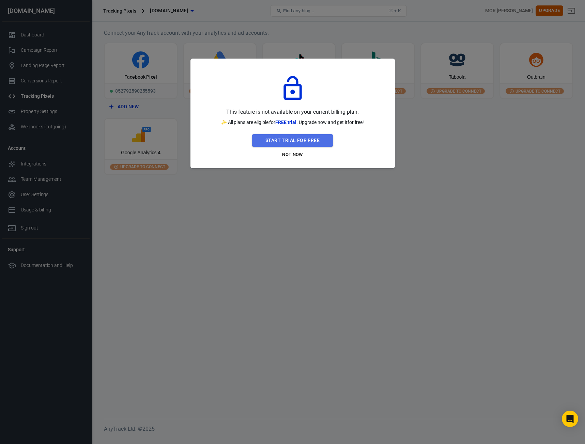
click at [300, 138] on button "Start Trial For Free" at bounding box center [292, 140] width 81 height 13
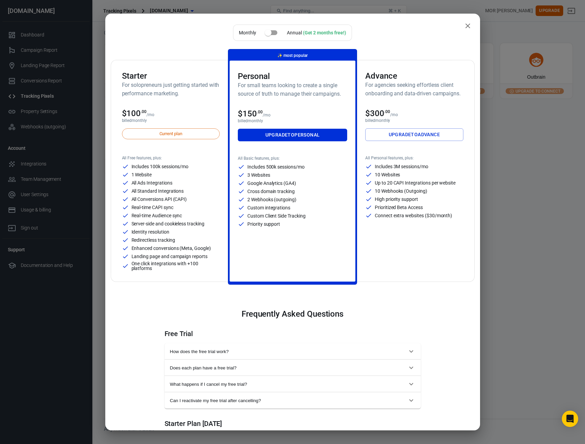
click at [248, 71] on div "Personal For small teams looking to create a single source of truth to manage t…" at bounding box center [293, 171] width 126 height 221
copy h3 "Personal"
click at [468, 29] on button "close" at bounding box center [468, 26] width 14 height 14
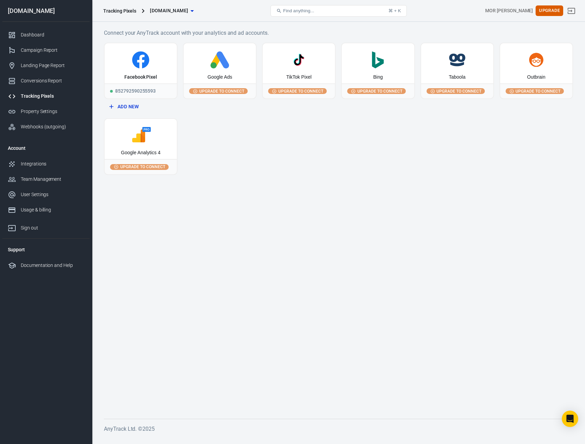
click at [44, 102] on link "Tracking Pixels" at bounding box center [45, 96] width 87 height 15
click at [52, 80] on div "Conversions Report" at bounding box center [52, 80] width 63 height 7
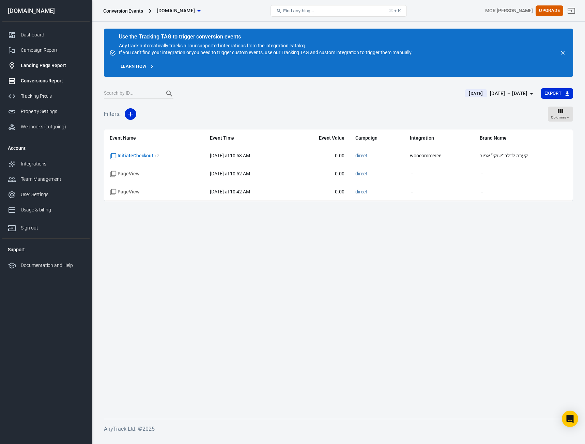
click at [48, 67] on div "Landing Page Report" at bounding box center [52, 65] width 63 height 7
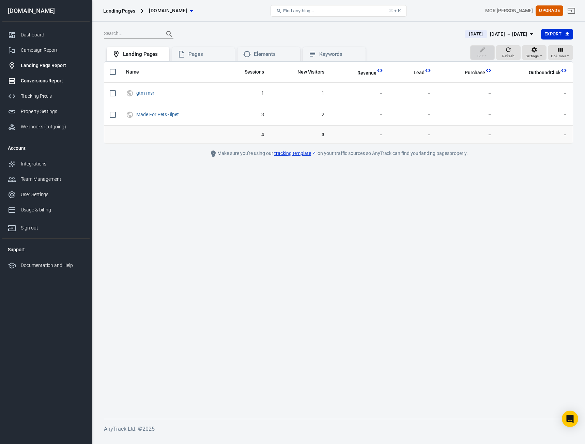
click at [46, 78] on div "Conversions Report" at bounding box center [52, 80] width 63 height 7
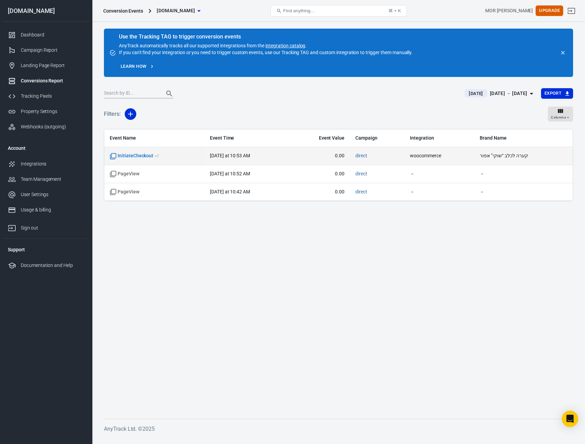
click at [160, 150] on td "InitiateCheckout + 7" at bounding box center [154, 156] width 100 height 18
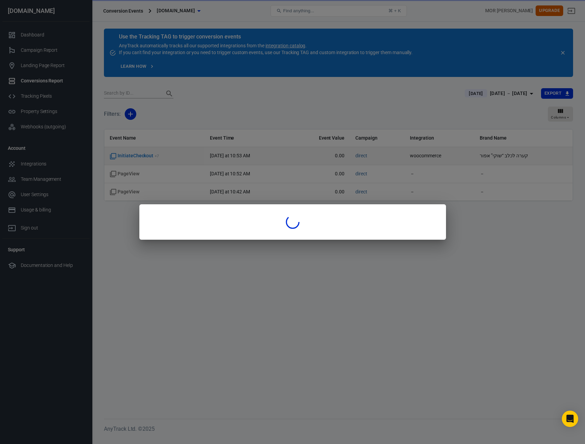
click at [150, 154] on div at bounding box center [292, 222] width 585 height 444
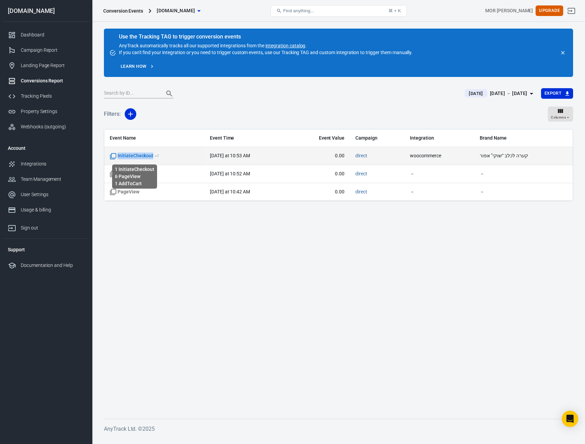
click at [150, 154] on span "InitiateCheckout + 7" at bounding box center [134, 156] width 49 height 7
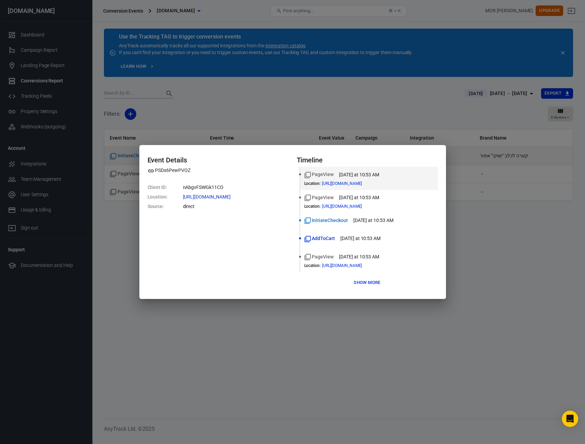
click at [150, 154] on div "Event Details PSDs6PewPVOZ Client ID : nAbgvFSWGk11CO Location : [URL][DOMAIN_N…" at bounding box center [292, 222] width 307 height 154
drag, startPoint x: 72, startPoint y: 60, endPoint x: 79, endPoint y: 60, distance: 7.2
click at [73, 59] on div "Event Details PSDs6PewPVOZ Client ID : nAbgvFSWGk11CO Location : [URL][DOMAIN_N…" at bounding box center [292, 222] width 585 height 444
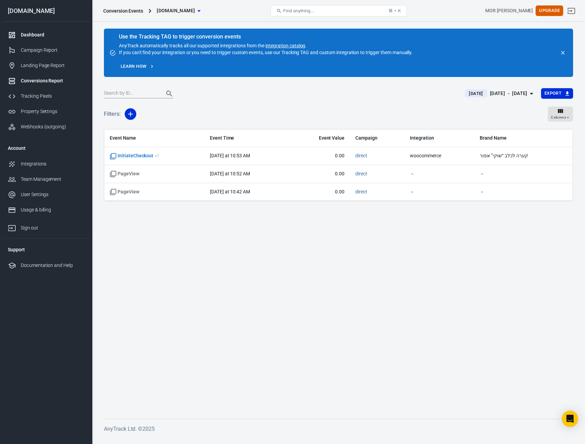
click at [57, 35] on div "Dashboard" at bounding box center [52, 34] width 63 height 7
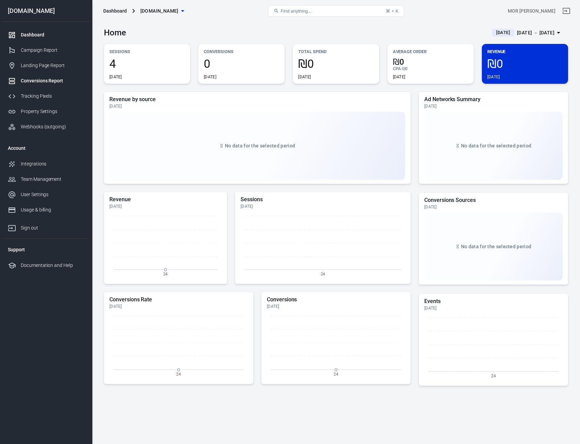
click at [56, 78] on div "Conversions Report" at bounding box center [52, 80] width 63 height 7
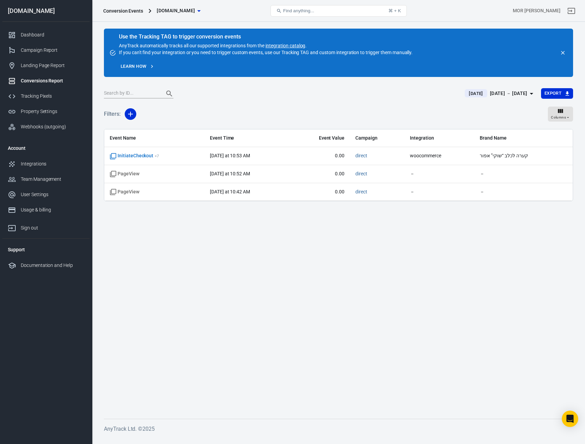
click at [42, 87] on link "Conversions Report" at bounding box center [45, 80] width 87 height 15
click at [33, 99] on div "Tracking Pixels" at bounding box center [52, 96] width 63 height 7
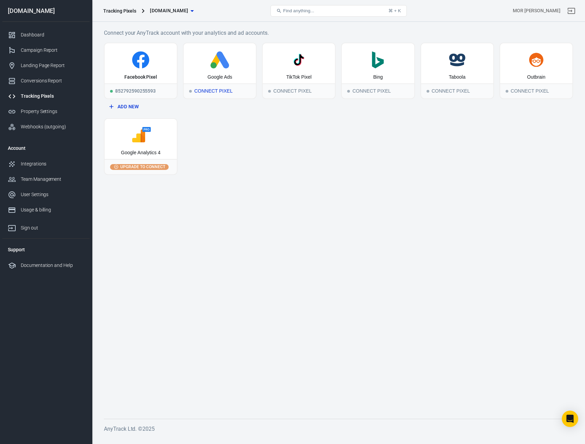
click at [216, 80] on div "Google Ads" at bounding box center [220, 77] width 25 height 7
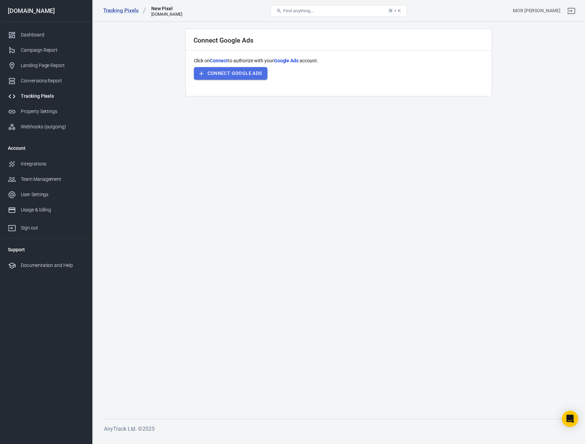
click at [227, 77] on button "Connect Google Ads" at bounding box center [231, 73] width 74 height 13
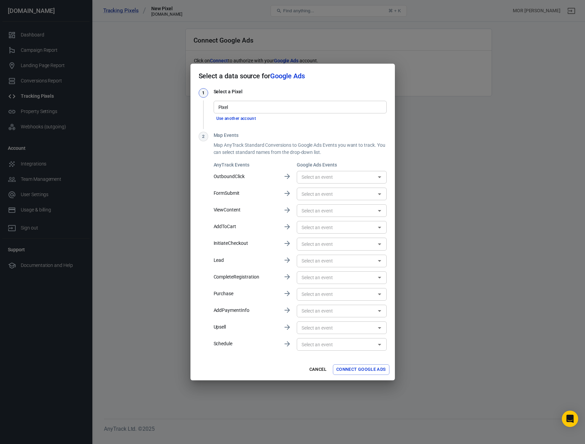
click at [327, 182] on div "​" at bounding box center [342, 177] width 90 height 13
click at [325, 191] on div "No options" at bounding box center [342, 192] width 90 height 17
click at [325, 196] on div "No options" at bounding box center [342, 192] width 90 height 17
click at [328, 194] on div "No options" at bounding box center [342, 192] width 90 height 17
click at [336, 207] on div "​" at bounding box center [342, 210] width 90 height 13
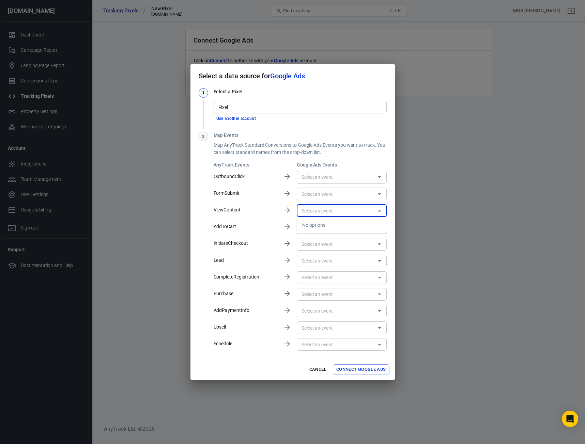
click at [325, 194] on input "text" at bounding box center [336, 194] width 75 height 9
click at [335, 211] on div "No options" at bounding box center [342, 208] width 90 height 17
click at [338, 222] on div "​" at bounding box center [342, 227] width 90 height 13
click at [333, 211] on input "text" at bounding box center [336, 211] width 75 height 9
click at [271, 253] on div "AnyTrack Events Google Ads Events OutboundClick ​ FormSubmit ​ ViewContent ​ Ad…" at bounding box center [300, 257] width 173 height 191
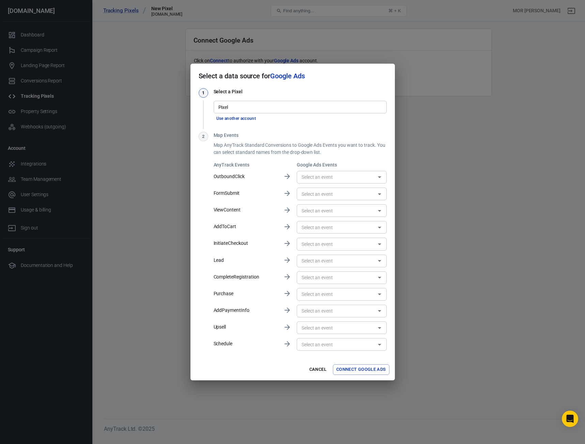
click at [328, 259] on input "text" at bounding box center [336, 261] width 75 height 9
click at [230, 276] on p "CompleteRegistration" at bounding box center [246, 277] width 64 height 7
click at [314, 368] on button "Cancel" at bounding box center [318, 370] width 22 height 11
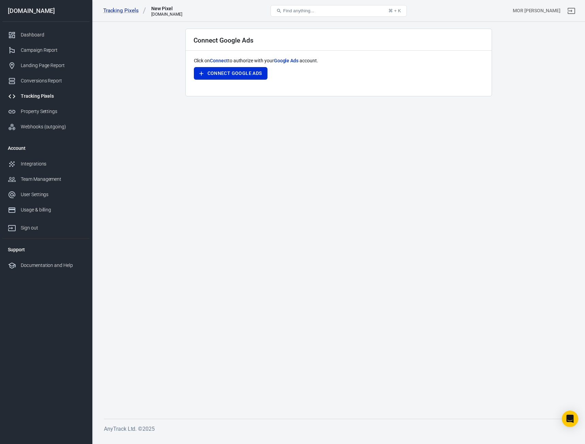
click at [48, 93] on div "Tracking Pixels" at bounding box center [52, 96] width 63 height 7
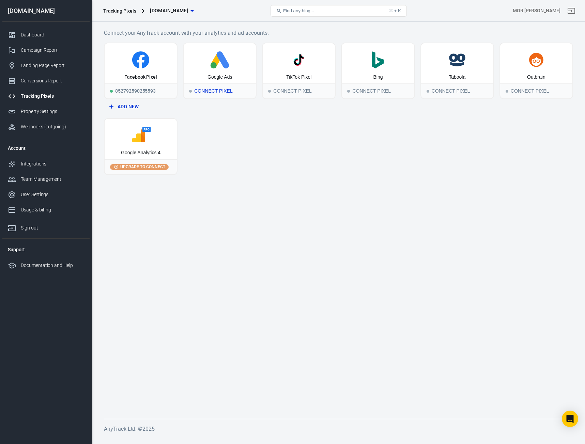
click at [210, 65] on icon at bounding box center [219, 59] width 67 height 17
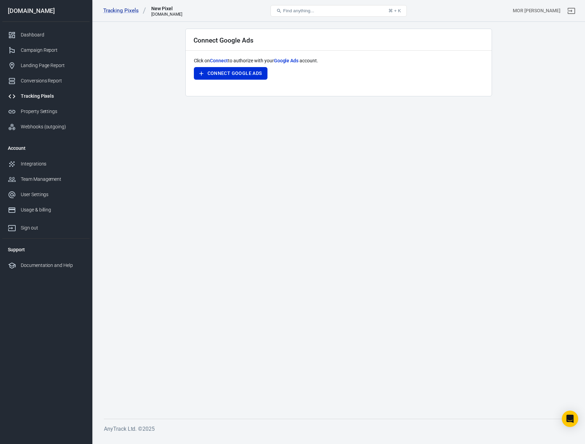
drag, startPoint x: 288, startPoint y: 59, endPoint x: 292, endPoint y: 61, distance: 5.2
click at [292, 61] on span "Google Ads" at bounding box center [286, 60] width 25 height 5
click at [248, 77] on button "Connect Google Ads" at bounding box center [231, 73] width 74 height 13
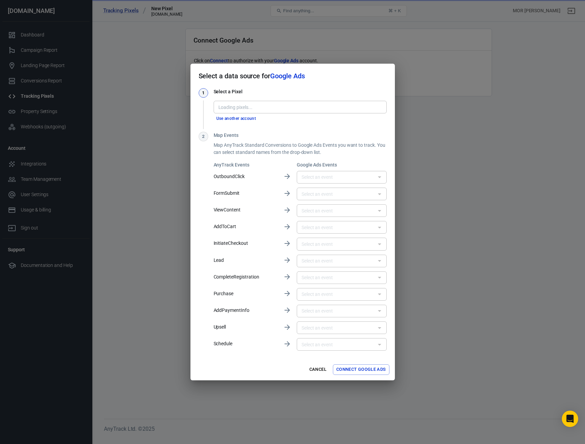
click at [360, 166] on h6 "Google Ads Events" at bounding box center [342, 165] width 90 height 7
drag, startPoint x: 322, startPoint y: 372, endPoint x: 227, endPoint y: 108, distance: 280.5
click at [208, 116] on form "Select a data source for Google Ads 1 Select a Pixel Pixel Pixel Use another ac…" at bounding box center [293, 222] width 204 height 317
click at [229, 111] on input "Pixel" at bounding box center [300, 107] width 168 height 9
click at [236, 124] on li "7520176571 [AW-962999340]" at bounding box center [300, 121] width 173 height 11
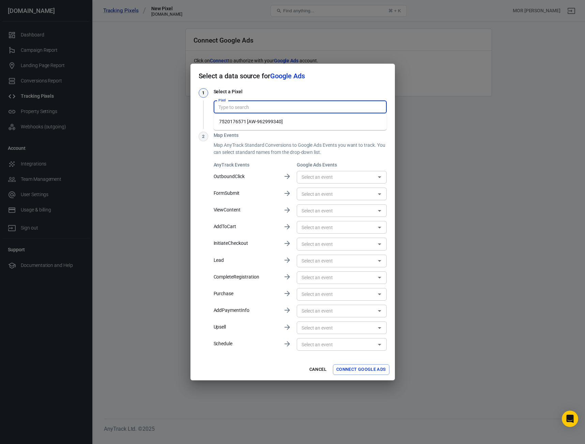
type input "7520176571 [AW-962999340]"
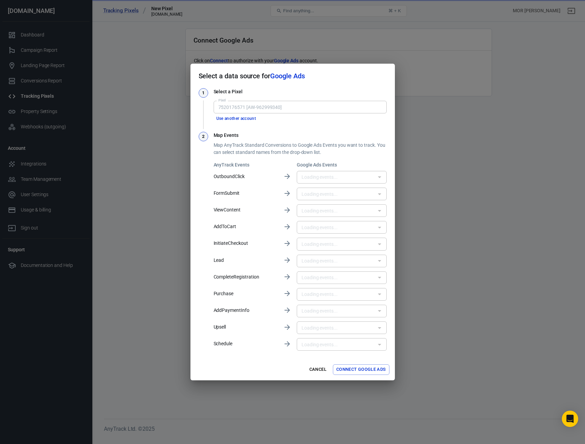
type input "המרה 2020 [TJpSCOH06LgBEKzomMsD]"
click at [335, 177] on input "text" at bounding box center [336, 177] width 75 height 9
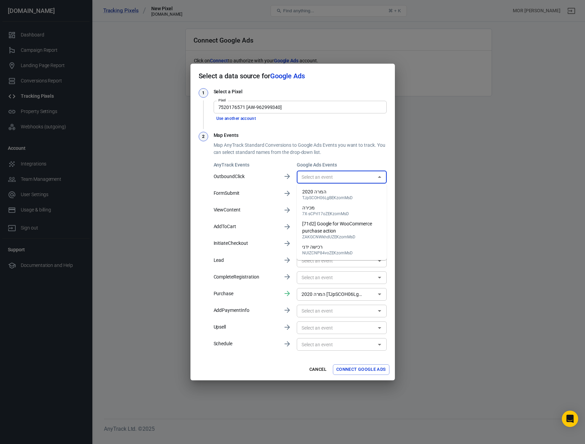
click at [253, 240] on div "AnyTrack Events Google Ads Events OutboundClick ​ FormSubmit ​ ViewContent ​ Ad…" at bounding box center [300, 257] width 173 height 191
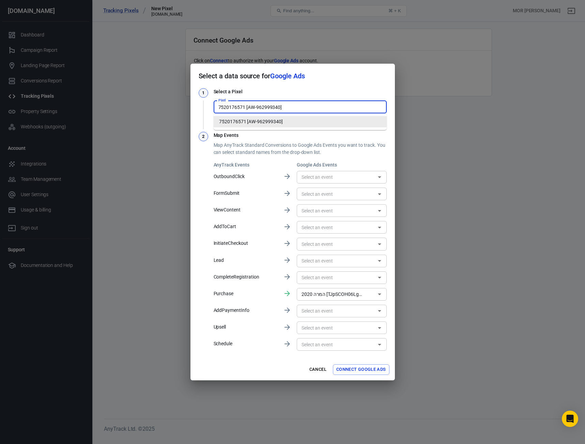
click at [273, 103] on input "7520176571 [AW-962999340]" at bounding box center [300, 107] width 168 height 9
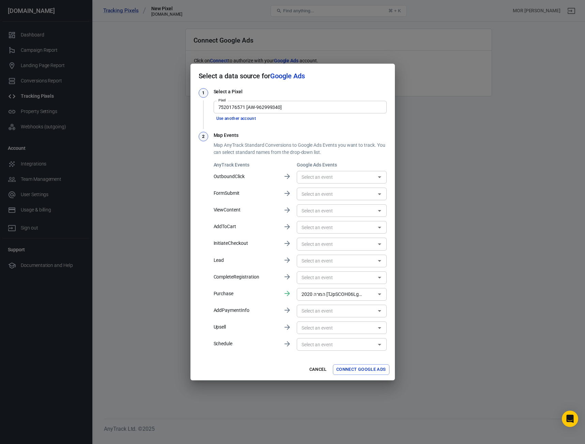
click at [252, 173] on p "OutboundClick" at bounding box center [246, 176] width 64 height 7
click at [329, 293] on input "המרה 2020 [TJpSCOH06LgBEKzomMsD]" at bounding box center [332, 294] width 66 height 9
click at [270, 296] on p "Purchase" at bounding box center [246, 293] width 64 height 7
click at [316, 368] on button "Cancel" at bounding box center [318, 370] width 22 height 11
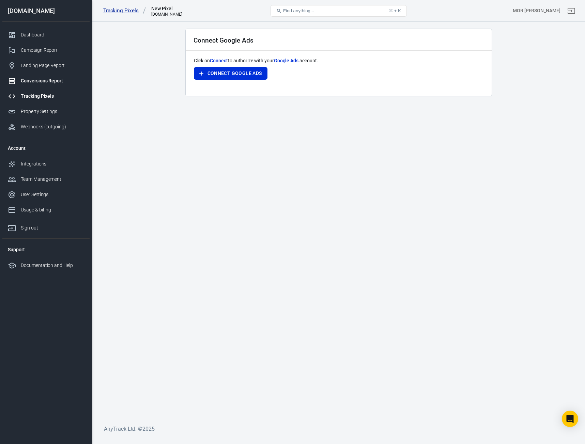
click at [52, 82] on div "Conversions Report" at bounding box center [52, 80] width 63 height 7
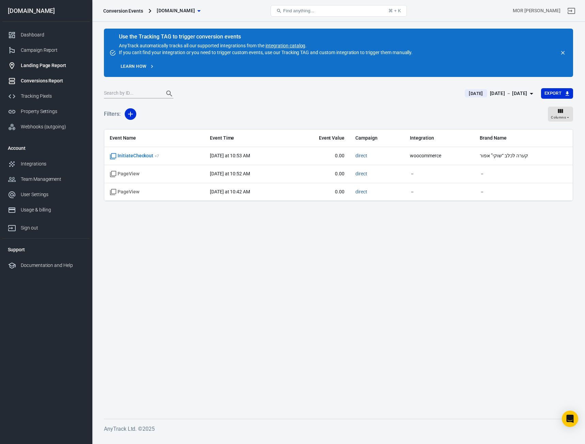
click at [45, 58] on link "Landing Page Report" at bounding box center [45, 65] width 87 height 15
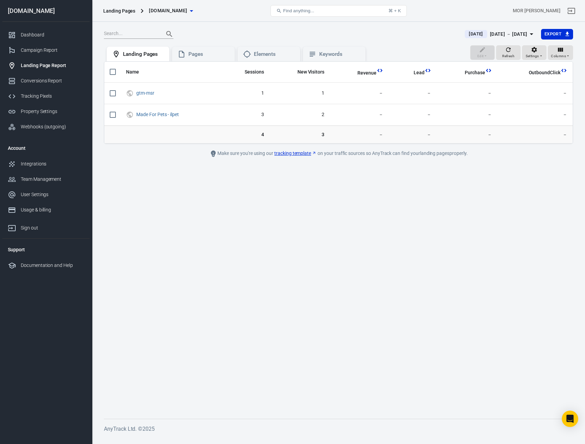
click at [45, 68] on div "Landing Page Report" at bounding box center [52, 65] width 63 height 7
click at [49, 50] on div "Campaign Report" at bounding box center [52, 50] width 63 height 7
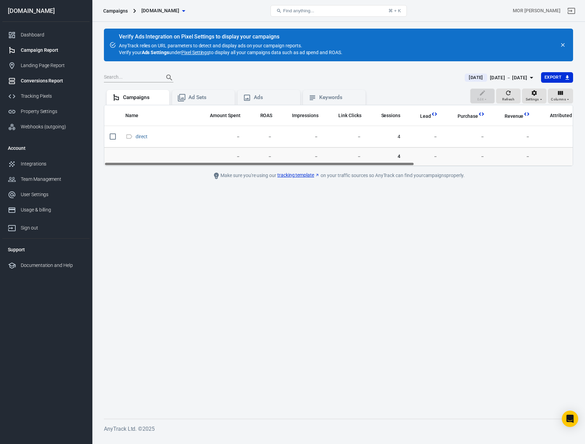
click at [49, 88] on link "Conversions Report" at bounding box center [45, 80] width 87 height 15
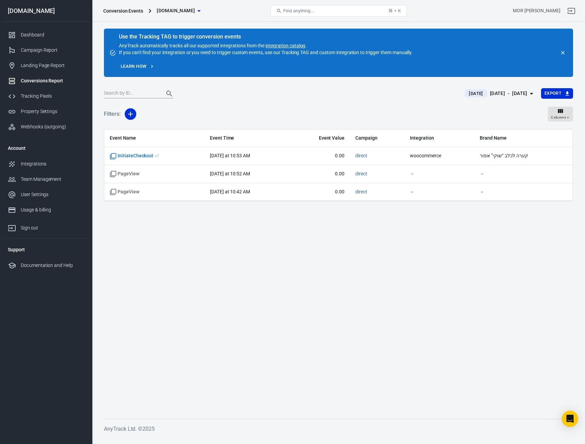
click at [37, 27] on div "Dashboard Campaign Report Landing Page Report Conversions Report Tracking Pixel…" at bounding box center [45, 81] width 87 height 118
click at [36, 29] on link "Dashboard" at bounding box center [45, 34] width 87 height 15
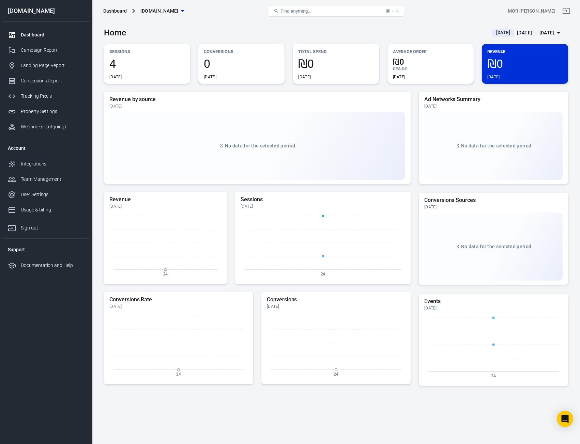
click at [159, 67] on span "4" at bounding box center [146, 64] width 75 height 12
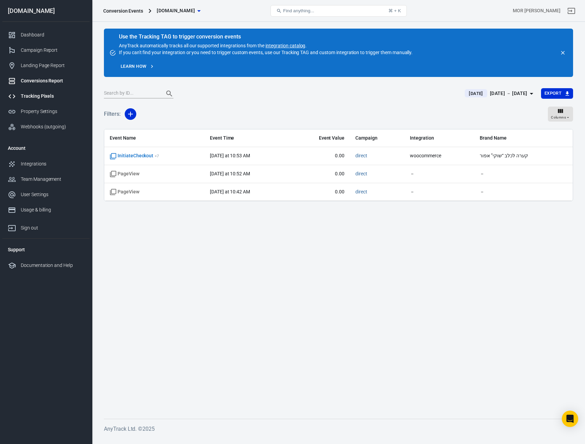
click at [43, 102] on link "Tracking Pixels" at bounding box center [45, 96] width 87 height 15
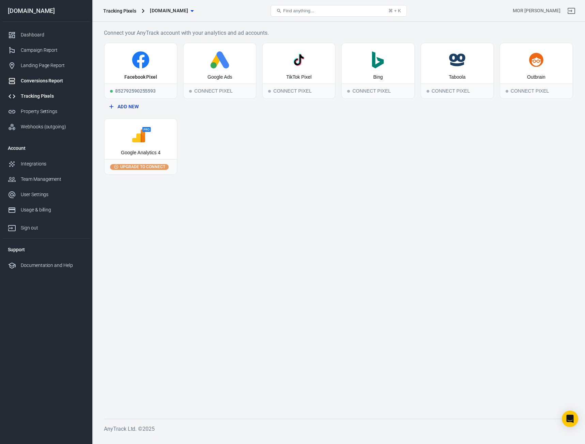
click at [49, 77] on div "Conversions Report" at bounding box center [52, 80] width 63 height 7
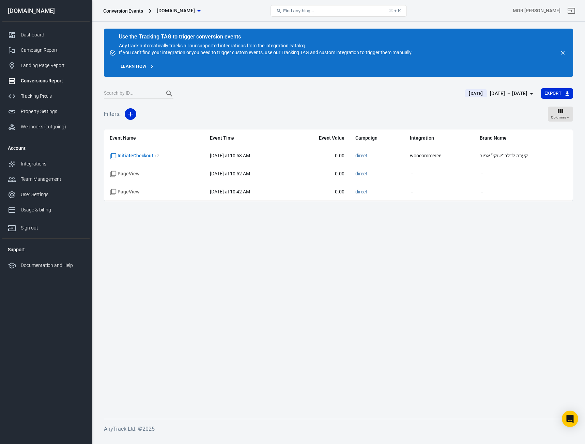
click at [48, 80] on div "Conversions Report" at bounding box center [52, 80] width 63 height 7
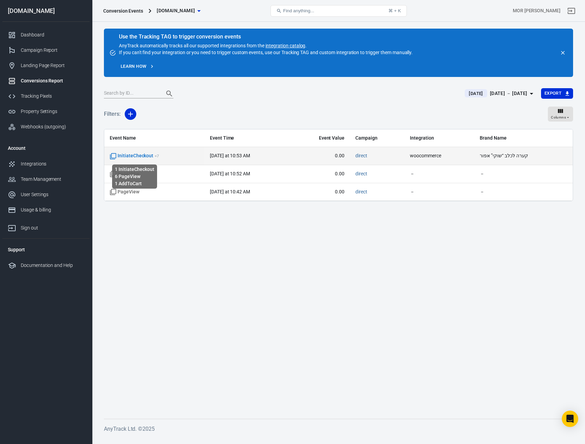
click at [132, 158] on span "InitiateCheckout + 7" at bounding box center [134, 156] width 49 height 7
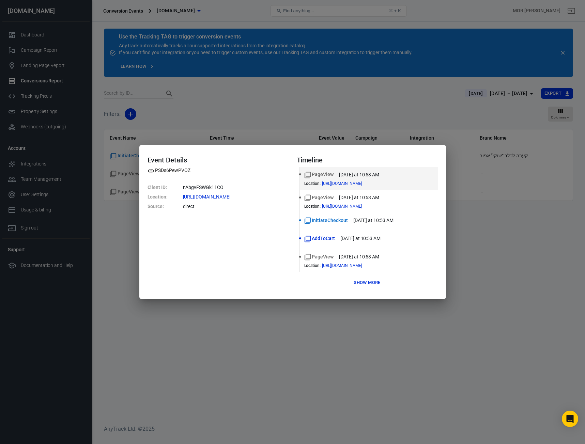
click at [187, 317] on div "Event Details PSDs6PewPVOZ Client ID : nAbgvFSWGk11CO Location : https://ilpet.…" at bounding box center [292, 222] width 585 height 444
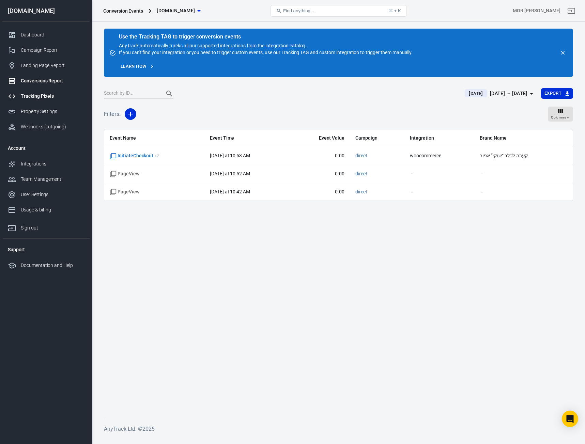
click at [41, 92] on link "Tracking Pixels" at bounding box center [45, 96] width 87 height 15
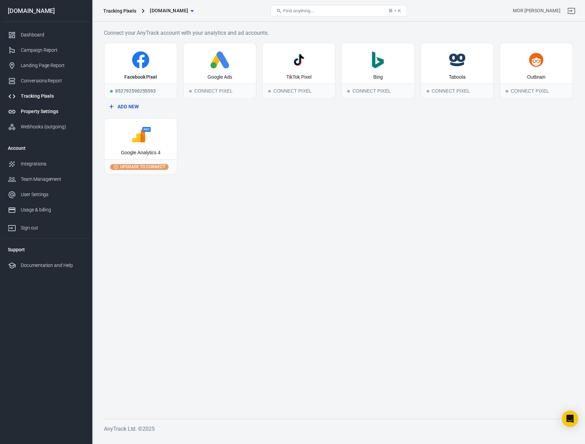
click at [51, 118] on link "Property Settings" at bounding box center [45, 111] width 87 height 15
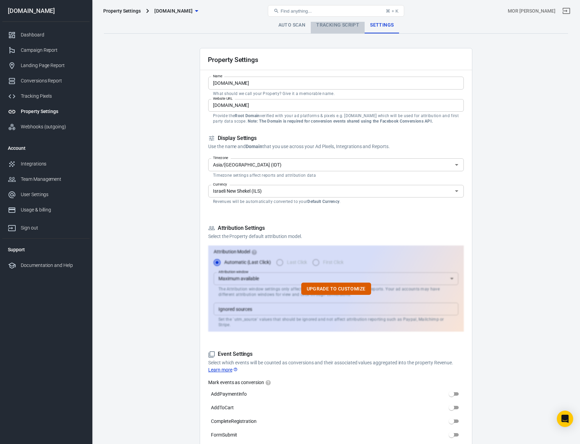
click at [339, 32] on link "Tracking Script" at bounding box center [338, 25] width 54 height 16
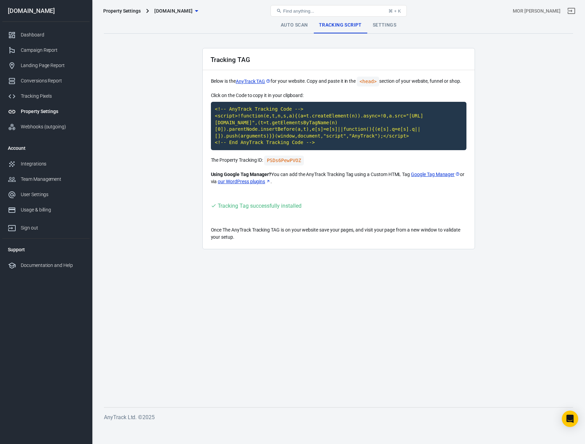
click at [301, 24] on link "Auto Scan" at bounding box center [294, 25] width 38 height 16
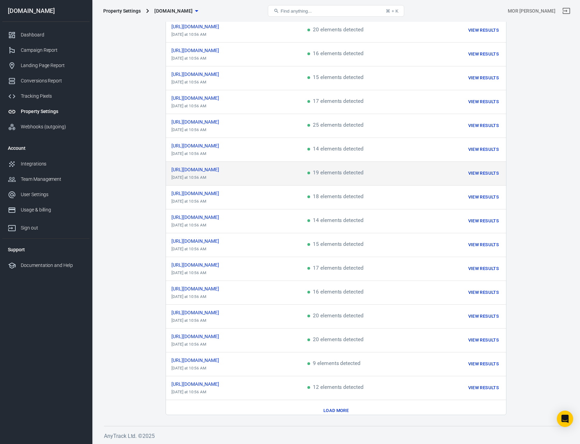
scroll to position [163, 0]
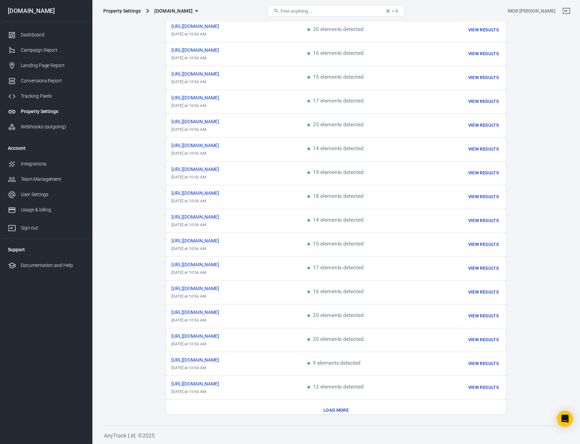
click at [349, 406] on button "Load more" at bounding box center [336, 411] width 29 height 11
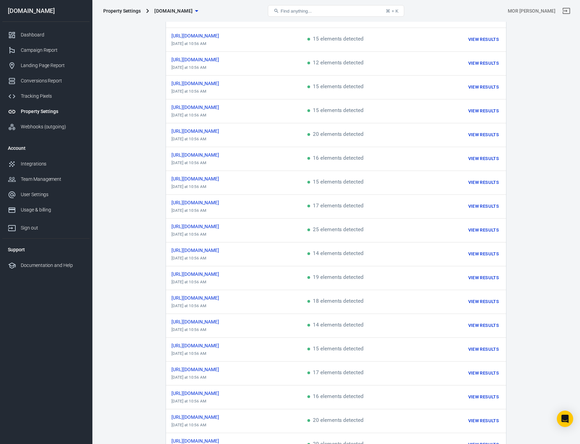
scroll to position [0, 0]
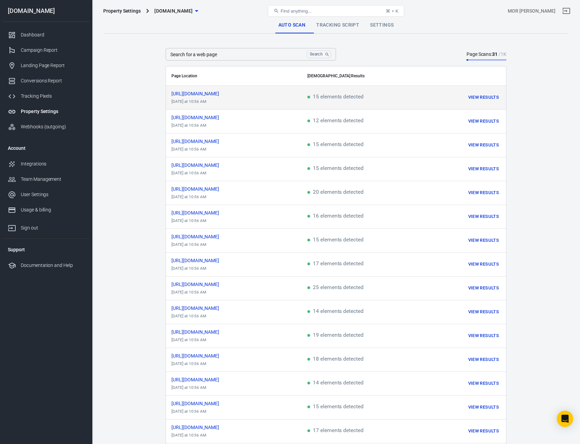
click at [491, 98] on button "View Results" at bounding box center [484, 97] width 34 height 11
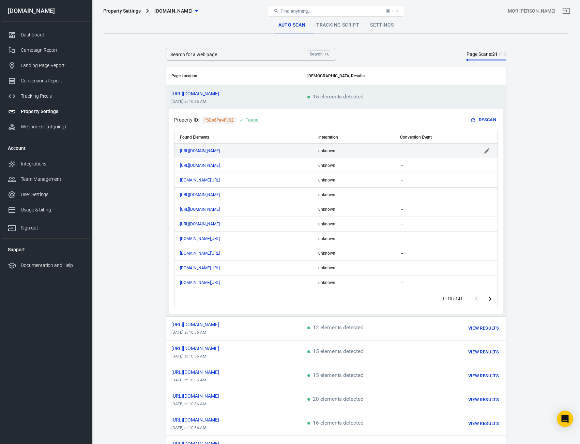
click at [326, 153] on td "unknown" at bounding box center [354, 150] width 82 height 15
click at [304, 119] on div "Property ID: PSDs6PewPVOZ Found Rescan" at bounding box center [336, 120] width 324 height 11
drag, startPoint x: 485, startPoint y: 119, endPoint x: 314, endPoint y: 146, distance: 173.2
click at [284, 147] on div "Property ID: PSDs6PewPVOZ Found Rescan Found Elements Integration Conversion Ev…" at bounding box center [336, 211] width 335 height 204
click at [368, 138] on th "Integration" at bounding box center [354, 137] width 82 height 13
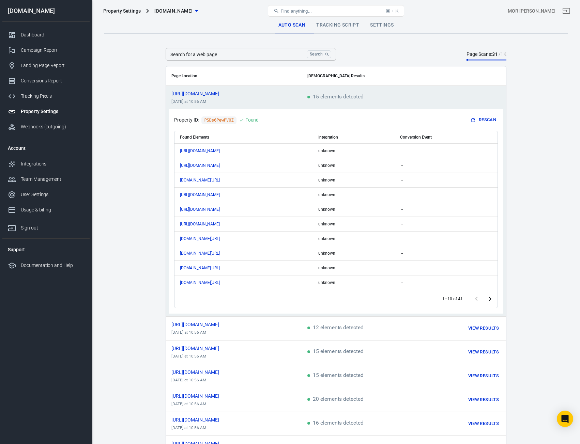
click at [486, 298] on icon "Go to next page" at bounding box center [490, 299] width 8 height 8
click at [478, 299] on icon "Go to previous page" at bounding box center [476, 299] width 8 height 8
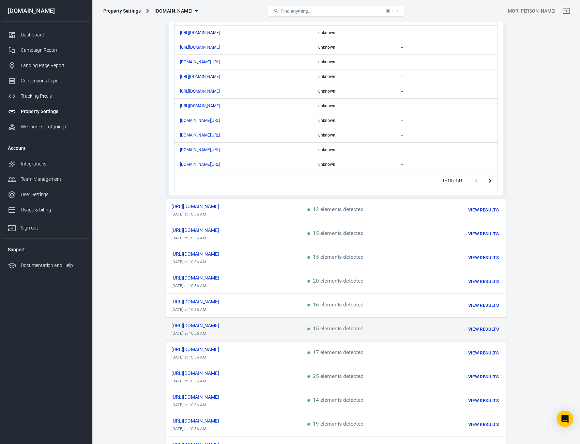
scroll to position [170, 0]
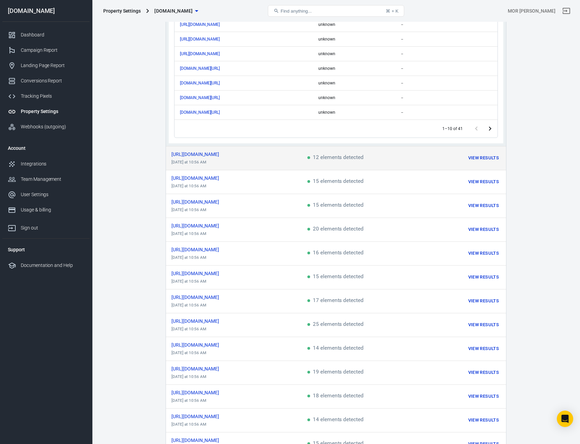
click at [293, 162] on td "https://ilpet.co.il/produc...ag/3homepage/ today at 10:56 AM" at bounding box center [234, 158] width 136 height 24
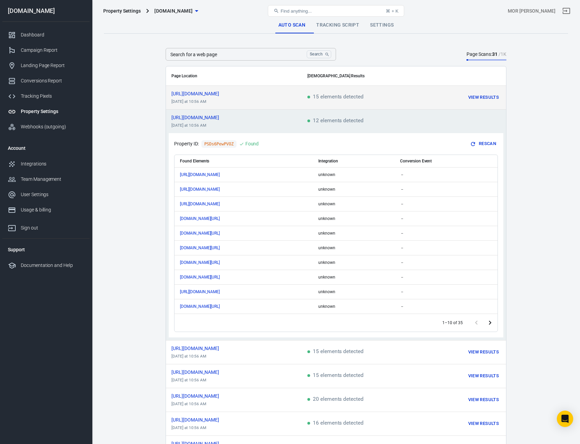
click at [300, 100] on td "https://ilpet.co.il/shop/page/2/ today at 10:56 AM" at bounding box center [234, 98] width 136 height 24
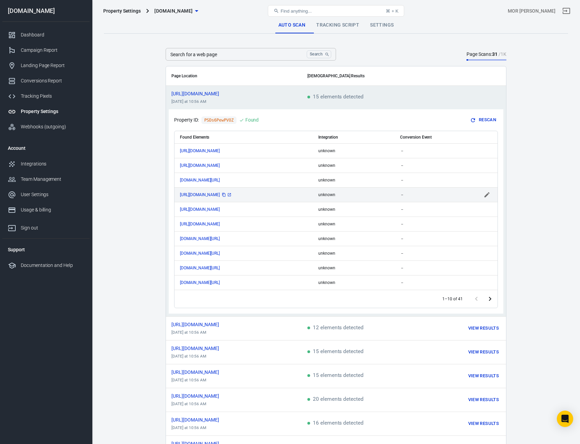
click at [232, 195] on span "https://ilpet.co.il/shop/p...-to-cart=4143" at bounding box center [206, 195] width 52 height 4
click at [241, 197] on td "https://ilpet.co.il/shop/p...-to-cart=4143" at bounding box center [243, 194] width 138 height 15
click at [232, 195] on span "https://ilpet.co.il/shop/p...-to-cart=4143" at bounding box center [206, 195] width 52 height 4
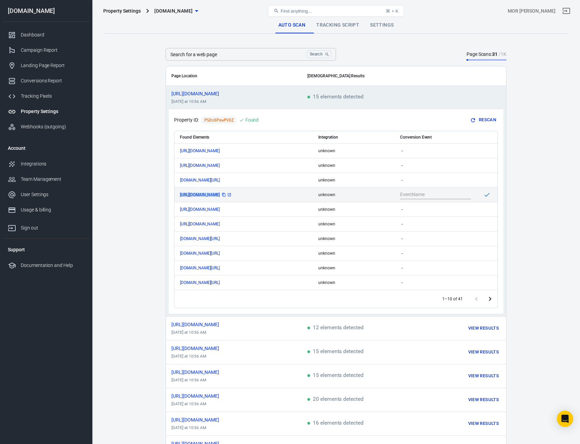
click at [232, 195] on span "https://ilpet.co.il/shop/p...-to-cart=4143" at bounding box center [206, 195] width 52 height 4
click at [231, 196] on icon "scrollable content" at bounding box center [229, 194] width 3 height 3
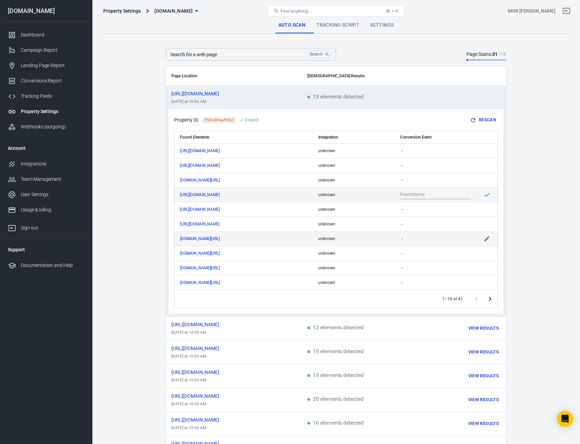
click at [277, 245] on td "www.facebook.com/ilpettt" at bounding box center [243, 238] width 138 height 15
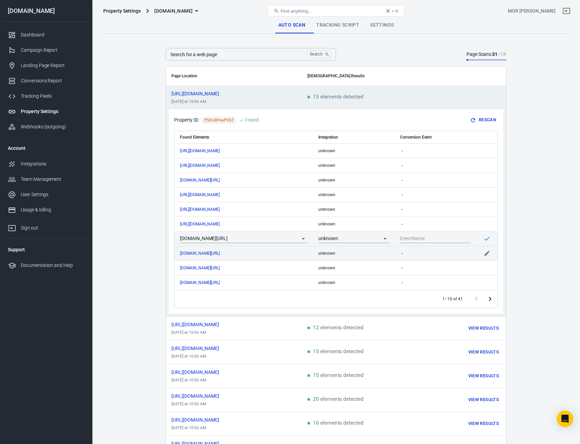
click at [276, 252] on div "x.com/ilpett" at bounding box center [243, 253] width 127 height 5
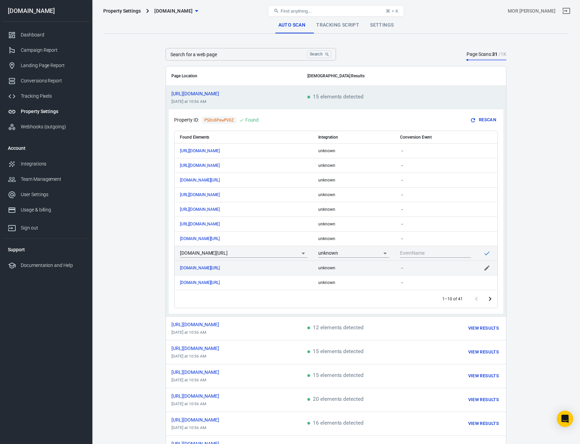
click at [291, 273] on td "www.instagram.com/_ilpet_/" at bounding box center [243, 268] width 138 height 15
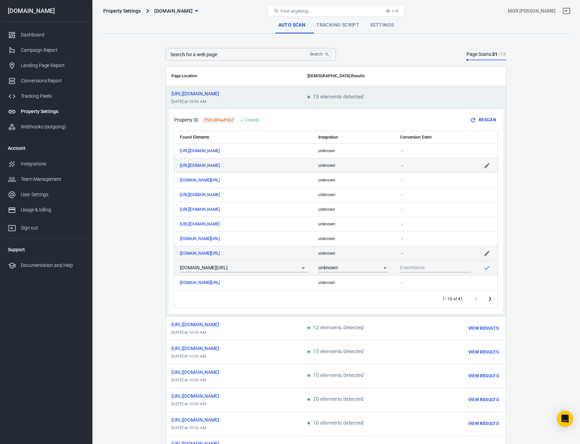
click at [340, 169] on td "unknown" at bounding box center [354, 165] width 82 height 15
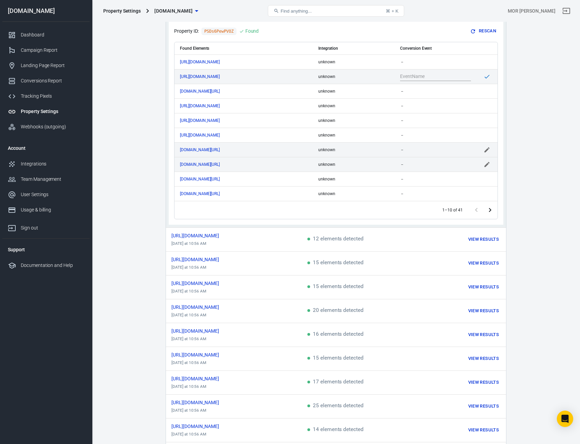
scroll to position [102, 0]
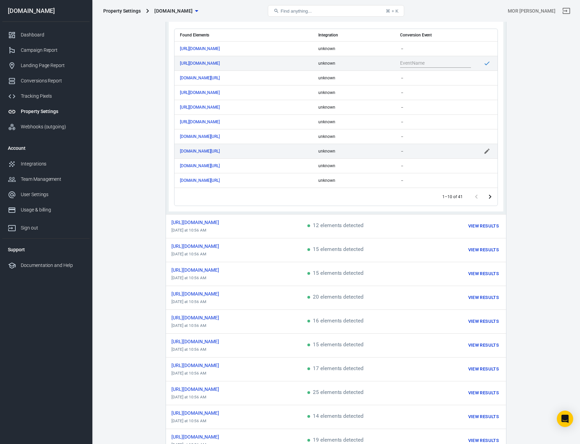
click at [486, 196] on icon "Go to next page" at bounding box center [490, 197] width 8 height 8
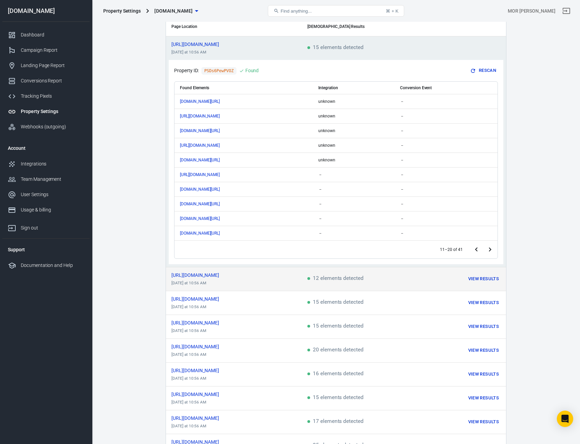
scroll to position [0, 0]
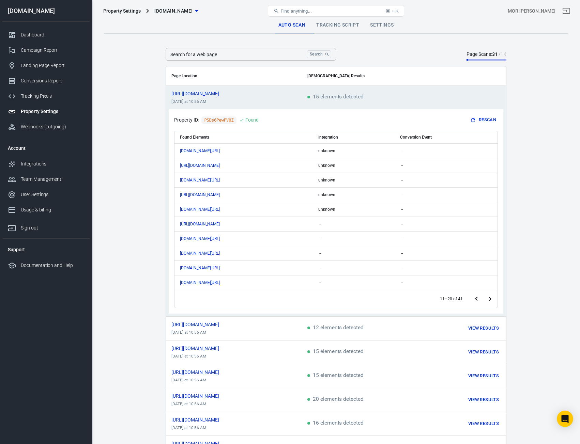
click at [330, 95] on span "15 elements detected" at bounding box center [335, 97] width 56 height 6
click at [252, 108] on td "https://ilpet.co.il/shop/page/2/ today at 10:56 AM" at bounding box center [234, 98] width 136 height 24
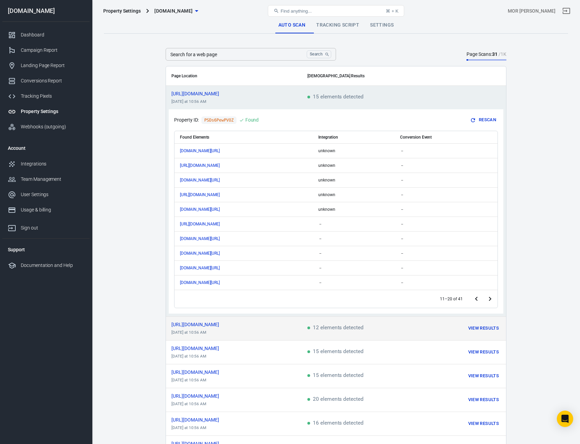
click at [298, 331] on td "https://ilpet.co.il/produc...ag/3homepage/ today at 10:56 AM" at bounding box center [234, 329] width 136 height 24
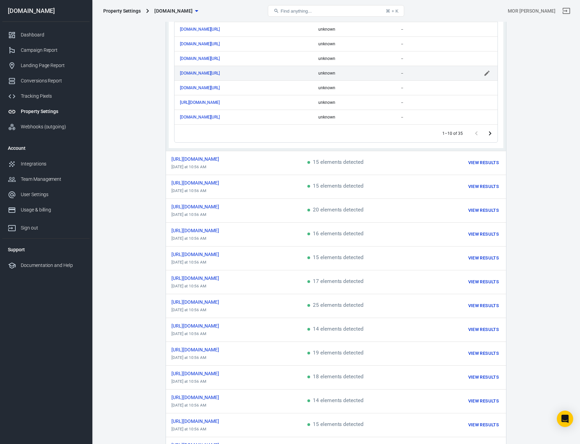
scroll to position [204, 0]
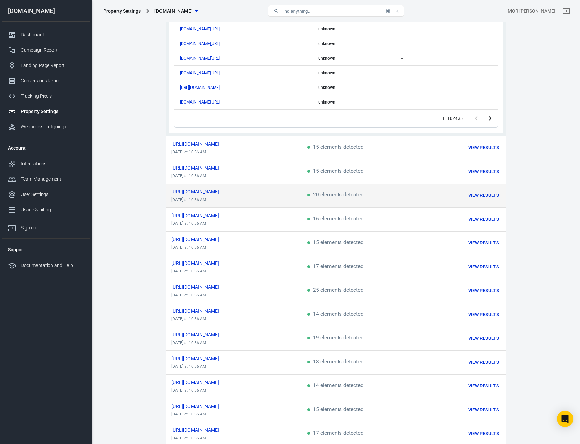
click at [297, 196] on td "https://ilpet.co.il/product/walktime/ today at 10:56 AM" at bounding box center [234, 196] width 136 height 24
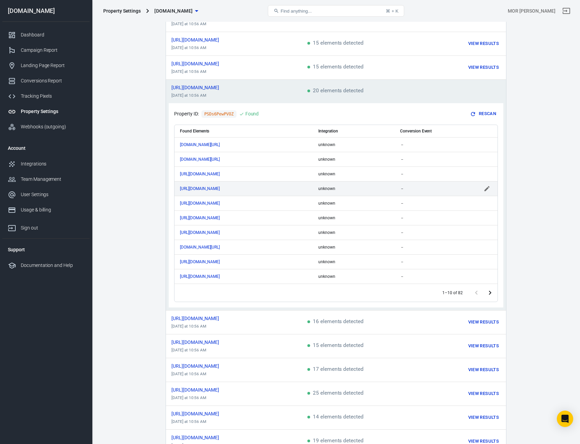
scroll to position [102, 0]
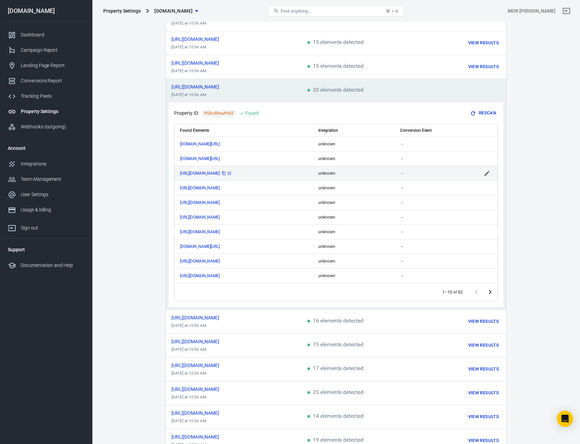
click at [226, 172] on icon "copy" at bounding box center [224, 173] width 4 height 4
click at [231, 172] on icon "scrollable content" at bounding box center [229, 173] width 4 height 4
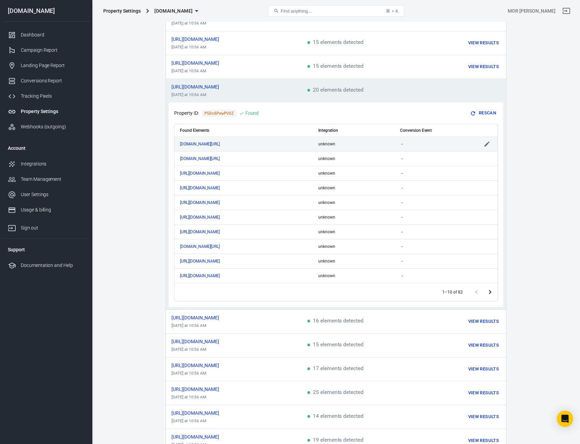
click at [483, 142] on td "scrollable content" at bounding box center [486, 144] width 21 height 15
click at [453, 144] on input "scrollable content" at bounding box center [430, 144] width 61 height 9
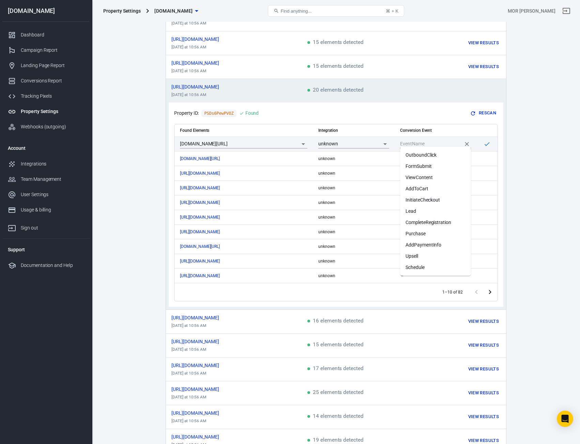
click at [453, 144] on input "scrollable content" at bounding box center [430, 144] width 61 height 9
click at [383, 137] on td "unknown" at bounding box center [354, 144] width 82 height 15
click at [374, 142] on icon "Clear" at bounding box center [376, 144] width 7 height 7
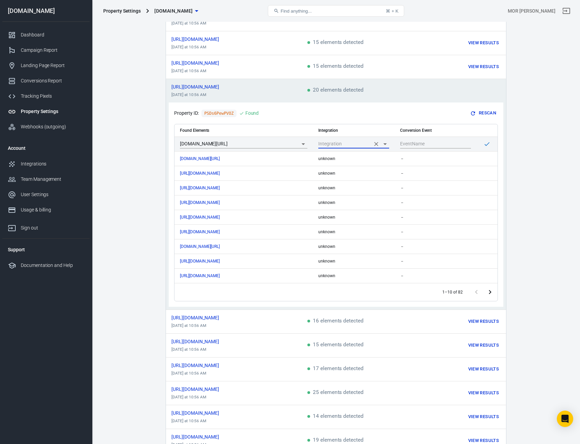
click at [352, 143] on input "scrollable content" at bounding box center [344, 144] width 52 height 9
click at [339, 166] on li "unknown" at bounding box center [353, 171] width 71 height 11
type input "unknown"
click at [333, 130] on th "Integration" at bounding box center [354, 130] width 82 height 13
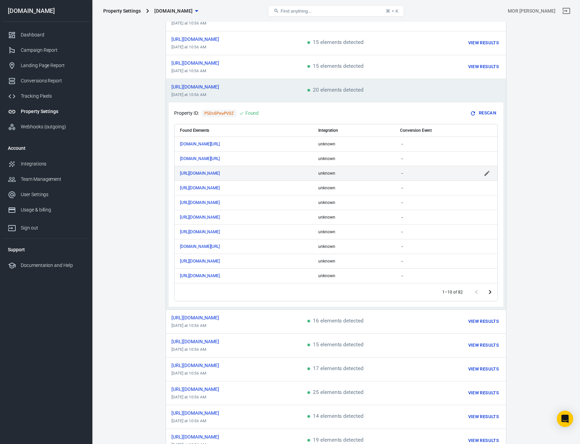
click at [415, 172] on div "－" at bounding box center [435, 173] width 71 height 5
click at [415, 172] on input "scrollable content" at bounding box center [430, 173] width 61 height 9
click at [338, 288] on div "1–10 of 82" at bounding box center [335, 293] width 323 height 18
click at [490, 290] on icon "Go to next page" at bounding box center [490, 292] width 2 height 4
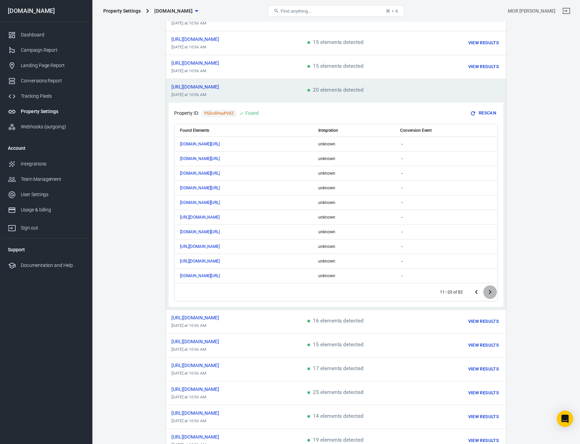
click at [490, 290] on icon "Go to next page" at bounding box center [490, 292] width 2 height 4
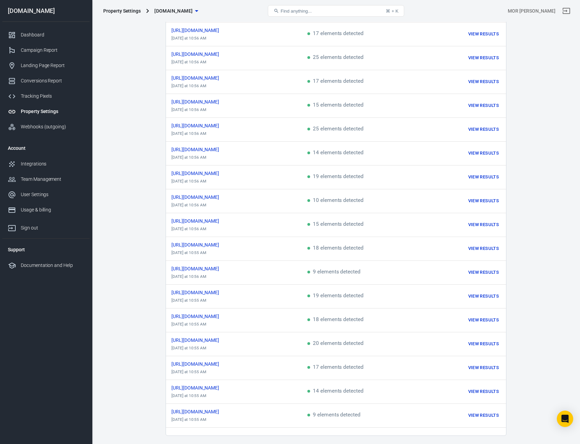
scroll to position [840, 0]
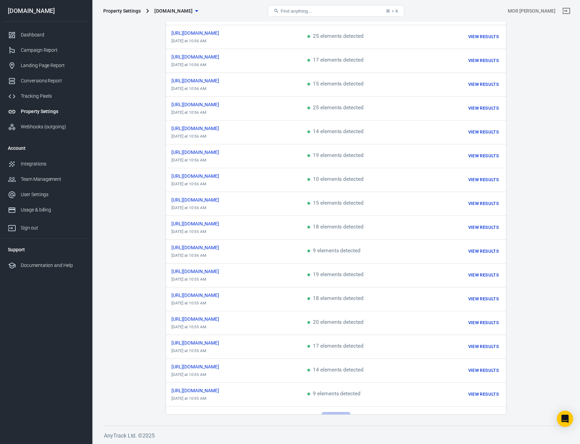
click at [334, 412] on button "Load more" at bounding box center [336, 417] width 29 height 11
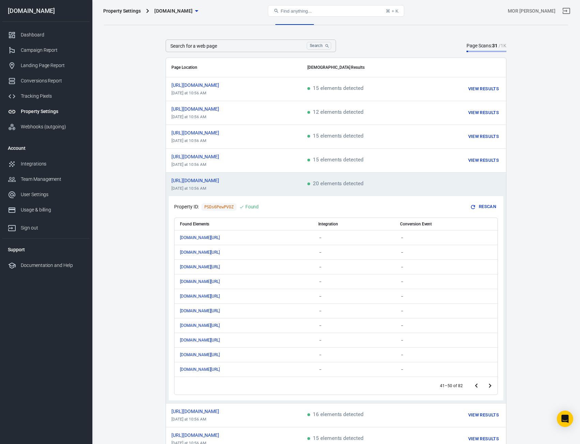
scroll to position [0, 0]
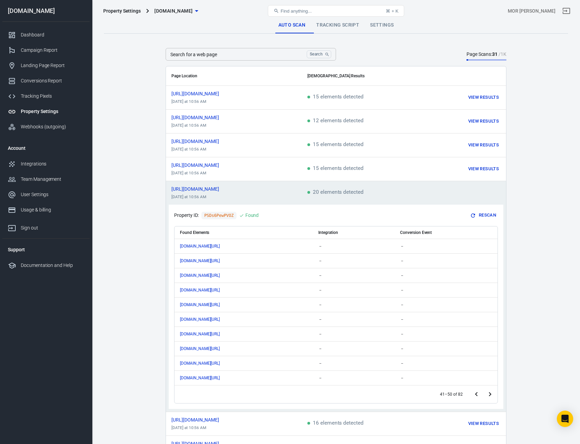
click at [336, 28] on link "Tracking Script" at bounding box center [338, 25] width 54 height 16
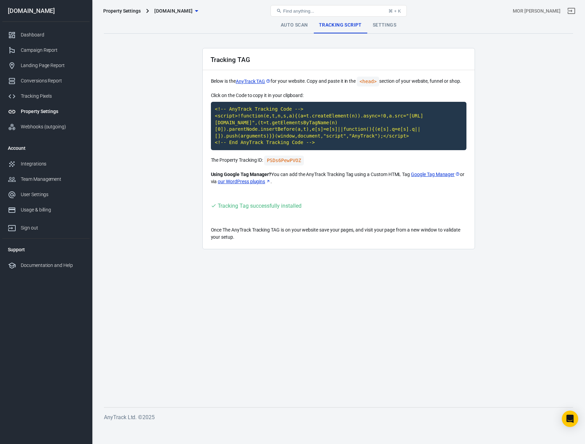
click at [390, 29] on link "Settings" at bounding box center [384, 25] width 34 height 16
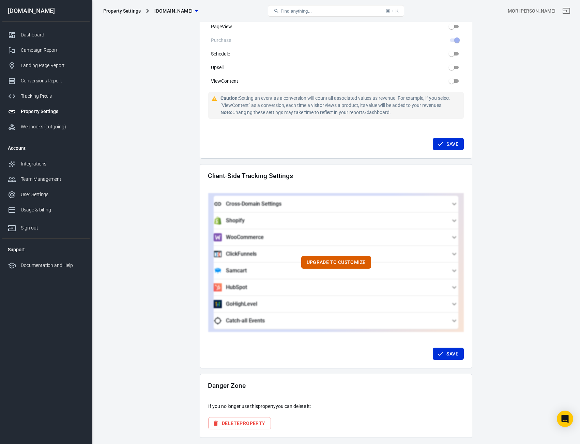
scroll to position [481, 0]
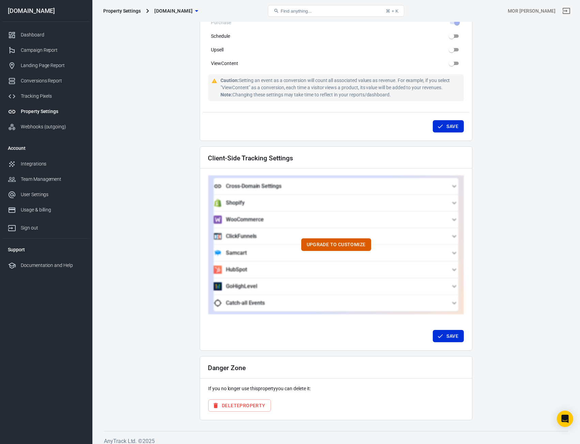
click at [262, 155] on h2 "Client-Side Tracking Settings" at bounding box center [250, 158] width 85 height 7
copy div "Client-Side Tracking Settings Upgrade to customize Cross-Domain Settings Add th…"
click at [353, 239] on button "Upgrade to customize" at bounding box center [336, 245] width 70 height 13
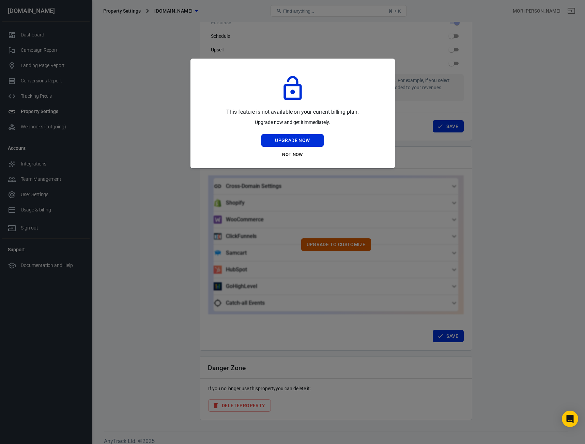
click at [304, 188] on div at bounding box center [292, 222] width 585 height 444
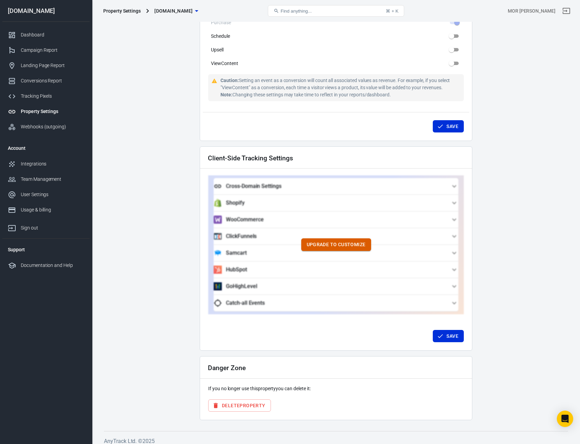
click at [352, 239] on button "Upgrade to customize" at bounding box center [336, 245] width 70 height 13
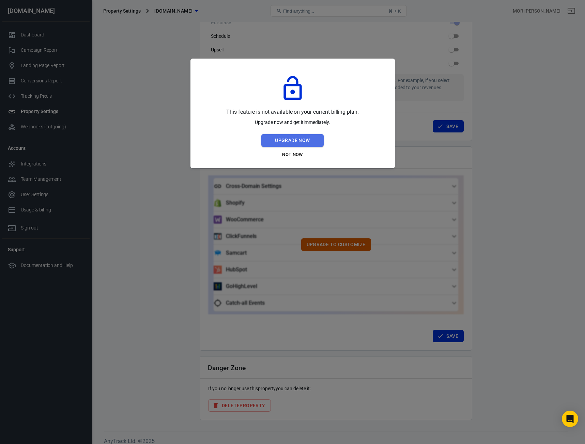
click at [307, 140] on button "Upgrade Now" at bounding box center [292, 140] width 62 height 13
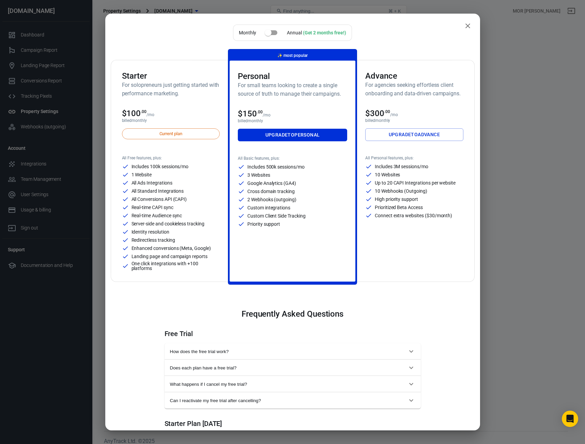
click at [262, 77] on h3 "Personal" at bounding box center [292, 77] width 109 height 10
copy h3 "Personal"
click at [464, 27] on icon "close" at bounding box center [468, 26] width 8 height 8
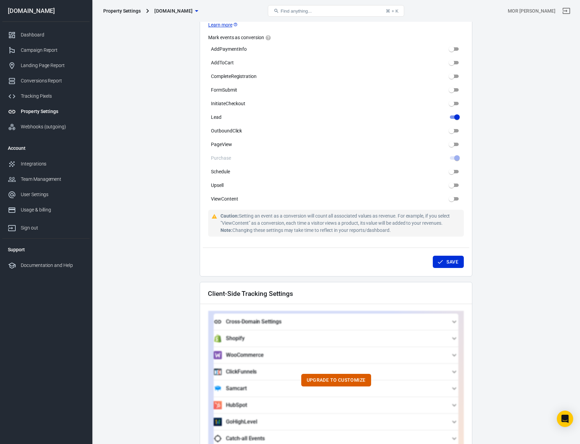
scroll to position [345, 0]
click at [349, 380] on button "Upgrade to customize" at bounding box center [336, 381] width 70 height 13
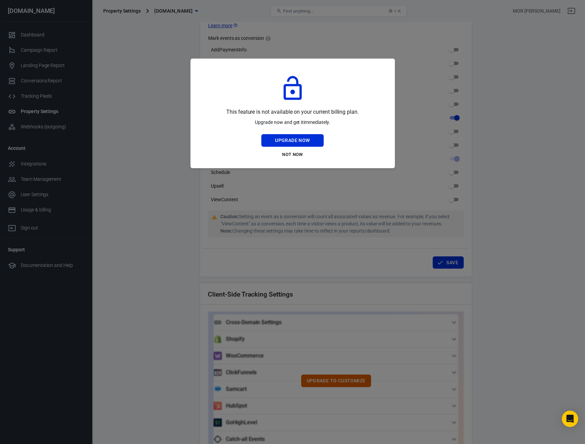
click at [235, 316] on div at bounding box center [292, 222] width 585 height 444
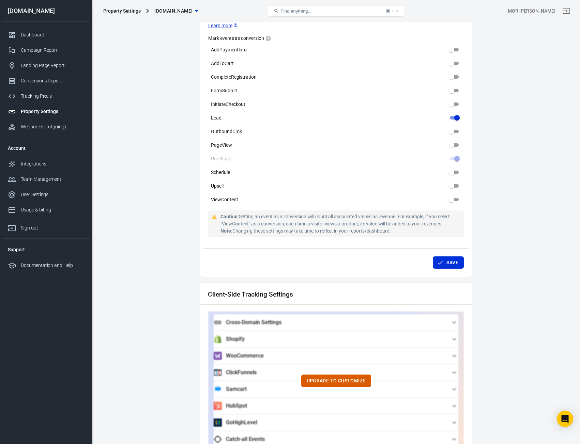
click at [332, 352] on div "Upgrade to customize" at bounding box center [336, 381] width 256 height 139
click at [334, 360] on div "Upgrade to customize" at bounding box center [336, 381] width 256 height 139
click at [332, 366] on div "Upgrade to customize" at bounding box center [336, 381] width 256 height 139
click at [333, 375] on button "Upgrade to customize" at bounding box center [336, 381] width 70 height 13
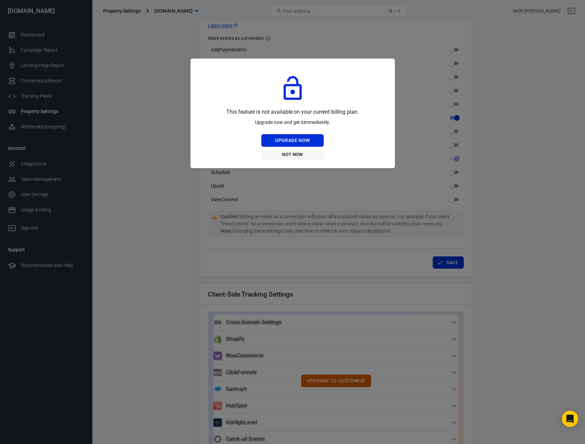
click at [296, 154] on button "Not Now" at bounding box center [292, 155] width 62 height 11
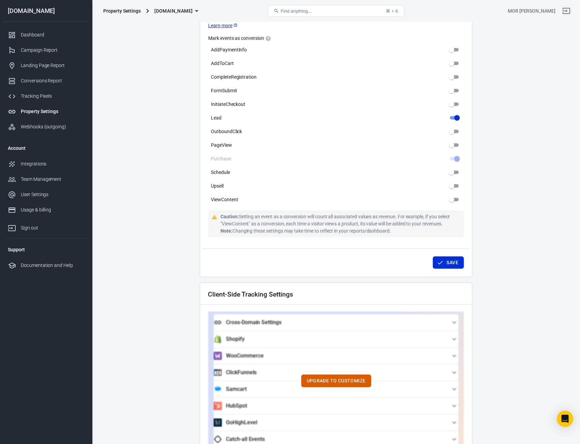
click at [240, 213] on div "Caution: Setting an event as a conversion will count all associated values as r…" at bounding box center [341, 223] width 241 height 21
drag, startPoint x: 240, startPoint y: 213, endPoint x: 291, endPoint y: 212, distance: 51.5
click at [291, 213] on div "Caution: Setting an event as a conversion will count all associated values as r…" at bounding box center [341, 223] width 241 height 21
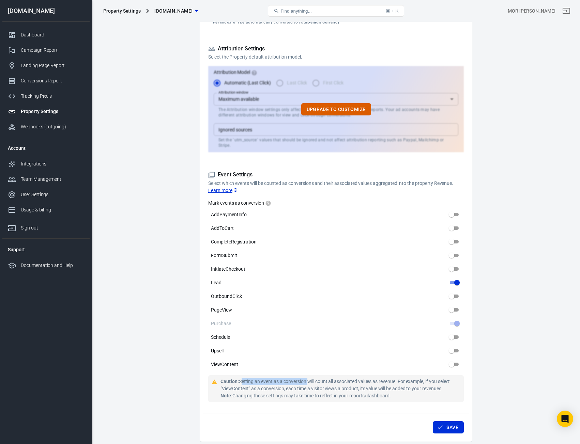
scroll to position [174, 0]
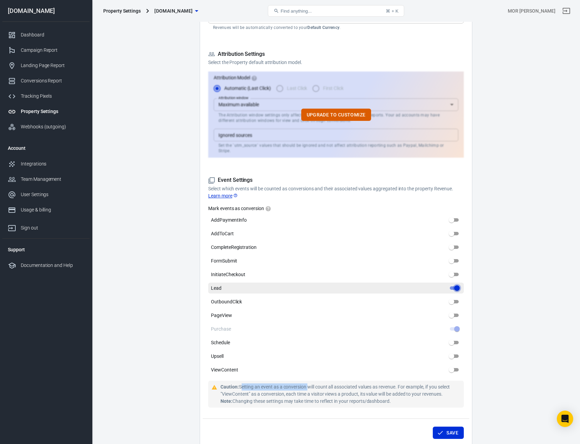
click at [458, 284] on input "Lead" at bounding box center [457, 288] width 25 height 8
click at [456, 285] on input "Lead" at bounding box center [451, 288] width 25 height 8
checkbox input "true"
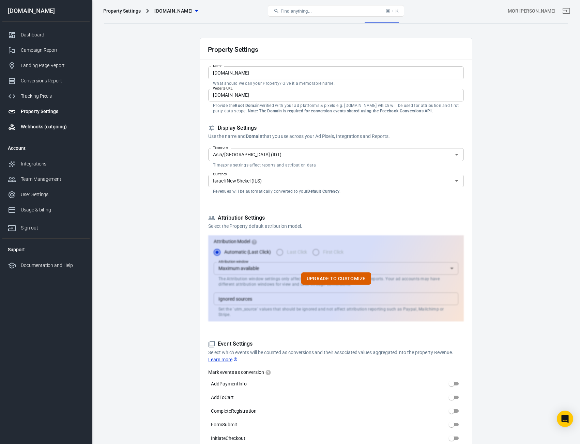
scroll to position [0, 0]
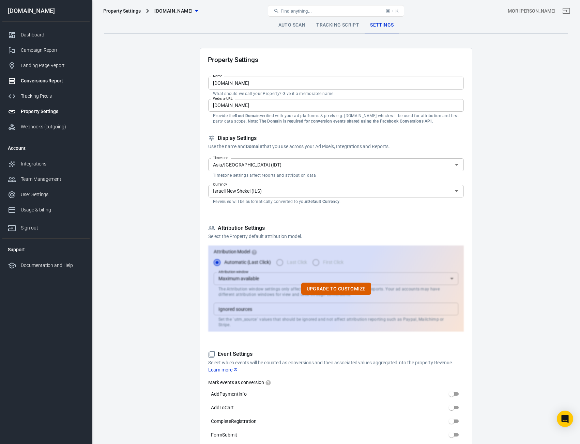
click at [44, 84] on div "Conversions Report" at bounding box center [52, 80] width 63 height 7
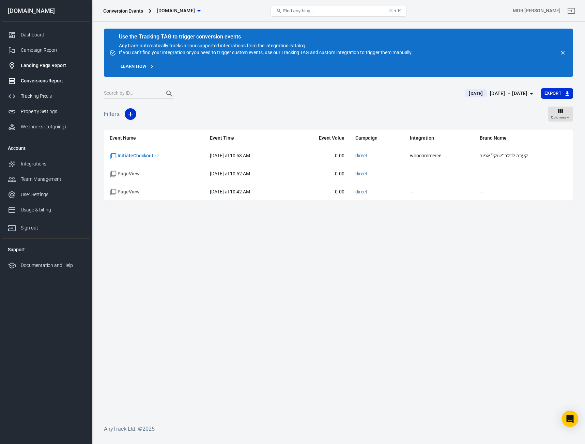
click at [43, 62] on div "Landing Page Report" at bounding box center [52, 65] width 63 height 7
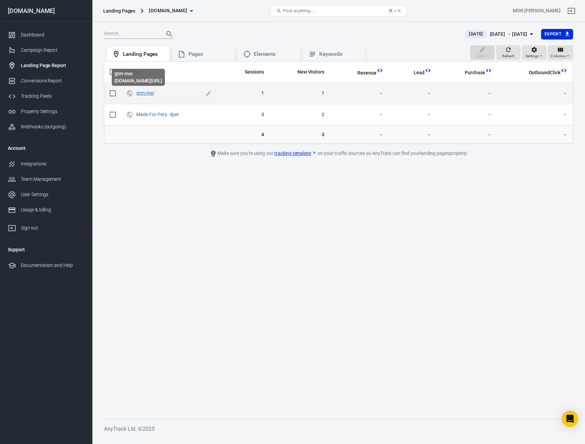
click at [142, 95] on link "gtm-msr" at bounding box center [145, 92] width 18 height 5
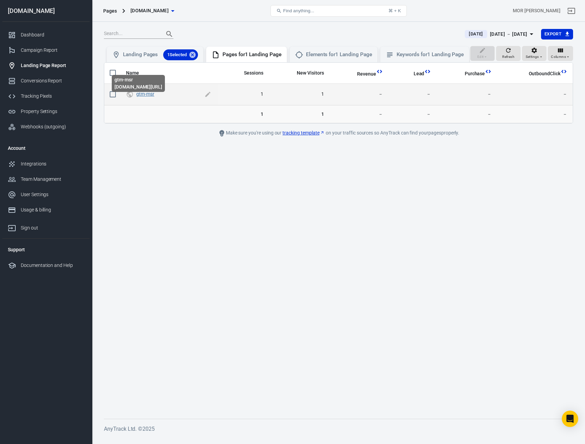
click at [143, 97] on link "gtm-msr" at bounding box center [145, 93] width 18 height 5
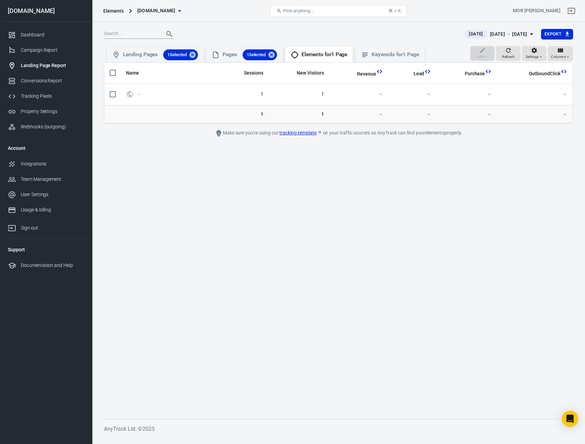
click at [47, 63] on link "Landing Page Report" at bounding box center [45, 65] width 87 height 15
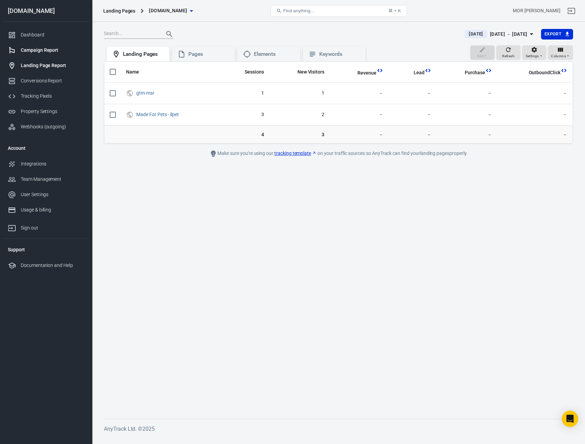
click at [42, 48] on div "Campaign Report" at bounding box center [52, 50] width 63 height 7
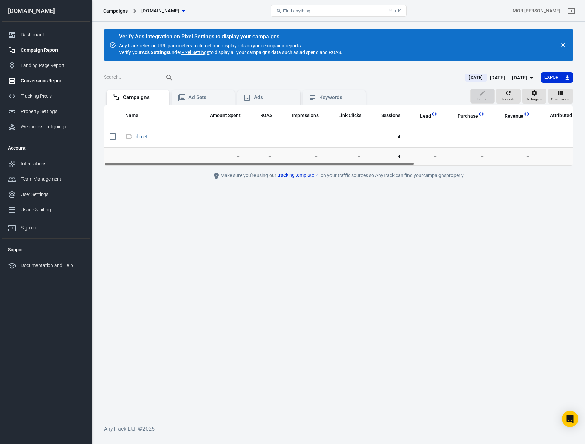
click at [42, 82] on div "Conversions Report" at bounding box center [52, 80] width 63 height 7
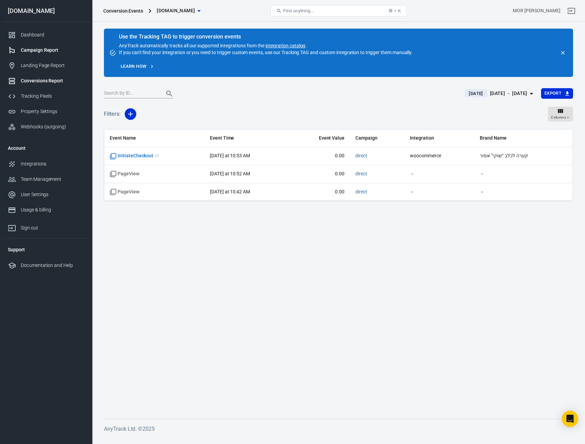
click at [42, 44] on link "Campaign Report" at bounding box center [45, 50] width 87 height 15
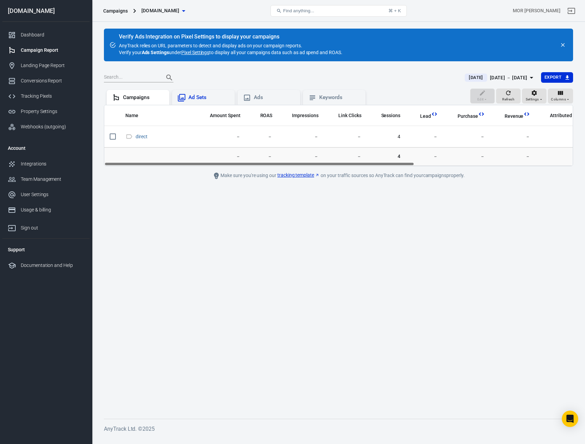
click at [209, 97] on div "Ad Sets" at bounding box center [208, 97] width 41 height 7
click at [260, 100] on div "Ads" at bounding box center [274, 97] width 41 height 7
drag, startPoint x: 136, startPoint y: 36, endPoint x: 236, endPoint y: 37, distance: 99.5
click at [236, 37] on div "Verify Ads Integration on Pixel Settings to display your campaigns" at bounding box center [231, 36] width 224 height 7
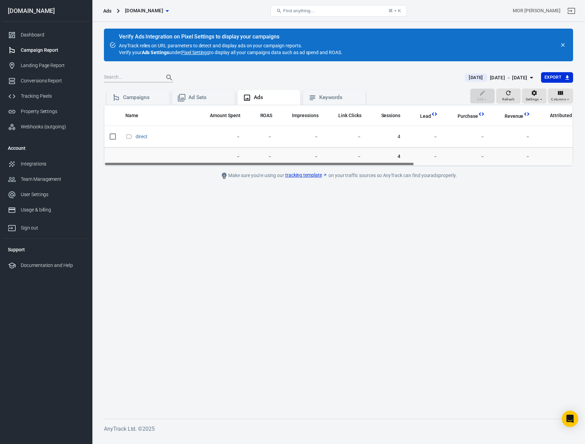
click at [206, 52] on link "Pixel Settings" at bounding box center [195, 52] width 28 height 7
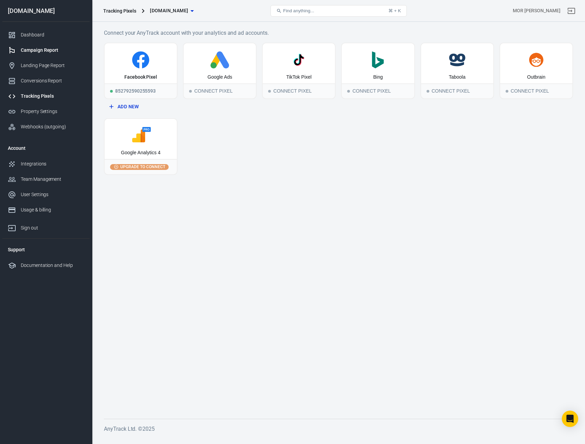
click at [35, 50] on div "Campaign Report" at bounding box center [52, 50] width 63 height 7
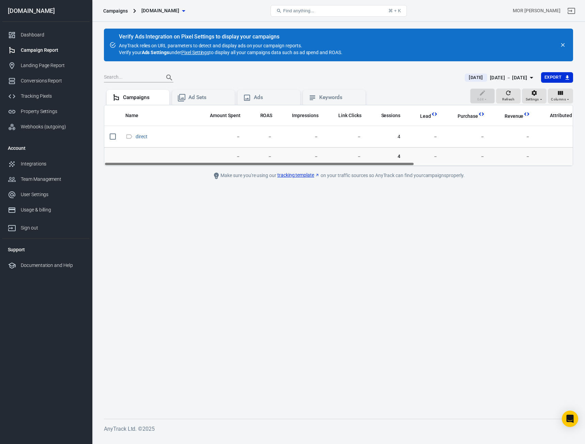
click at [125, 46] on div "Verify Ads Integration on Pixel Settings to display your campaigns AnyTrack rel…" at bounding box center [231, 45] width 224 height 22
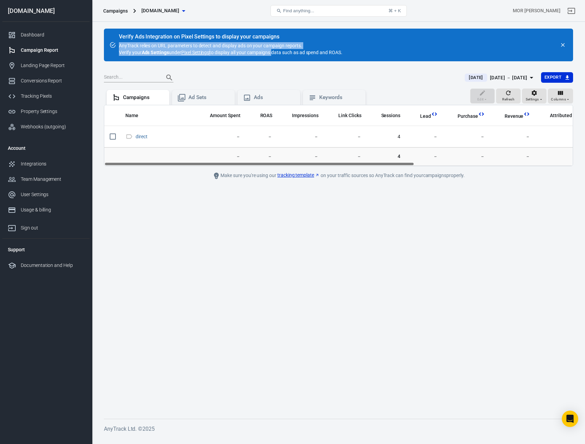
drag, startPoint x: 125, startPoint y: 46, endPoint x: 265, endPoint y: 56, distance: 140.4
click at [265, 56] on div "Verify Ads Integration on Pixel Settings to display your campaigns AnyTrack rel…" at bounding box center [230, 44] width 229 height 27
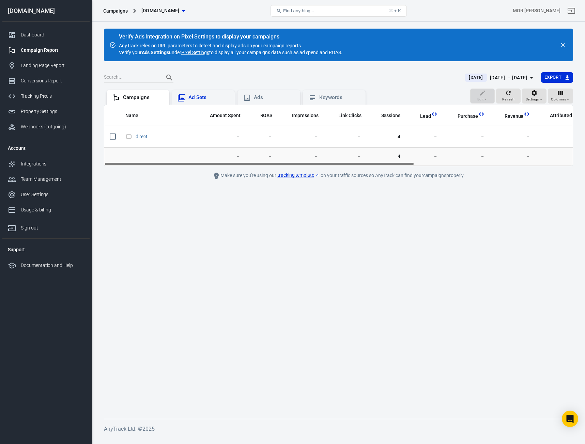
click at [193, 95] on div "Ad Sets" at bounding box center [208, 97] width 41 height 7
click at [132, 97] on div "Campaigns" at bounding box center [143, 97] width 41 height 7
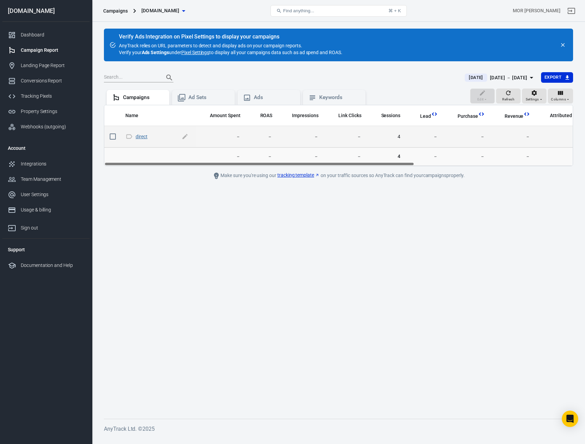
click at [143, 136] on link "direct" at bounding box center [142, 136] width 12 height 5
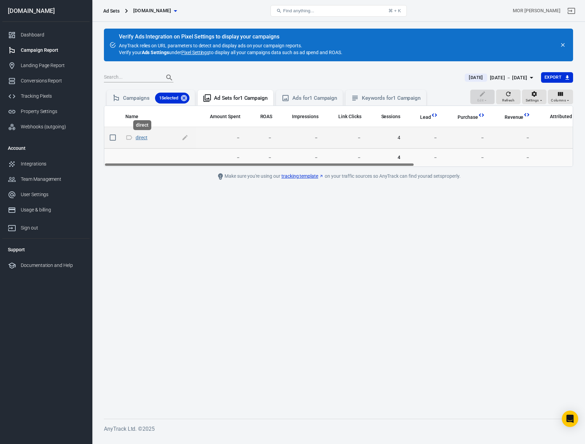
click at [144, 137] on link "direct" at bounding box center [142, 137] width 12 height 5
click at [143, 132] on td "direct" at bounding box center [158, 137] width 76 height 21
click at [143, 135] on link "direct" at bounding box center [142, 137] width 12 height 5
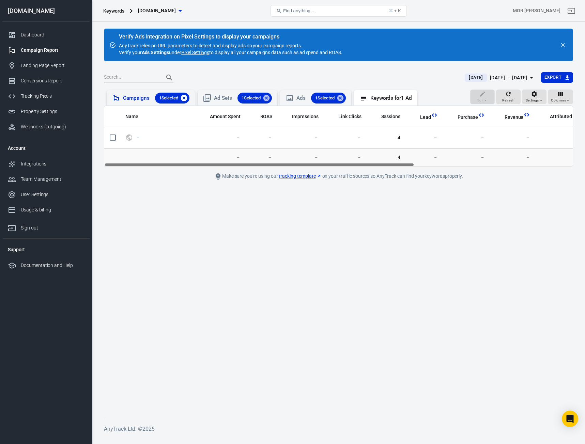
click at [188, 96] on icon at bounding box center [183, 97] width 7 height 7
click at [243, 96] on icon at bounding box center [240, 97] width 7 height 7
click at [303, 98] on div "1 Selected" at bounding box center [286, 98] width 35 height 11
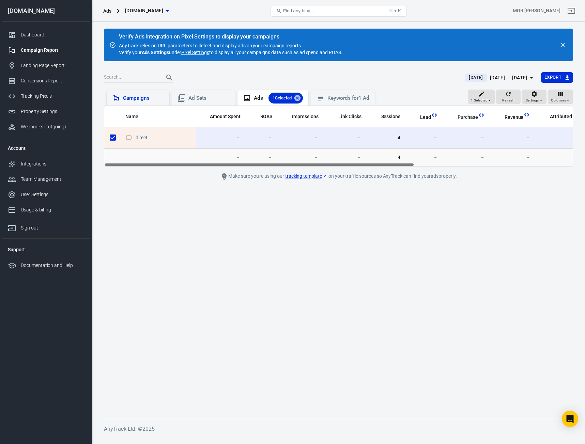
click at [204, 57] on div "Verify Ads Integration on Pixel Settings to display your campaigns AnyTrack rel…" at bounding box center [230, 44] width 229 height 27
click at [204, 53] on link "Pixel Settings" at bounding box center [195, 52] width 28 height 7
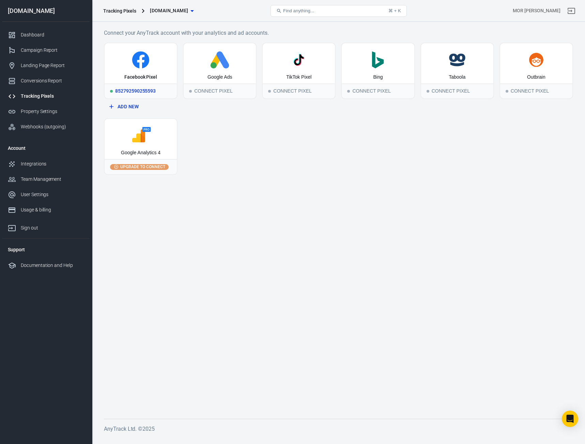
click at [132, 64] on icon at bounding box center [140, 59] width 67 height 17
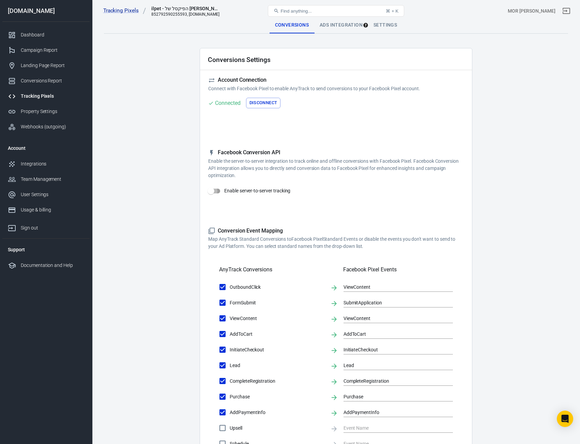
click at [216, 192] on input "Enable server-to-server tracking" at bounding box center [211, 191] width 39 height 13
checkbox input "true"
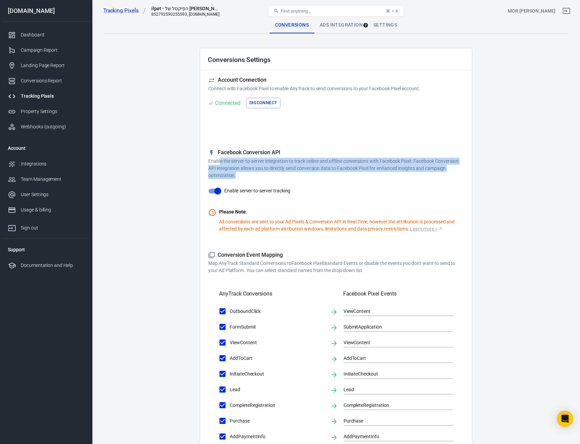
drag, startPoint x: 220, startPoint y: 159, endPoint x: 437, endPoint y: 177, distance: 217.1
click at [437, 177] on p "Enable the server-to-server integration to track online and offline conversions…" at bounding box center [336, 168] width 256 height 21
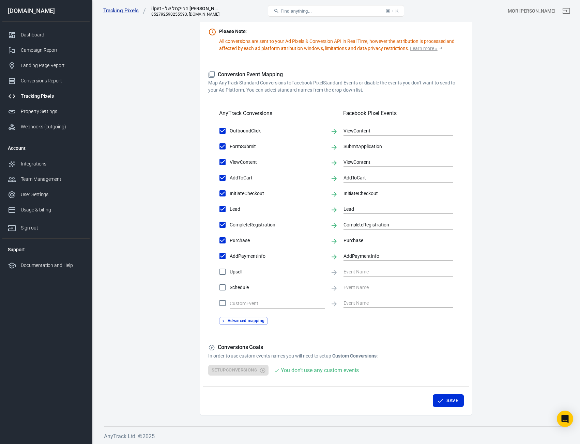
scroll to position [181, 0]
click at [457, 401] on button "Save" at bounding box center [448, 400] width 31 height 13
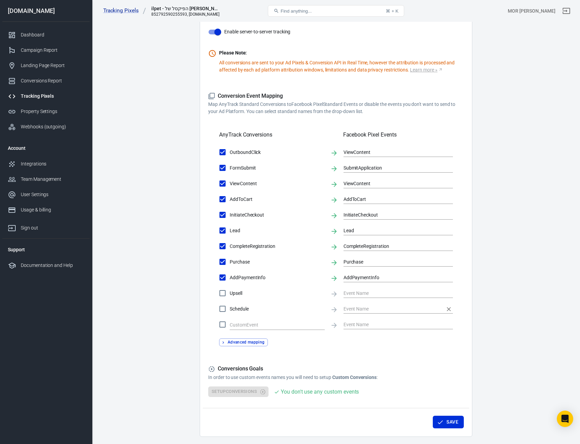
scroll to position [79, 0]
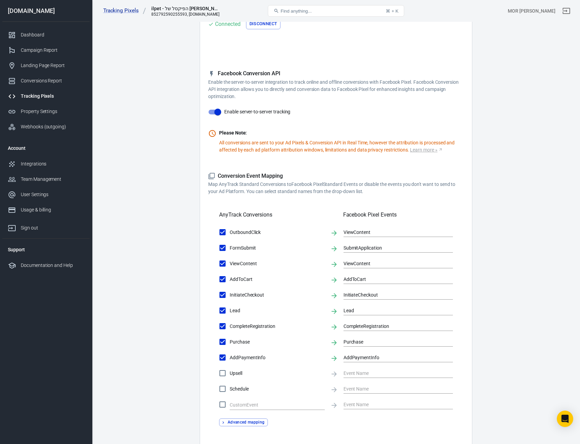
click at [285, 161] on form "Account Connection Connect with Facebook Pixel to enable AnyTrack to send conve…" at bounding box center [336, 238] width 256 height 480
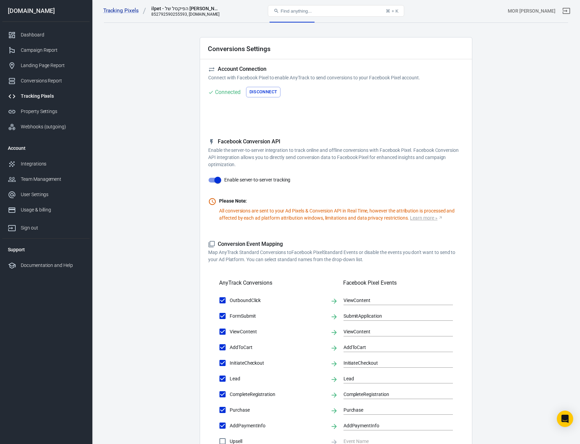
scroll to position [0, 0]
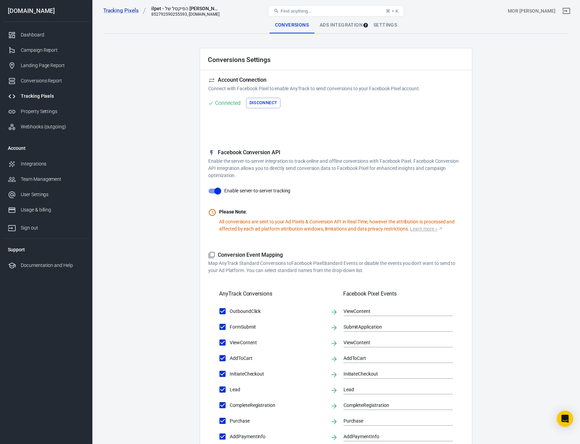
click at [343, 23] on div "Ads Integration" at bounding box center [341, 25] width 54 height 16
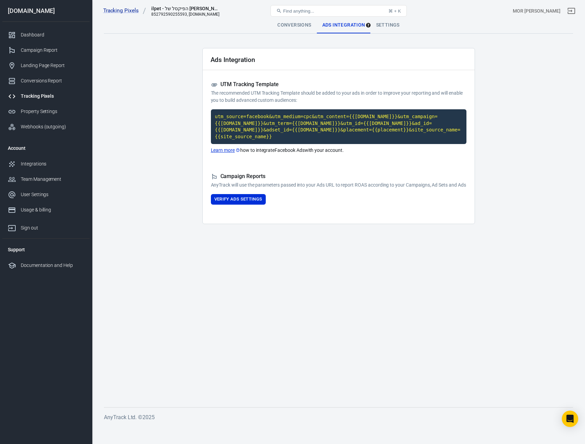
click at [49, 97] on div "Tracking Pixels" at bounding box center [52, 96] width 63 height 7
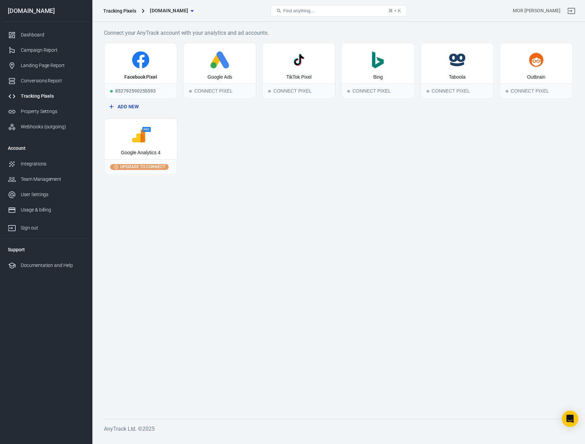
click at [49, 97] on div "Tracking Pixels" at bounding box center [52, 96] width 63 height 7
click at [53, 84] on div "Conversions Report" at bounding box center [52, 80] width 63 height 7
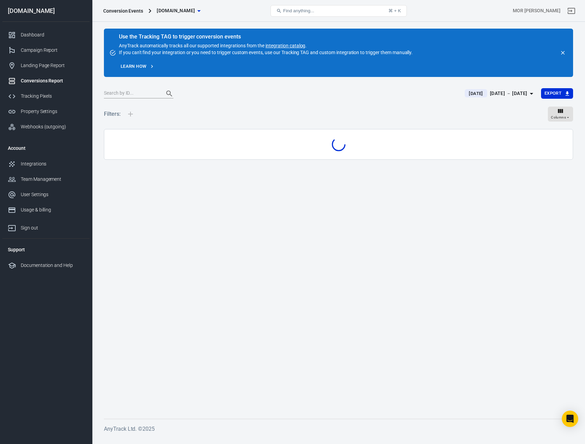
click at [51, 72] on link "Landing Page Report" at bounding box center [45, 65] width 87 height 15
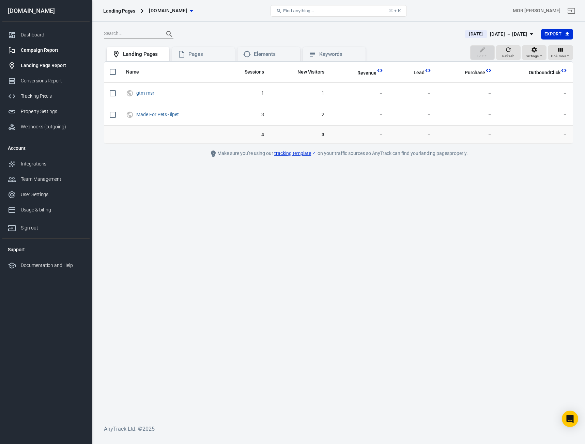
click at [51, 47] on div "Campaign Report" at bounding box center [52, 50] width 63 height 7
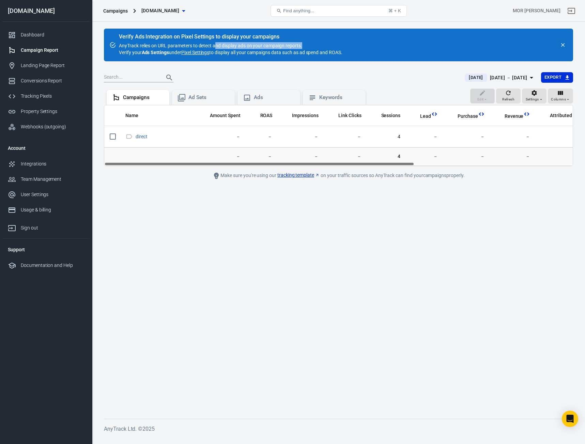
drag, startPoint x: 216, startPoint y: 47, endPoint x: 303, endPoint y: 49, distance: 87.3
click at [303, 49] on div "Verify Ads Integration on Pixel Settings to display your campaigns AnyTrack rel…" at bounding box center [231, 45] width 224 height 22
click at [153, 50] on strong "Ads Settings" at bounding box center [156, 52] width 28 height 5
drag, startPoint x: 153, startPoint y: 49, endPoint x: 160, endPoint y: 51, distance: 7.5
click at [160, 51] on strong "Ads Settings" at bounding box center [156, 52] width 28 height 5
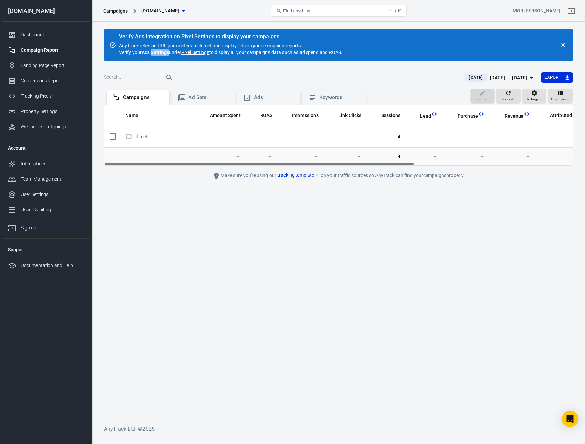
click at [496, 75] on div "[DATE] － [DATE]" at bounding box center [508, 78] width 37 height 9
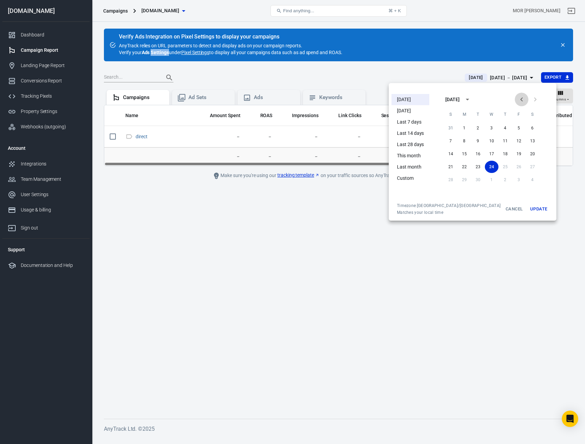
click at [520, 98] on icon "Previous month" at bounding box center [521, 99] width 2 height 4
click at [512, 127] on button "1" at bounding box center [519, 128] width 14 height 12
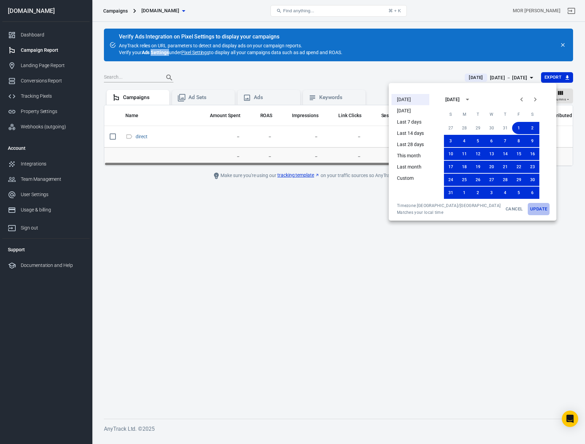
click at [530, 214] on button "Update" at bounding box center [539, 209] width 22 height 12
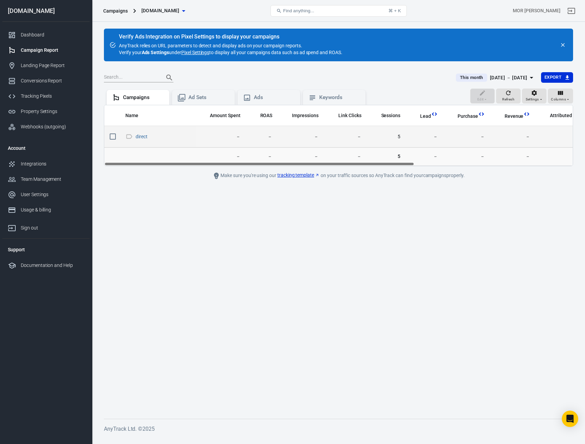
click at [403, 139] on td "5" at bounding box center [386, 136] width 39 height 21
click at [400, 137] on td "5" at bounding box center [386, 136] width 39 height 21
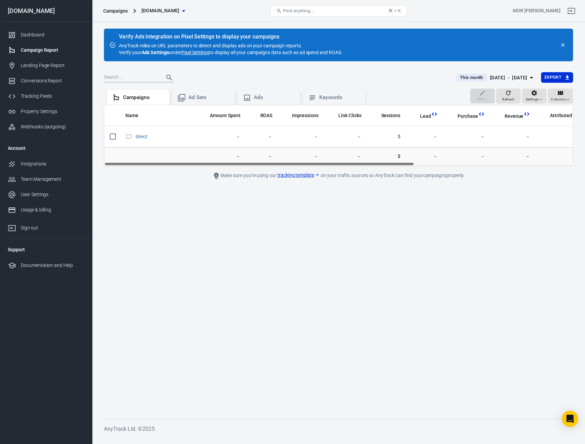
click at [196, 53] on link "Pixel Settings" at bounding box center [195, 52] width 28 height 7
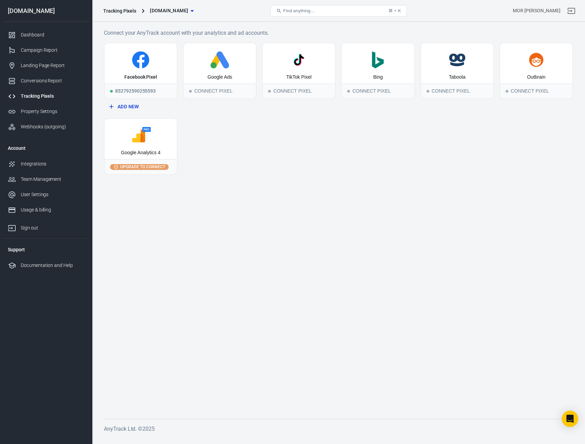
click at [130, 110] on button "Add New" at bounding box center [141, 107] width 68 height 13
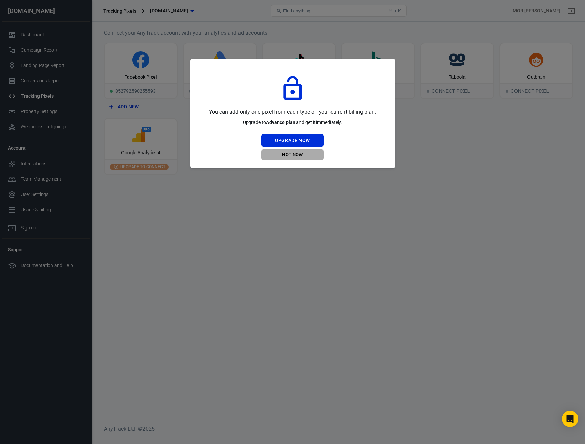
click at [290, 158] on button "Not Now" at bounding box center [292, 155] width 62 height 11
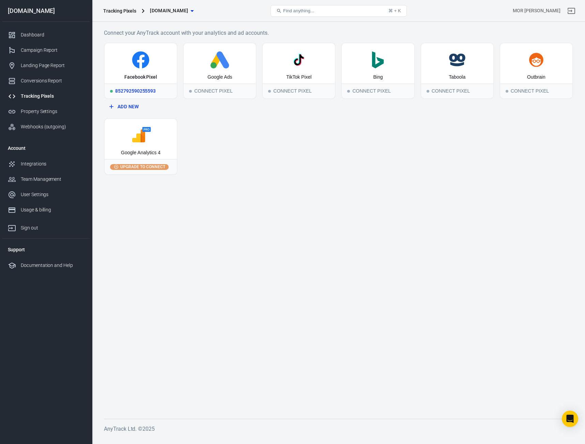
click at [141, 79] on div "Facebook Pixel" at bounding box center [140, 77] width 33 height 7
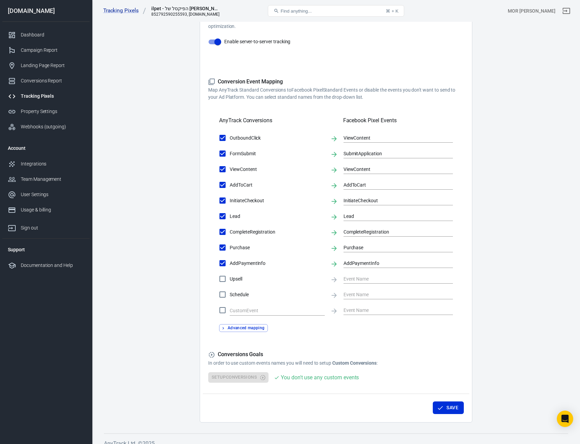
scroll to position [157, 0]
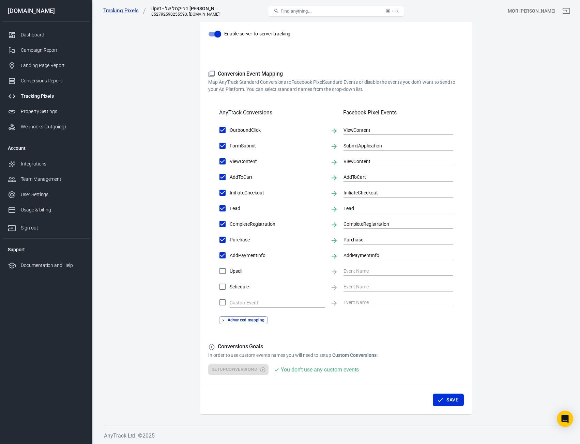
click at [303, 370] on div "You don't use any custom events" at bounding box center [320, 370] width 78 height 9
click at [445, 406] on button "Save" at bounding box center [448, 400] width 31 height 13
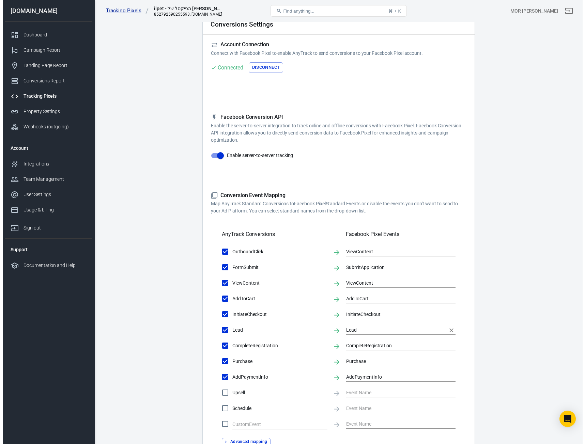
scroll to position [0, 0]
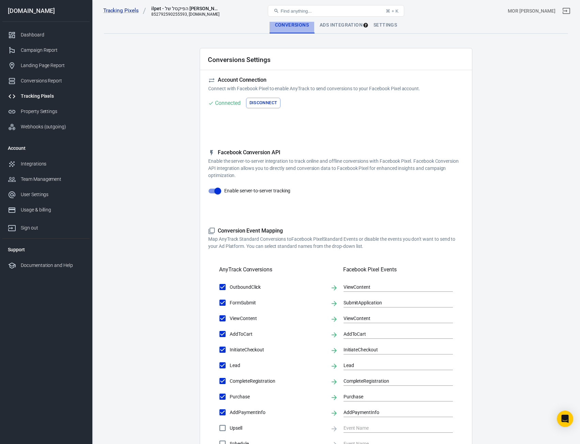
click at [296, 24] on div "Conversions" at bounding box center [292, 25] width 45 height 16
click at [388, 28] on div "Update your UTM tracking parameters and verify your ads settings." at bounding box center [414, 25] width 75 height 20
click at [387, 33] on div "Conversions Ads Integration Settings" at bounding box center [336, 25] width 464 height 17
click at [385, 24] on div "Settings" at bounding box center [385, 25] width 34 height 16
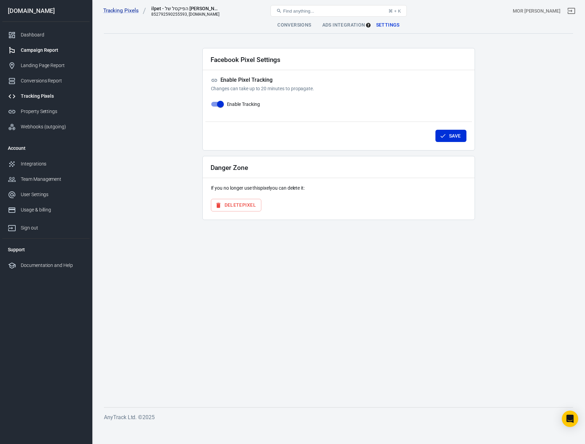
click at [63, 52] on div "Campaign Report" at bounding box center [52, 50] width 63 height 7
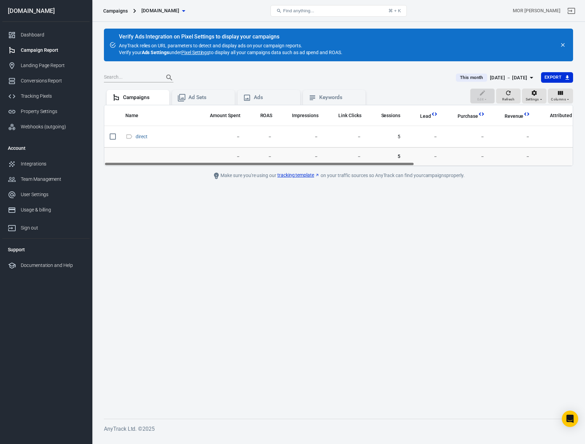
click at [127, 36] on div "Verify Ads Integration on Pixel Settings to display your campaigns" at bounding box center [231, 36] width 224 height 7
click at [290, 177] on link "tracking template" at bounding box center [298, 175] width 42 height 7
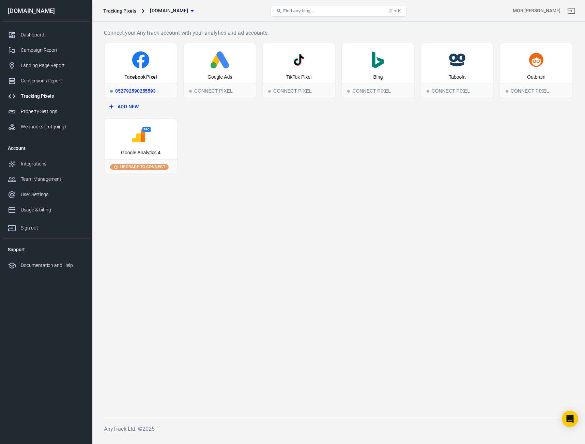
click at [154, 64] on icon at bounding box center [140, 59] width 67 height 17
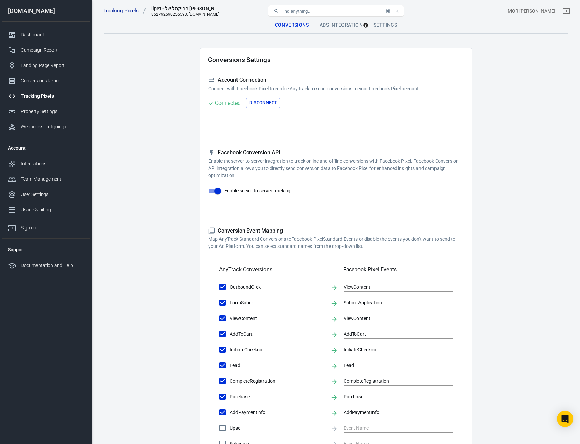
click at [174, 14] on div "852792590255593, ilpet.co.il" at bounding box center [185, 14] width 68 height 5
drag, startPoint x: 174, startPoint y: 14, endPoint x: 172, endPoint y: 24, distance: 10.3
click at [174, 14] on div "852792590255593, ilpet.co.il" at bounding box center [185, 14] width 68 height 5
click at [166, 50] on main "Conversions Ads Integration Settings Conversions Settings Account Connection Co…" at bounding box center [336, 294] width 464 height 555
click at [326, 28] on div "Ads Integration" at bounding box center [341, 25] width 54 height 16
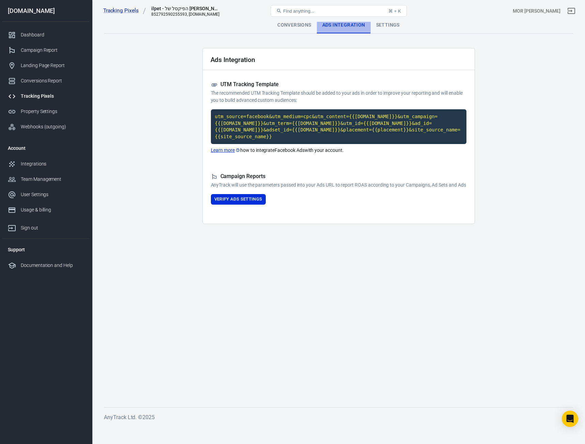
click at [337, 24] on div "Ads Integration" at bounding box center [344, 25] width 54 height 16
click at [334, 27] on div "Ads Integration" at bounding box center [344, 25] width 54 height 16
click at [333, 27] on div "Ads Integration" at bounding box center [344, 25] width 54 height 16
click at [44, 31] on link "Dashboard" at bounding box center [45, 34] width 87 height 15
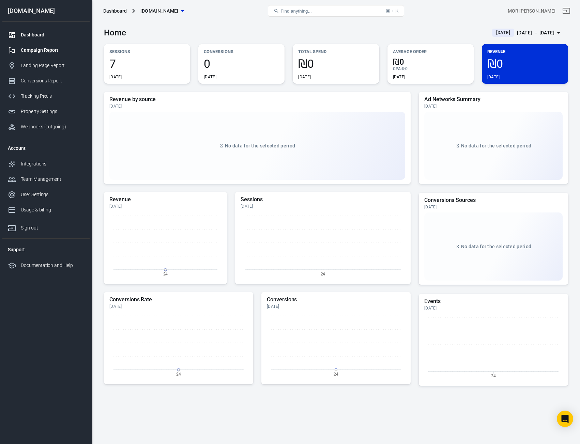
click at [43, 45] on link "Campaign Report" at bounding box center [45, 50] width 87 height 15
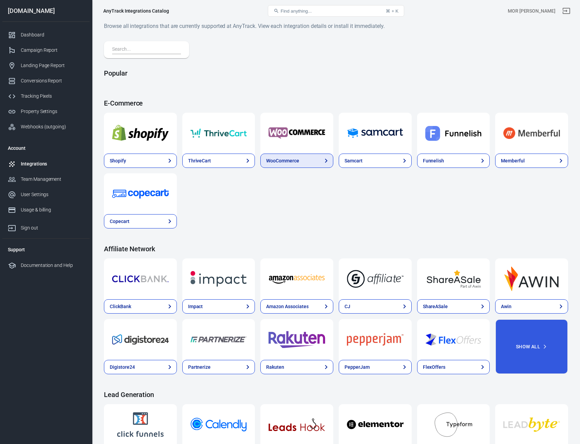
click at [311, 166] on link "WooCommerce" at bounding box center [296, 161] width 73 height 14
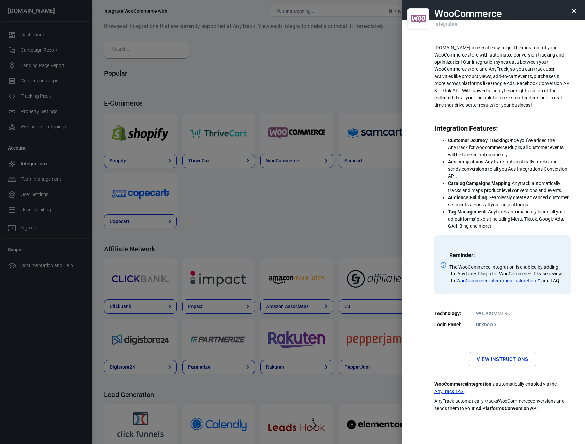
click at [494, 329] on dd "Unknown" at bounding box center [503, 324] width 128 height 7
click at [491, 327] on dl "Technology: WOOCOMMERCE Login Panel: Unknown" at bounding box center [503, 319] width 136 height 18
click at [490, 327] on dl "Technology: WOOCOMMERCE Login Panel: Unknown" at bounding box center [503, 319] width 136 height 18
click at [284, 220] on div at bounding box center [292, 222] width 585 height 444
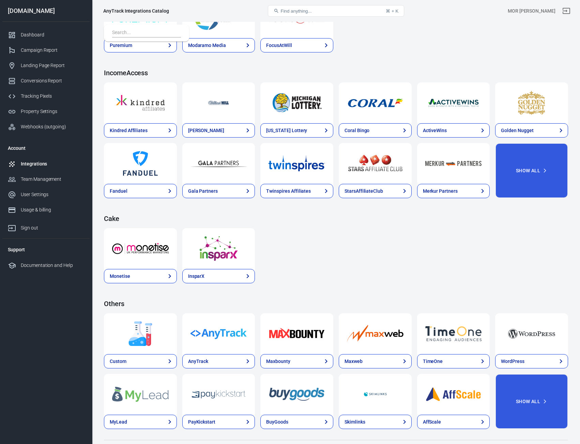
scroll to position [859, 0]
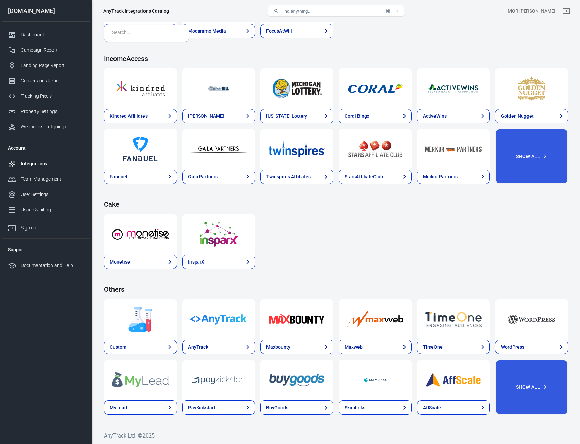
click at [538, 318] on img at bounding box center [531, 319] width 57 height 25
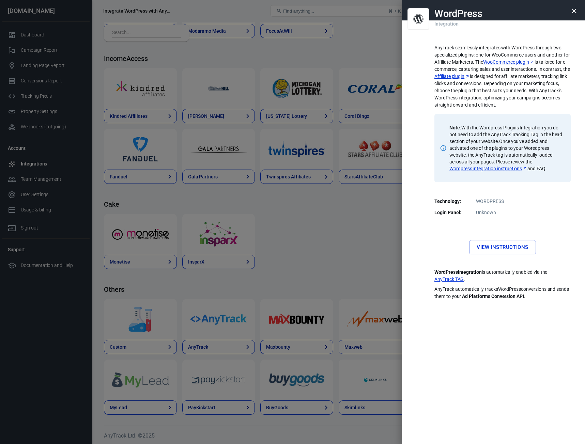
click at [574, 14] on button "button" at bounding box center [574, 11] width 16 height 16
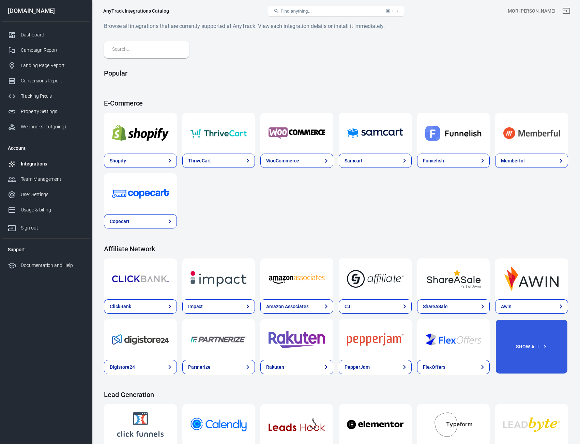
click at [301, 136] on img at bounding box center [297, 133] width 57 height 25
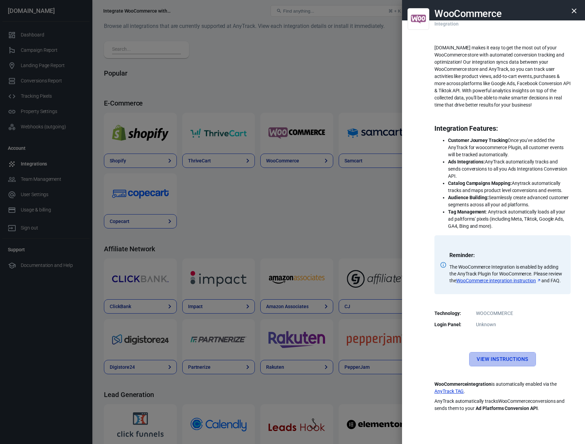
click at [505, 367] on link "View Instructions" at bounding box center [502, 359] width 66 height 14
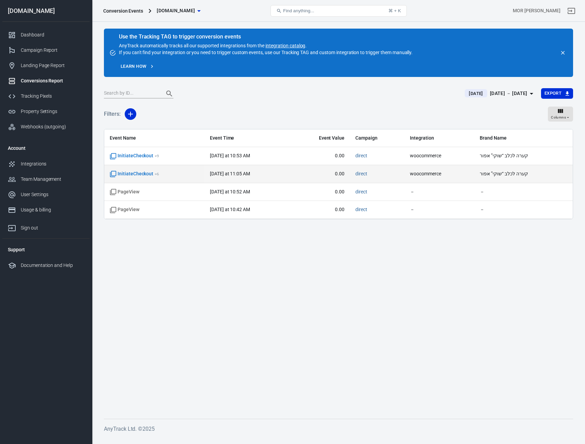
click at [139, 170] on td "InitiateCheckout + 6" at bounding box center [154, 174] width 100 height 18
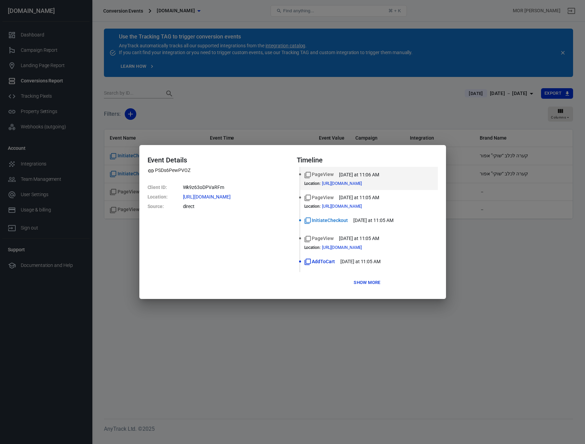
click at [367, 284] on button "Show more" at bounding box center [367, 283] width 30 height 11
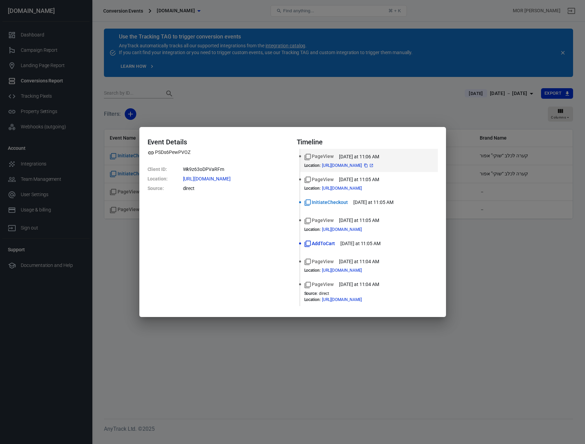
drag, startPoint x: 402, startPoint y: 165, endPoint x: 410, endPoint y: 166, distance: 8.2
click at [374, 166] on div at bounding box center [368, 165] width 11 height 5
click at [374, 166] on icon at bounding box center [371, 166] width 4 height 4
click at [546, 218] on div "Event Details PSDs6PewPVOZ Client ID : Wk9z63oDPVaRFm Location : https://ilpet.…" at bounding box center [292, 222] width 585 height 444
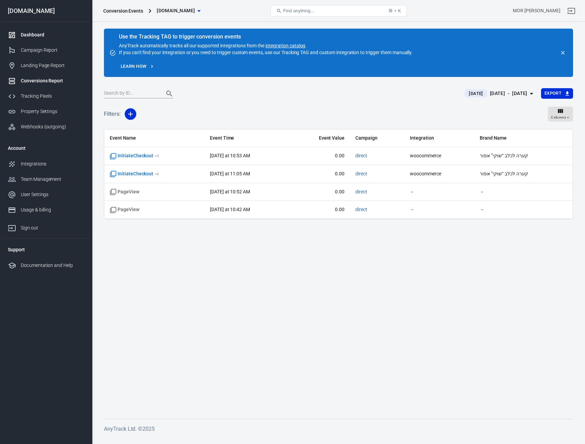
click at [40, 31] on link "Dashboard" at bounding box center [45, 34] width 87 height 15
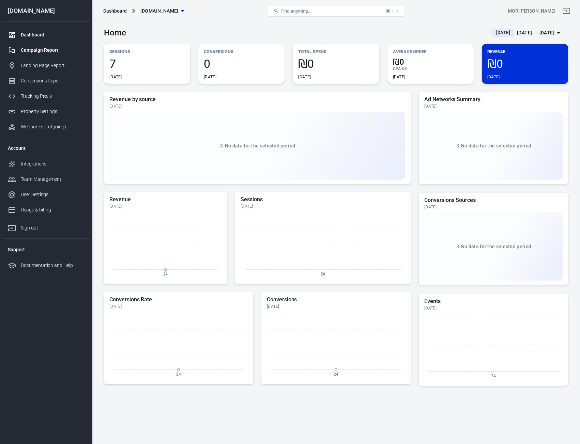
click at [45, 51] on div "Campaign Report" at bounding box center [52, 50] width 63 height 7
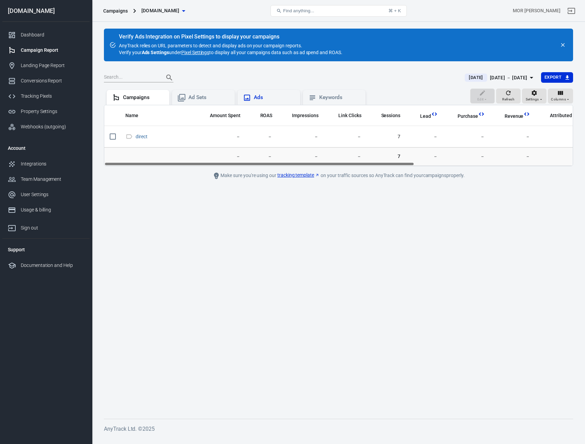
click at [262, 100] on div "Ads" at bounding box center [274, 97] width 41 height 7
click at [212, 97] on div "Ad Sets" at bounding box center [208, 97] width 41 height 7
click at [138, 99] on div "Campaigns" at bounding box center [143, 97] width 41 height 7
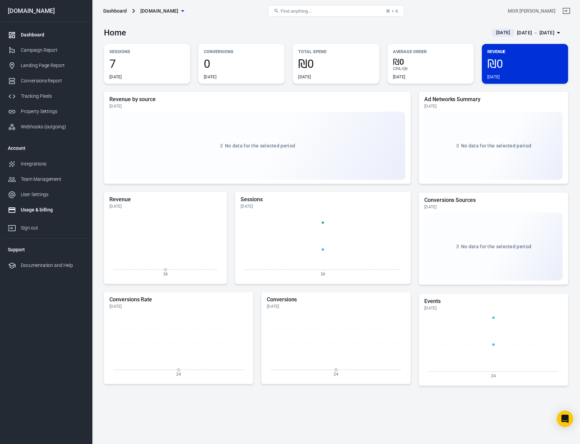
click at [43, 209] on div "Usage & billing" at bounding box center [52, 210] width 63 height 7
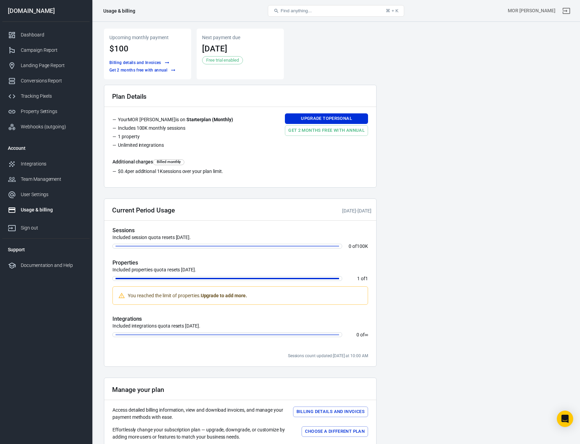
click at [122, 39] on p "Upcoming monthly payment" at bounding box center [147, 37] width 76 height 7
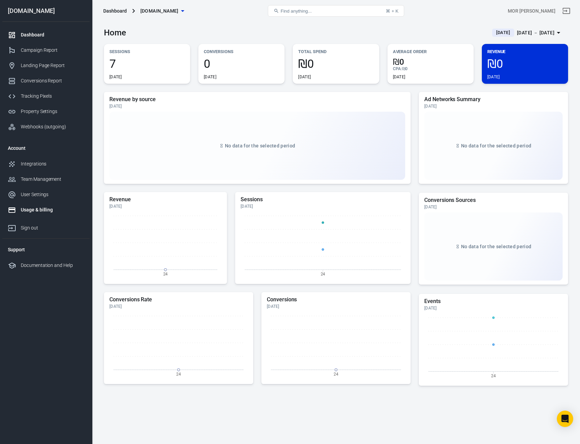
click at [54, 212] on div "Usage & billing" at bounding box center [52, 210] width 63 height 7
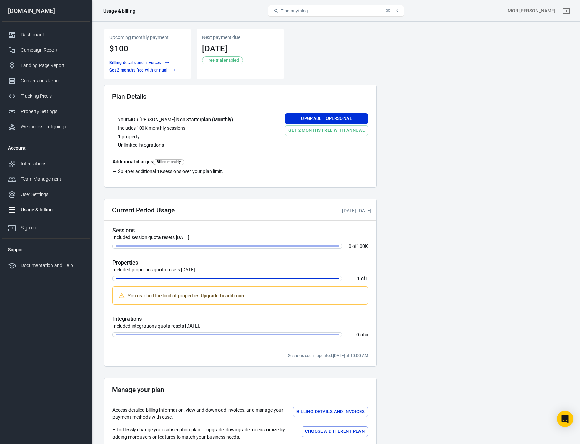
click at [172, 162] on span "Billed monthly" at bounding box center [168, 163] width 27 height 6
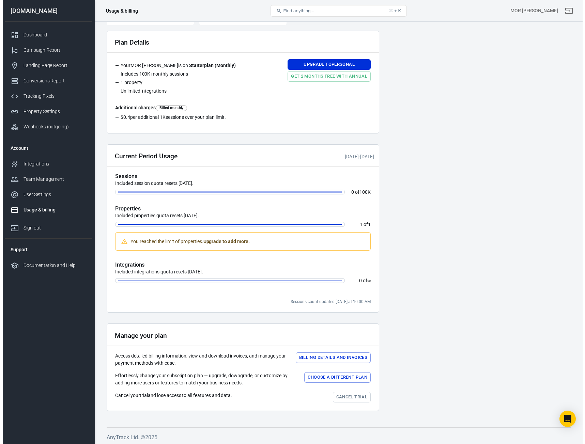
scroll to position [56, 0]
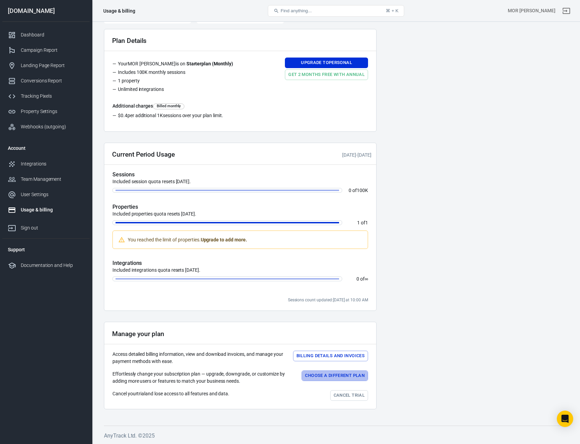
click at [330, 378] on button "Choose a different plan" at bounding box center [335, 376] width 66 height 11
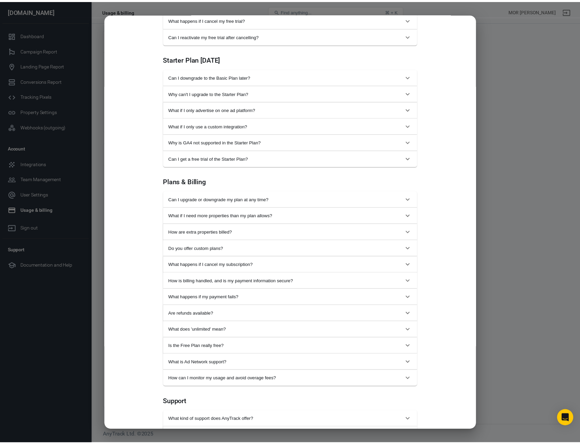
scroll to position [0, 0]
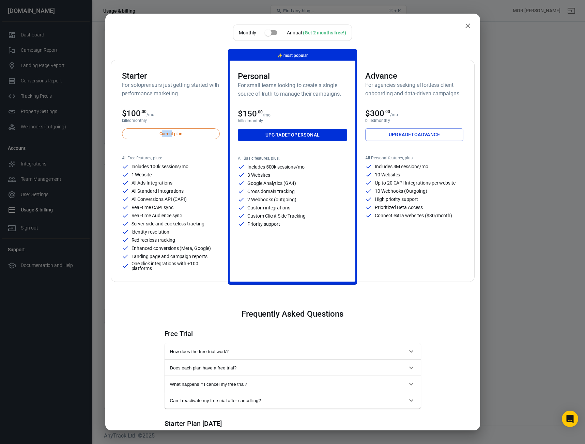
drag, startPoint x: 161, startPoint y: 136, endPoint x: 193, endPoint y: 111, distance: 40.8
click at [172, 144] on div "Current plan" at bounding box center [171, 139] width 98 height 22
click at [270, 30] on input "checkbox" at bounding box center [268, 32] width 39 height 13
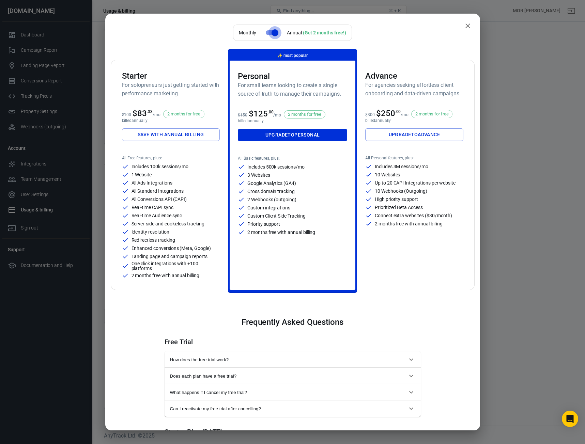
click at [270, 31] on input "checkbox" at bounding box center [275, 32] width 39 height 13
checkbox input "false"
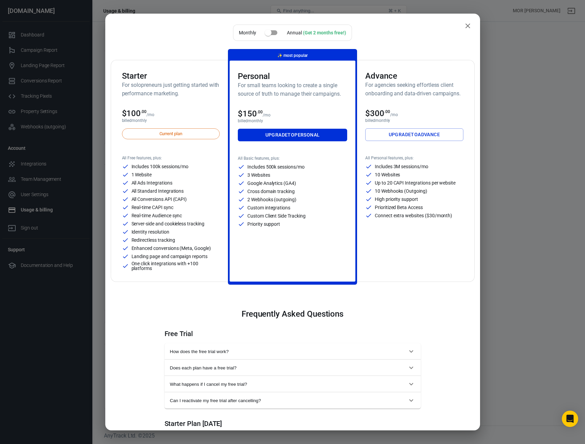
click at [505, 145] on div "Monthly Annual (Get 2 months free!) Starter For solopreneurs just getting start…" at bounding box center [292, 222] width 585 height 444
click at [464, 28] on icon "close" at bounding box center [468, 26] width 8 height 8
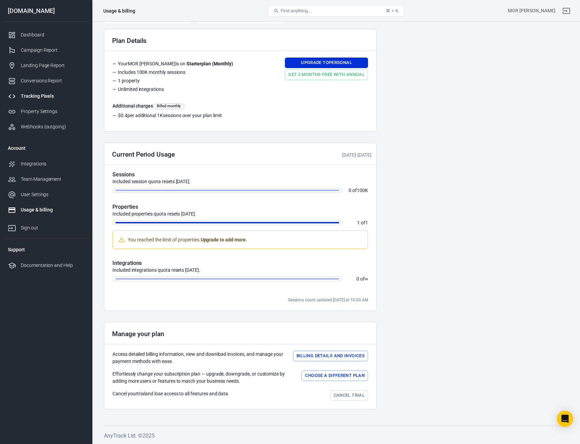
click at [42, 92] on link "Tracking Pixels" at bounding box center [45, 96] width 87 height 15
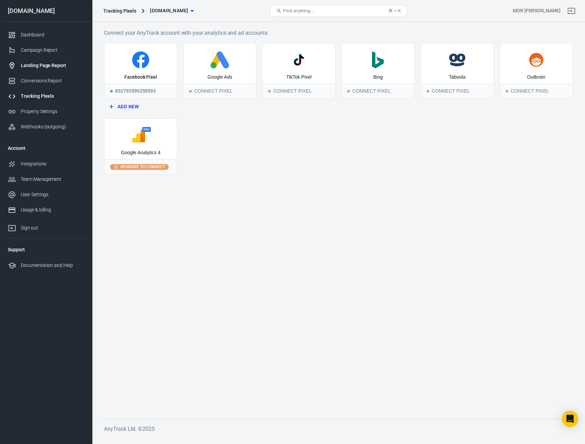
click at [47, 66] on div "Landing Page Report" at bounding box center [52, 65] width 63 height 7
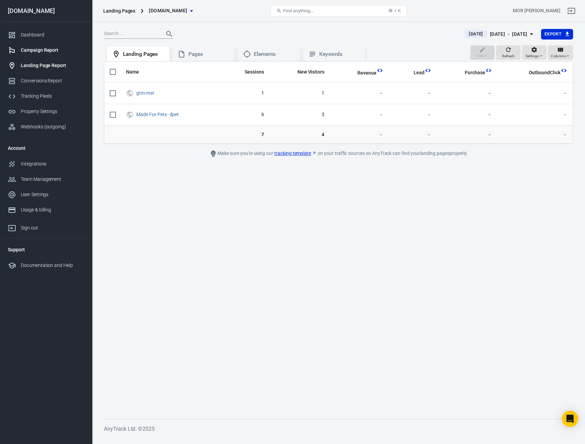
click at [49, 48] on div "Campaign Report" at bounding box center [52, 50] width 63 height 7
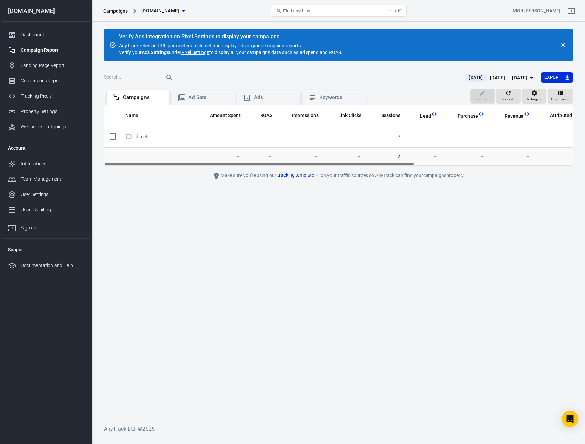
click at [126, 36] on div "Verify Ads Integration on Pixel Settings to display your campaigns" at bounding box center [231, 36] width 224 height 7
drag, startPoint x: 126, startPoint y: 36, endPoint x: 177, endPoint y: 35, distance: 50.5
click at [177, 35] on div "Verify Ads Integration on Pixel Settings to display your campaigns" at bounding box center [231, 36] width 224 height 7
click at [62, 82] on div "Conversions Report" at bounding box center [52, 80] width 63 height 7
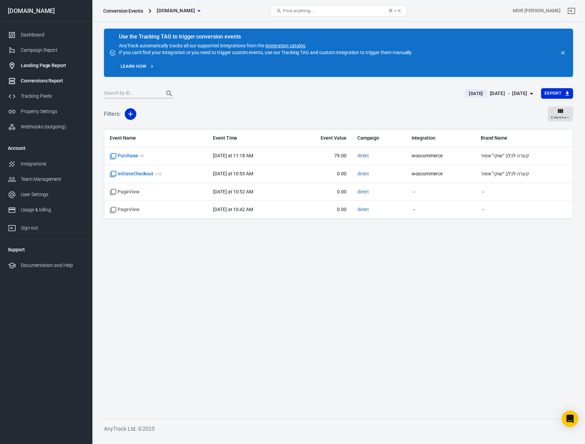
click at [57, 65] on div "Landing Page Report" at bounding box center [52, 65] width 63 height 7
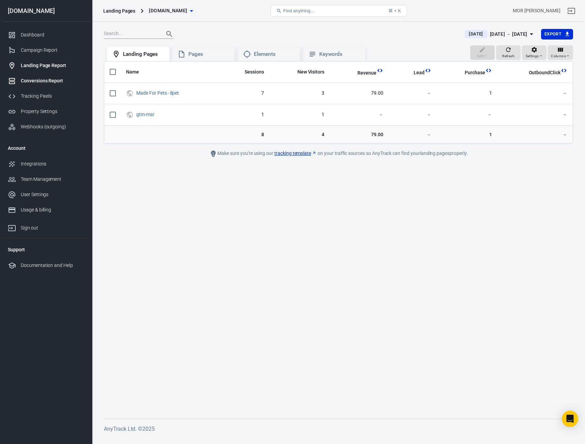
click at [55, 77] on div "Conversions Report" at bounding box center [52, 80] width 63 height 7
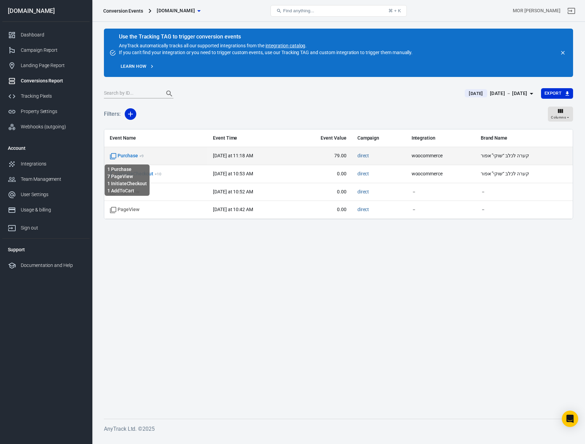
click at [136, 155] on span "Purchase + 9" at bounding box center [127, 156] width 34 height 7
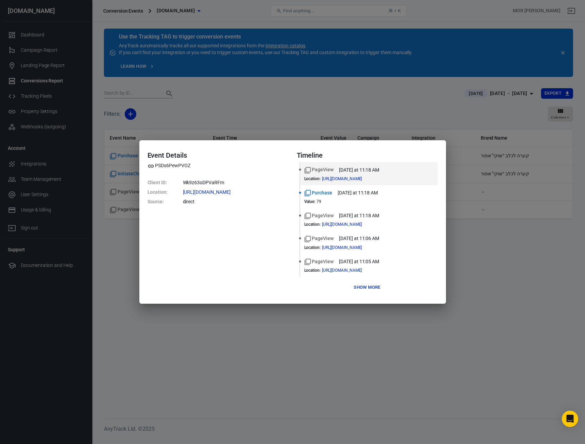
click at [467, 230] on div "Event Details PSDs6PewPVOZ Client ID : Wk9z63oDPVaRFm Location : https://ilpet.…" at bounding box center [292, 222] width 585 height 444
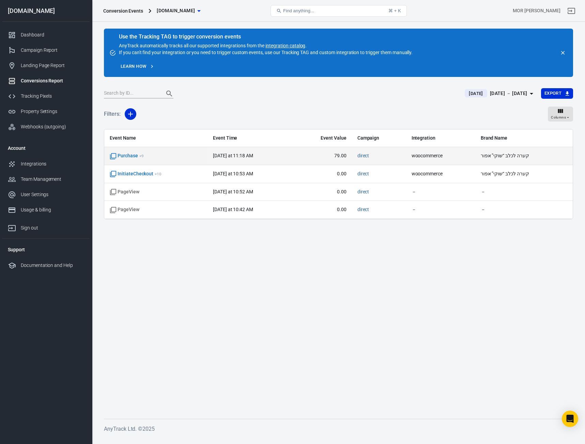
click at [544, 157] on span "קערה לכלב “שוקי” אפור" at bounding box center [524, 156] width 87 height 7
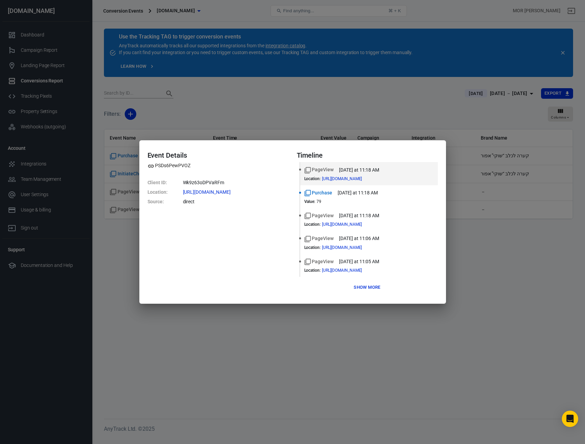
click at [366, 290] on button "Show more" at bounding box center [367, 288] width 30 height 11
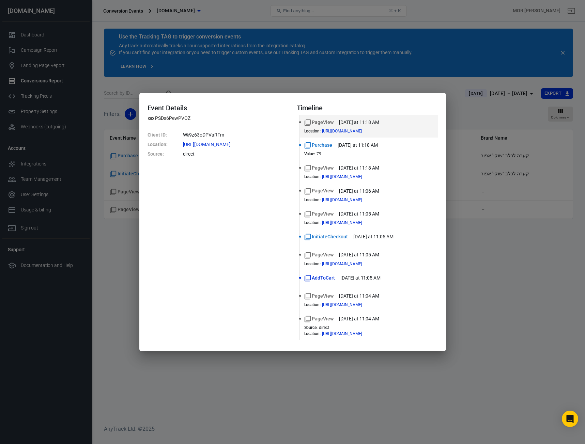
click at [525, 238] on div "Event Details PSDs6PewPVOZ Client ID : Wk9z63oDPVaRFm Location : https://ilpet.…" at bounding box center [292, 222] width 585 height 444
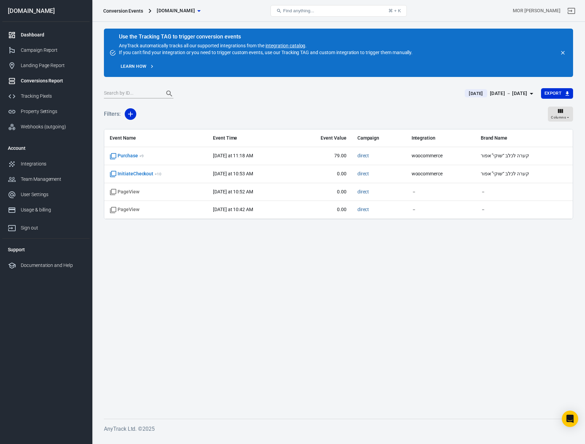
click at [56, 33] on div "Dashboard" at bounding box center [52, 34] width 63 height 7
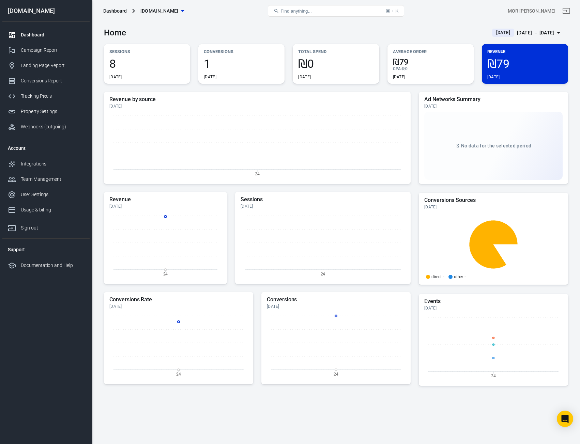
click at [267, 76] on div "[DATE]" at bounding box center [241, 76] width 75 height 5
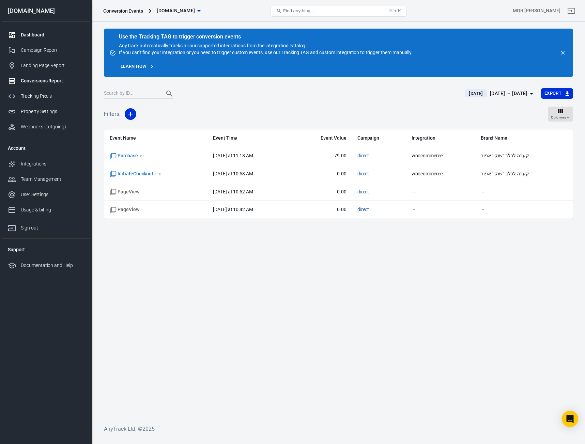
click at [44, 37] on div "Dashboard" at bounding box center [52, 34] width 63 height 7
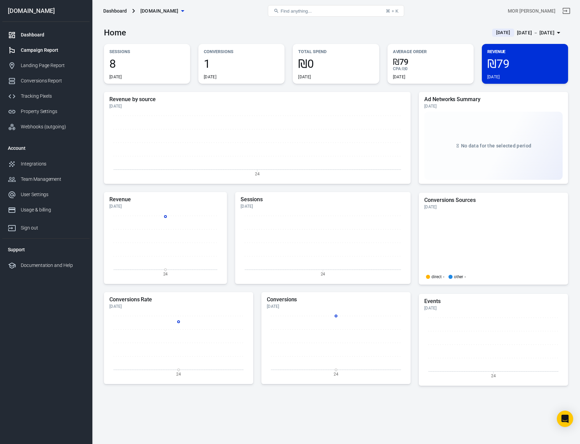
click at [44, 51] on div "Campaign Report" at bounding box center [52, 50] width 63 height 7
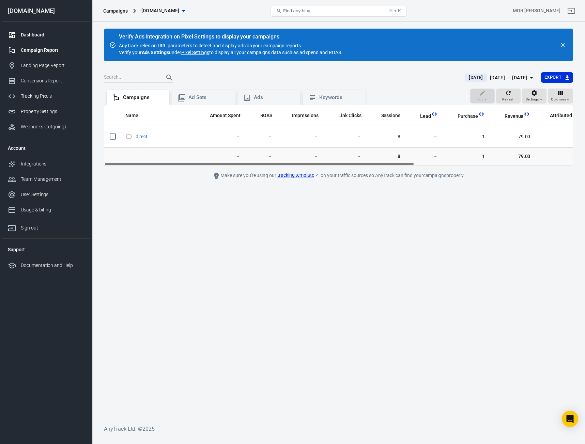
click at [34, 36] on div "Dashboard" at bounding box center [52, 34] width 63 height 7
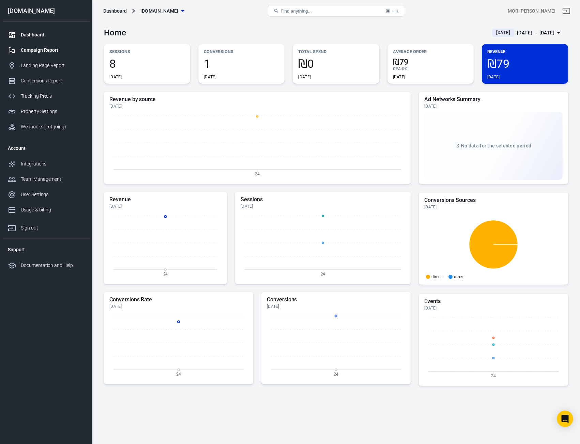
click at [38, 55] on link "Campaign Report" at bounding box center [45, 50] width 87 height 15
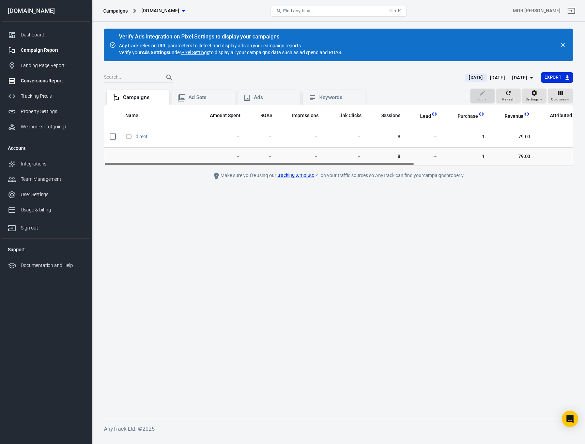
click at [47, 84] on div "Conversions Report" at bounding box center [52, 80] width 63 height 7
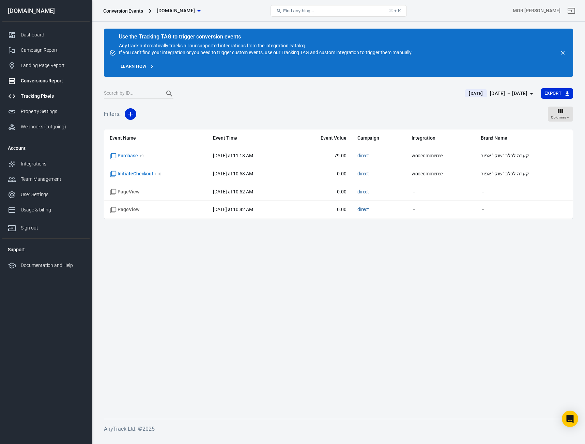
click at [49, 94] on div "Tracking Pixels" at bounding box center [52, 96] width 63 height 7
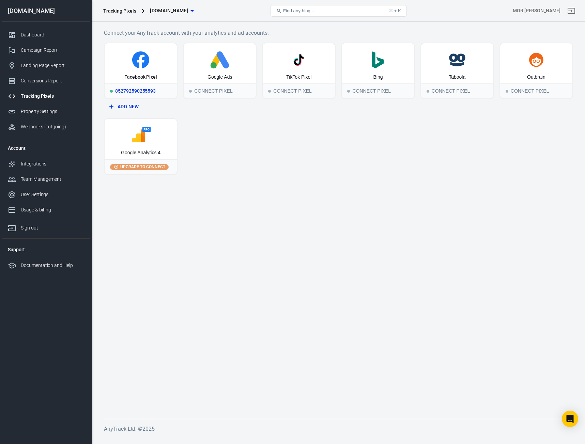
click at [127, 78] on div "Facebook Pixel" at bounding box center [140, 77] width 33 height 7
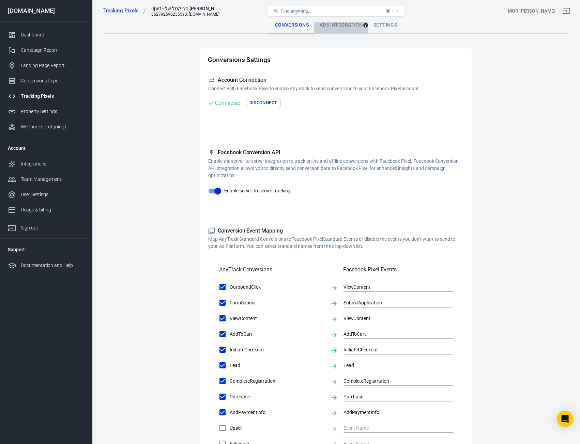
click at [356, 28] on div "Ads Integration" at bounding box center [341, 25] width 54 height 16
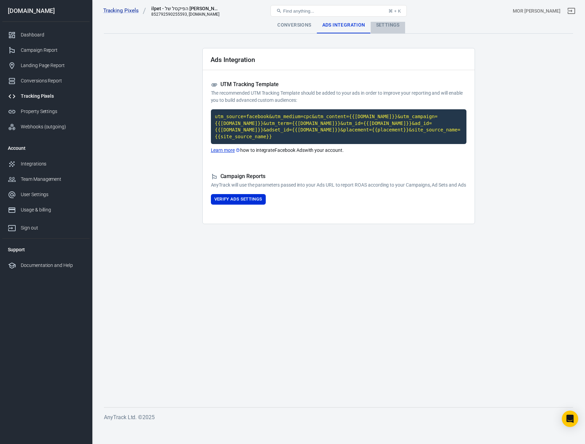
click at [382, 26] on div "Settings" at bounding box center [388, 25] width 34 height 16
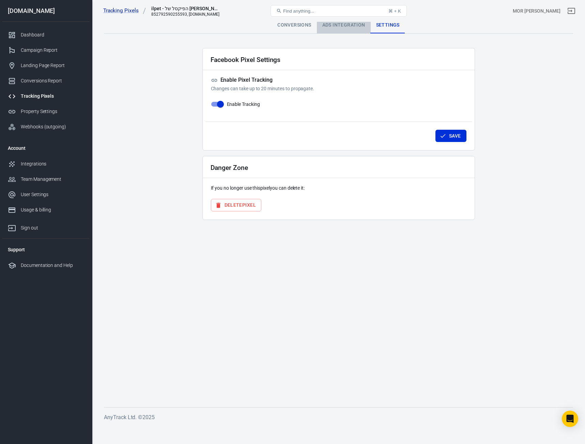
click at [355, 28] on div "Ads Integration" at bounding box center [344, 25] width 54 height 16
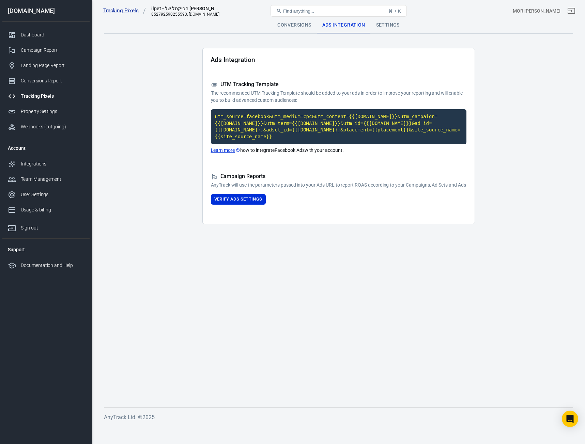
click at [386, 21] on div "Tracking Pixels ilpet - הפיקסל של Meta 852792590255593, ilpet.co.il Find anythi…" at bounding box center [338, 11] width 493 height 22
click at [380, 28] on div "Settings" at bounding box center [388, 25] width 34 height 16
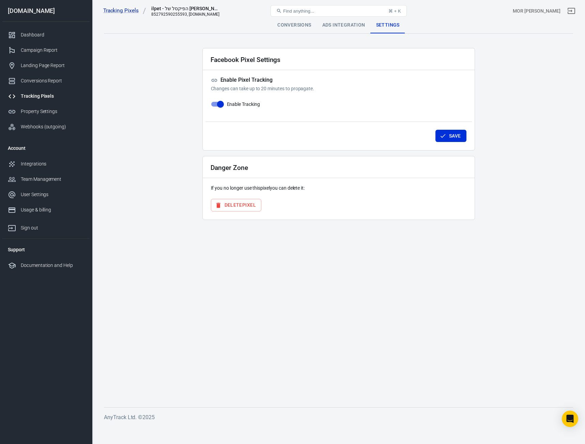
click at [349, 29] on div "Ads Integration" at bounding box center [344, 25] width 54 height 16
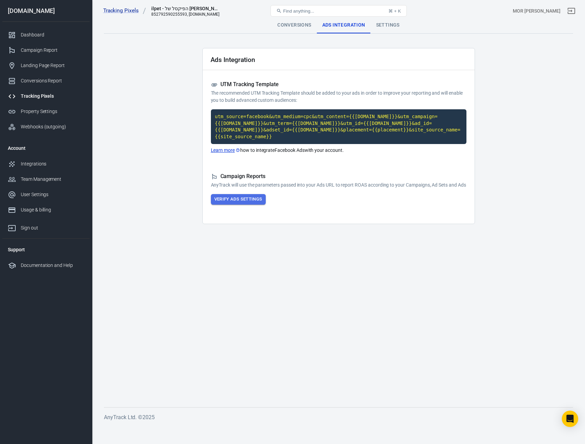
click at [235, 201] on button "Verify Ads Settings" at bounding box center [238, 199] width 55 height 11
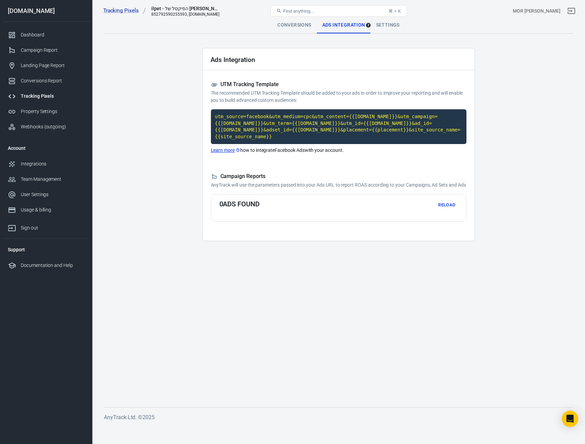
click at [264, 126] on code "utm_source=facebook&utm_medium=cpc&utm_content={{adset.name}}&utm_campaign={{ca…" at bounding box center [339, 126] width 256 height 35
click at [51, 111] on div "Property Settings" at bounding box center [52, 111] width 63 height 7
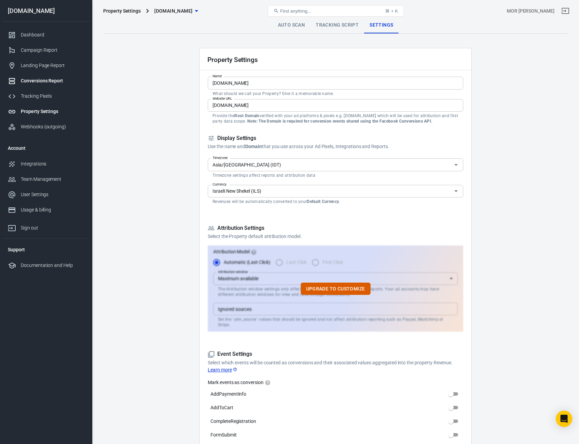
click at [44, 86] on link "Conversions Report" at bounding box center [45, 80] width 87 height 15
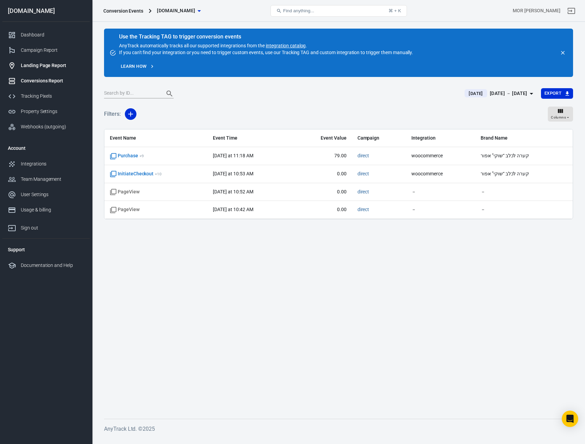
click at [45, 69] on div "Landing Page Report" at bounding box center [52, 65] width 63 height 7
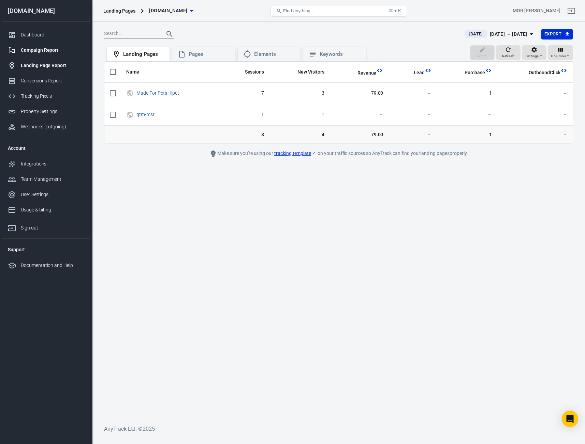
click at [46, 48] on div "Campaign Report" at bounding box center [52, 50] width 63 height 7
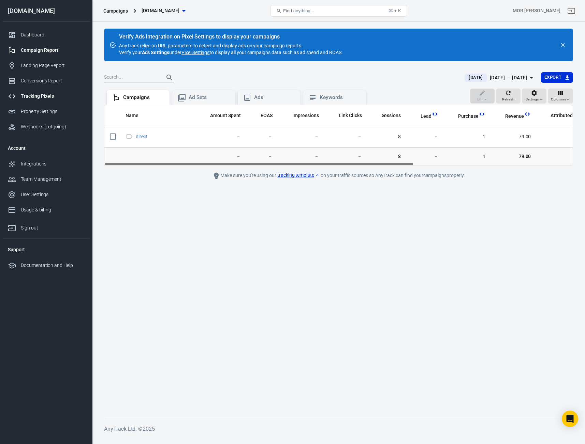
click at [38, 93] on div "Tracking Pixels" at bounding box center [52, 96] width 63 height 7
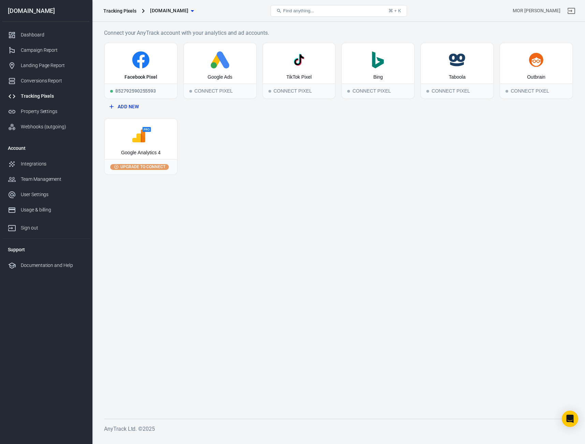
click at [132, 166] on span "Upgrade to connect" at bounding box center [143, 167] width 48 height 6
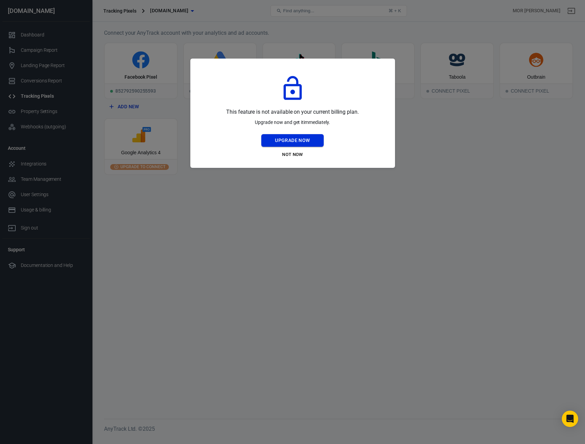
click at [314, 138] on button "Upgrade Now" at bounding box center [292, 140] width 62 height 13
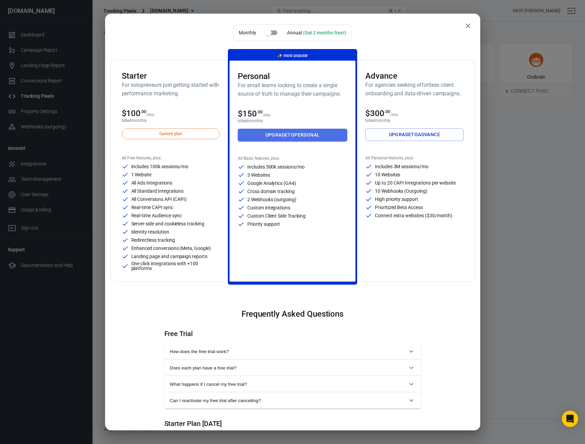
click at [300, 137] on link "Upgrade to Personal" at bounding box center [292, 135] width 109 height 13
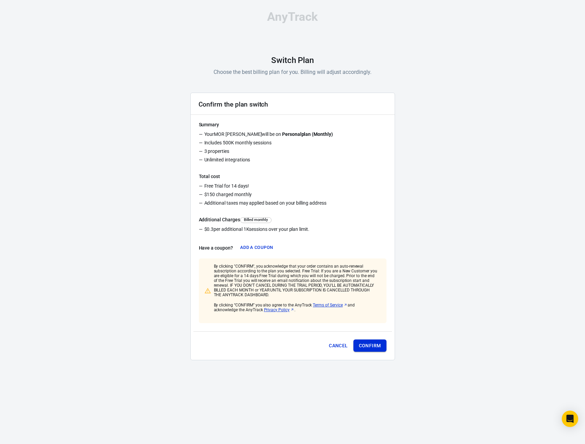
click at [370, 348] on button "Confirm" at bounding box center [369, 346] width 33 height 13
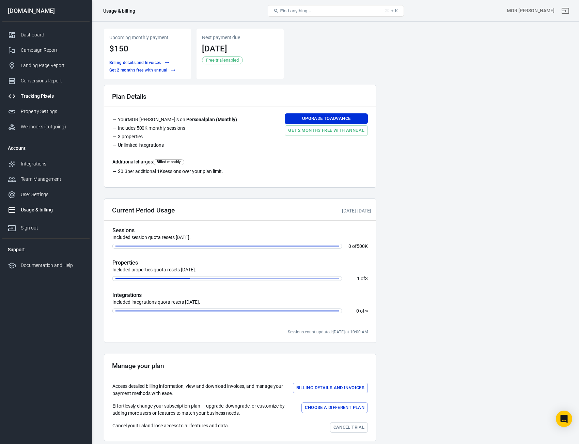
click at [42, 96] on div "Tracking Pixels" at bounding box center [52, 96] width 63 height 7
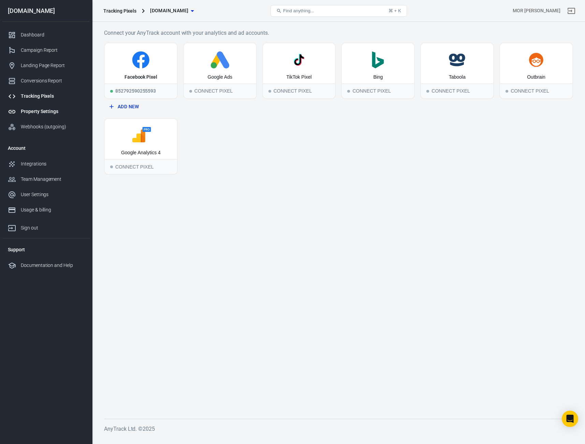
click at [44, 108] on div "Property Settings" at bounding box center [52, 111] width 63 height 7
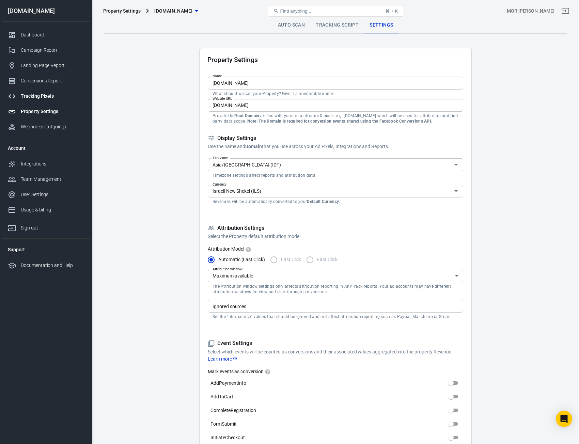
click at [44, 101] on link "Tracking Pixels" at bounding box center [45, 96] width 87 height 15
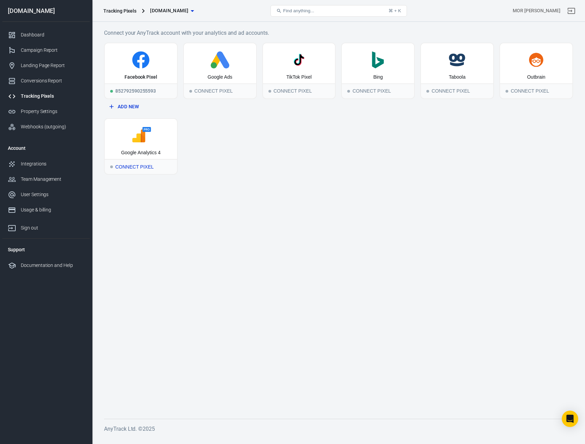
click at [161, 144] on icon at bounding box center [140, 135] width 67 height 17
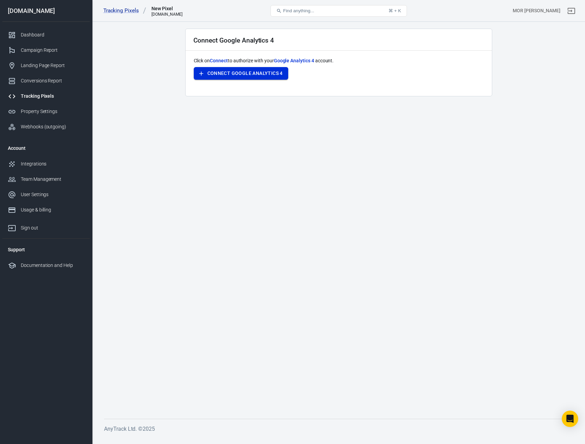
click at [254, 73] on button "Connect Google Analytics 4" at bounding box center [241, 73] width 94 height 13
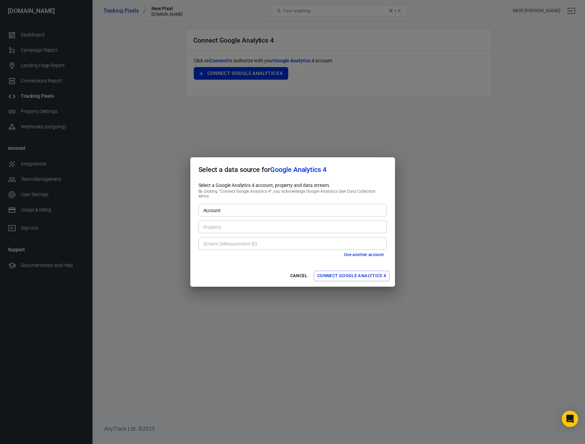
click at [248, 211] on input "Account" at bounding box center [291, 210] width 183 height 9
click at [262, 226] on li "BDSOLAR [47269518]" at bounding box center [292, 222] width 188 height 11
click at [258, 223] on input "Property" at bounding box center [291, 227] width 183 height 9
click at [259, 207] on input "BDSOLAR [47269518]" at bounding box center [291, 210] width 183 height 9
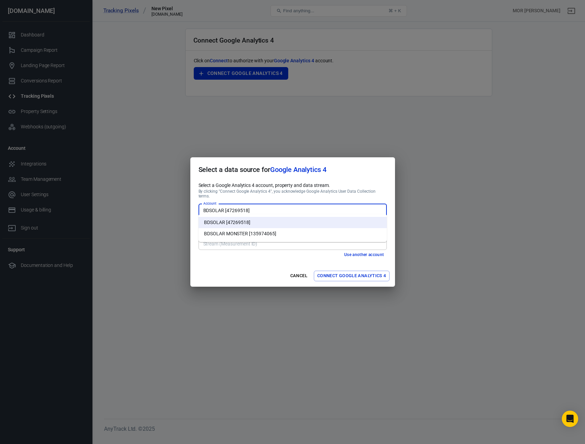
click at [253, 231] on li "BDSOLAR MONSTER [135974065]" at bounding box center [292, 233] width 188 height 11
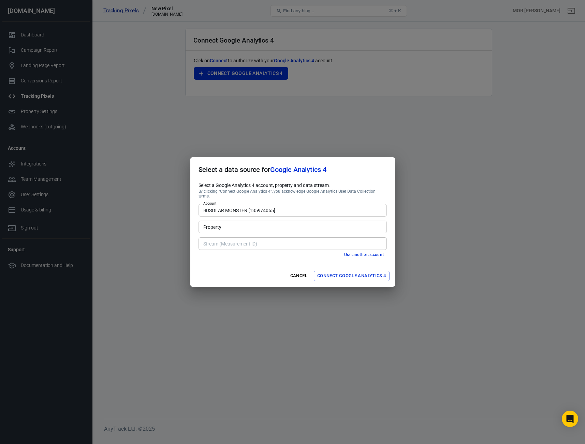
click at [249, 224] on input "Property" at bounding box center [291, 227] width 183 height 9
click at [260, 207] on input "BDSOLAR MONSTER [135974065]" at bounding box center [291, 210] width 183 height 9
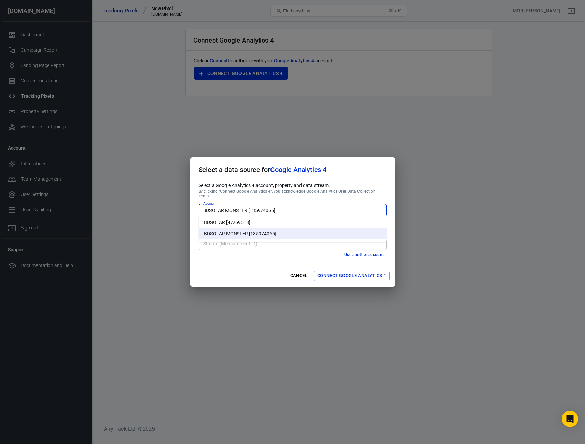
click at [254, 219] on li "BDSOLAR [47269518]" at bounding box center [292, 222] width 188 height 11
type input "BDSOLAR [47269518]"
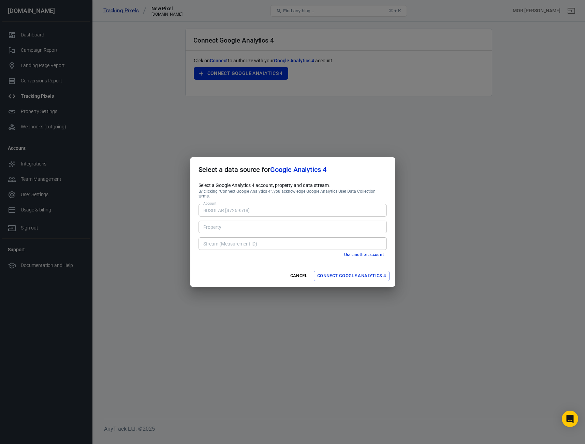
click at [251, 230] on div "Property" at bounding box center [292, 227] width 188 height 13
click at [255, 225] on input "Property" at bounding box center [291, 227] width 183 height 9
click at [253, 236] on li "ilpet.co.il, Asia/Jerusalem, ILS [445002961]" at bounding box center [292, 239] width 188 height 11
type input "ilpet.co.il, Asia/Jerusalem, ILS [445002961]"
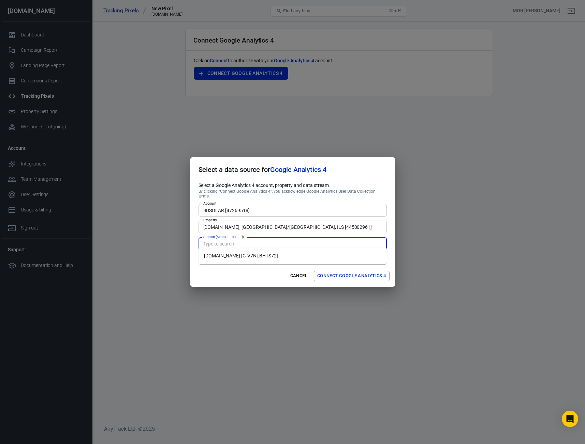
click at [256, 241] on input "Stream (Measurement ID)" at bounding box center [291, 244] width 183 height 9
click at [252, 256] on li "ilpet.co.il [G-V7NLBHTS72]" at bounding box center [292, 256] width 188 height 11
type input "ilpet.co.il [G-V7NLBHTS72]"
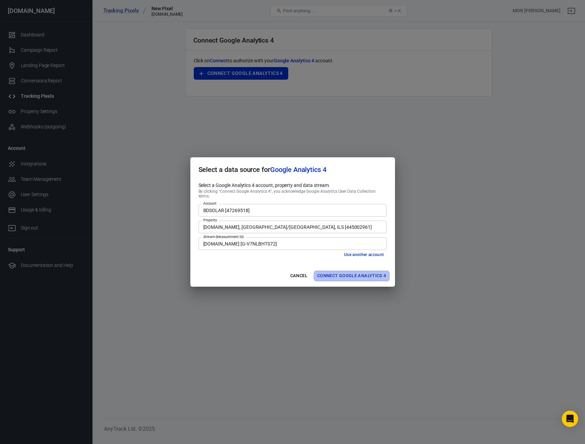
click at [366, 275] on button "Connect Google Analytics 4" at bounding box center [352, 276] width 76 height 11
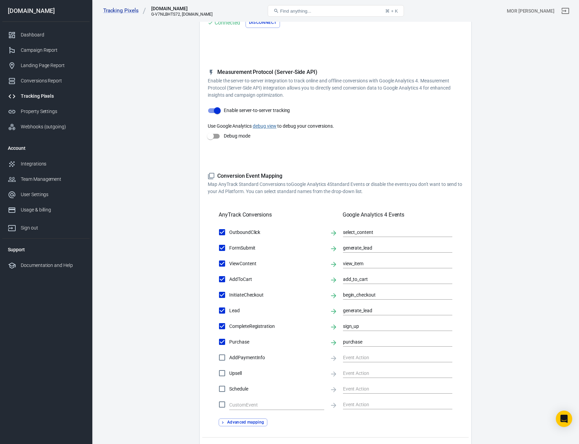
scroll to position [102, 0]
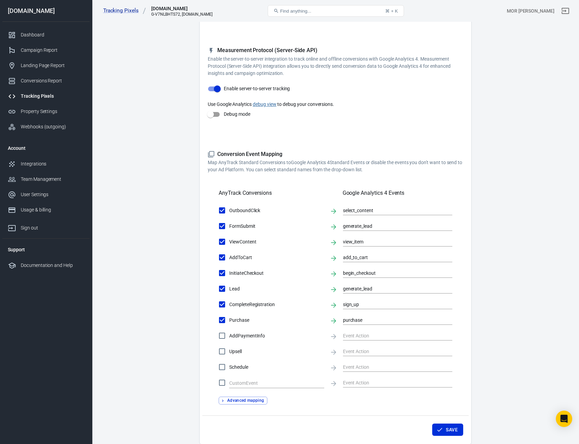
click at [265, 335] on span "AddPaymentInfo" at bounding box center [276, 336] width 95 height 7
click at [229, 335] on input "AddPaymentInfo" at bounding box center [222, 336] width 14 height 14
checkbox input "true"
click at [356, 340] on input "text" at bounding box center [392, 336] width 99 height 9
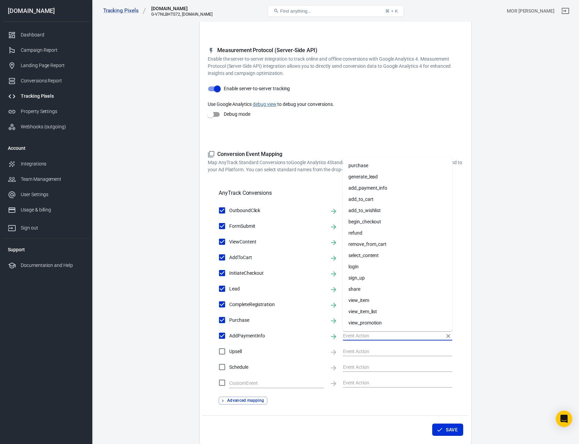
click at [378, 189] on li "add_payment_info" at bounding box center [397, 188] width 109 height 11
type input "add_payment_info"
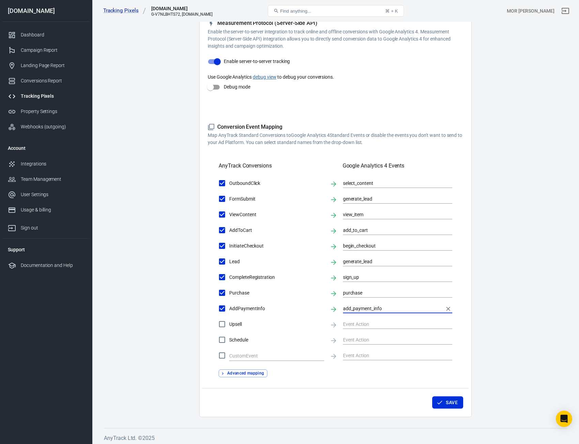
scroll to position [132, 0]
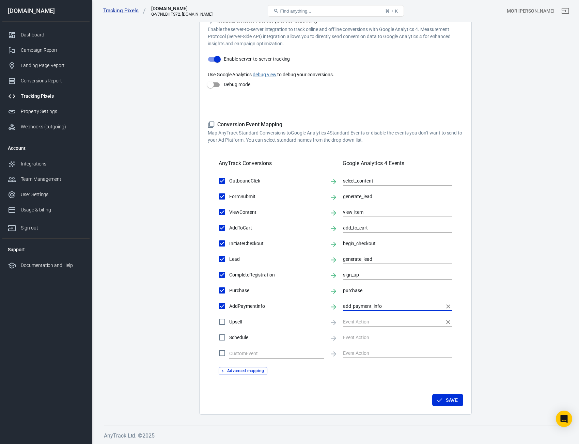
click at [359, 324] on input "text" at bounding box center [392, 322] width 99 height 9
click at [453, 407] on button "Save" at bounding box center [447, 400] width 31 height 13
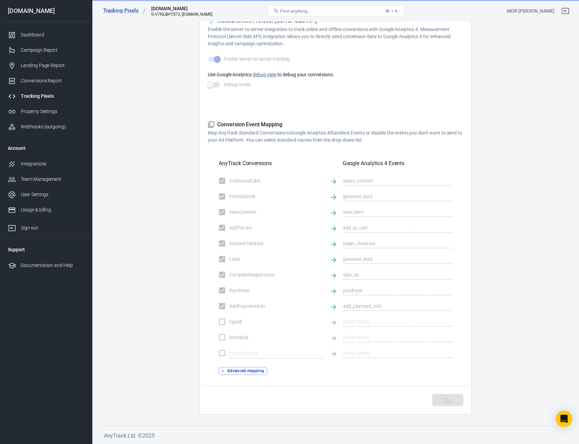
click at [452, 401] on div "Save" at bounding box center [335, 399] width 267 height 26
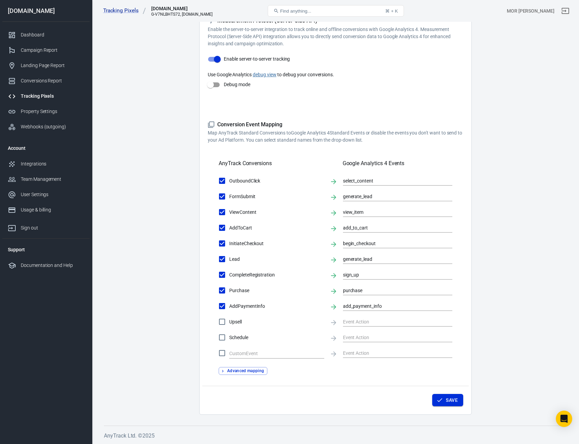
click at [452, 401] on button "Save" at bounding box center [447, 400] width 31 height 13
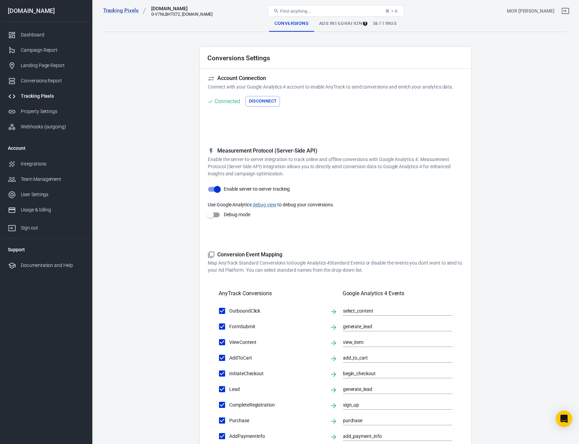
scroll to position [0, 0]
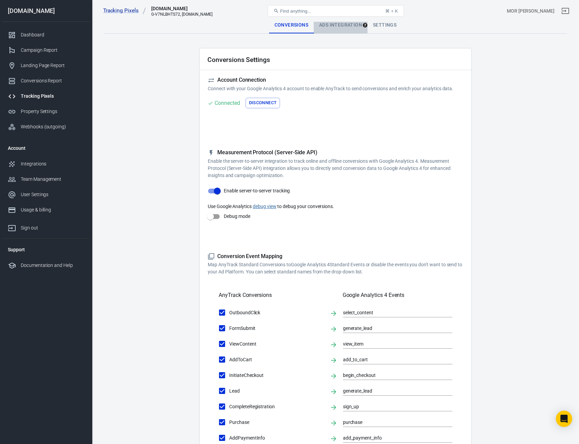
click at [332, 29] on div "Ads Integration" at bounding box center [341, 25] width 54 height 16
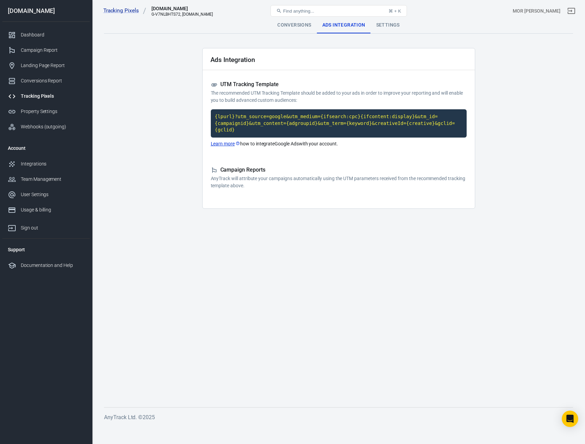
click at [295, 27] on div "Conversions" at bounding box center [294, 25] width 45 height 16
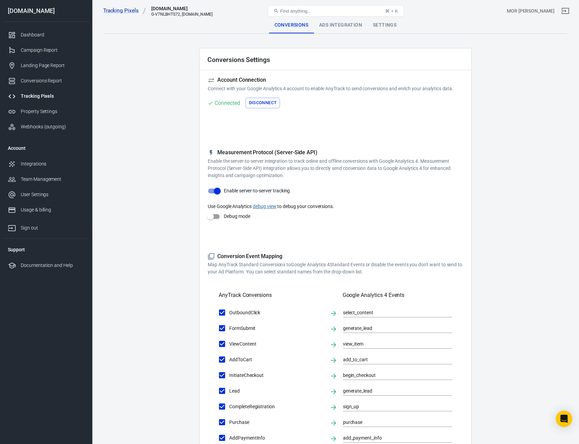
click at [40, 91] on link "Tracking Pixels" at bounding box center [45, 96] width 87 height 15
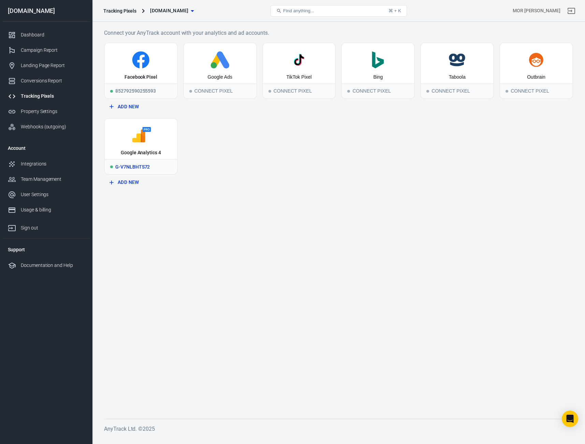
click at [138, 142] on icon at bounding box center [138, 136] width 13 height 13
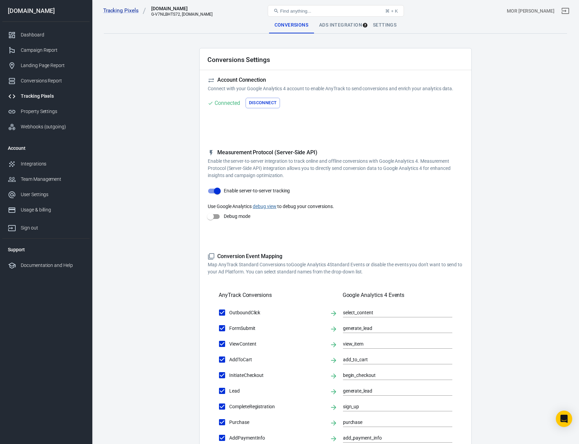
click at [337, 22] on div "Ads Integration" at bounding box center [341, 25] width 54 height 16
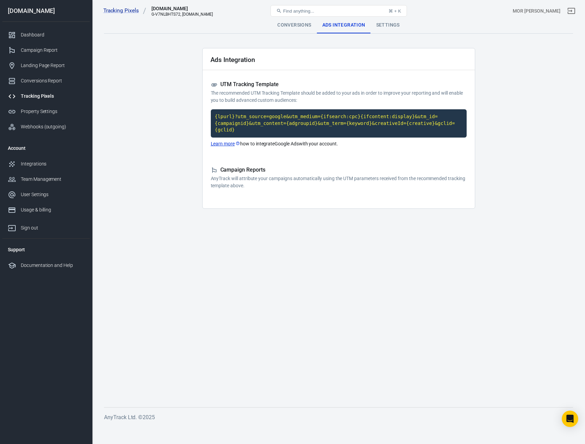
click at [50, 97] on div "Tracking Pixels" at bounding box center [52, 96] width 63 height 7
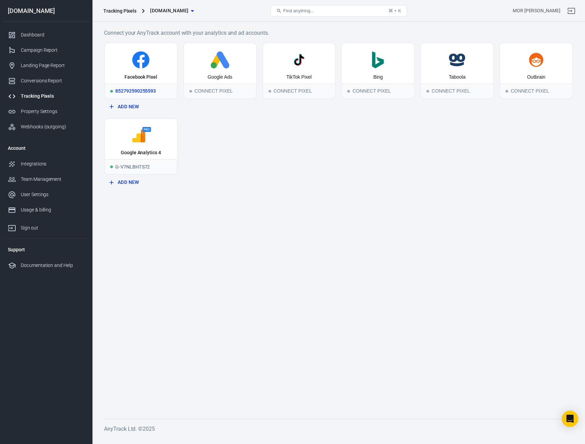
click at [142, 65] on icon at bounding box center [140, 59] width 17 height 17
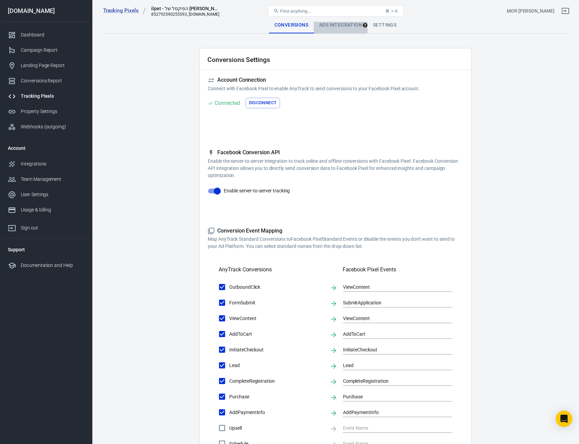
click at [338, 27] on div "Ads Integration" at bounding box center [341, 25] width 54 height 16
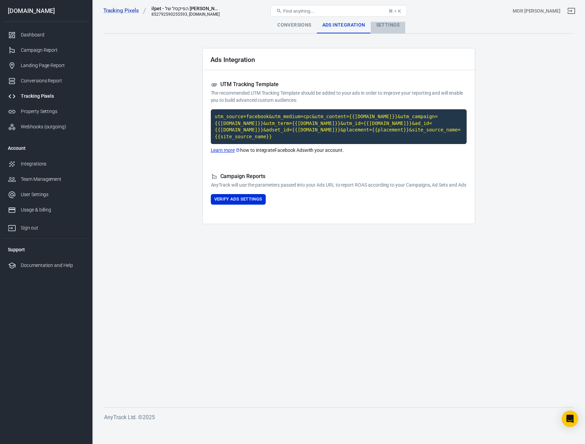
click at [393, 26] on div "Settings" at bounding box center [387, 25] width 34 height 16
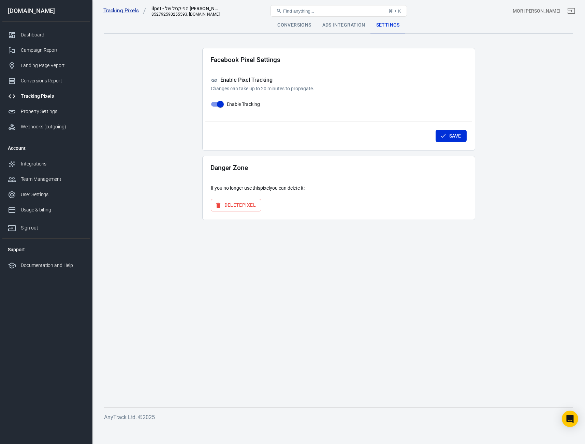
click at [347, 24] on div "Ads Integration" at bounding box center [344, 25] width 54 height 16
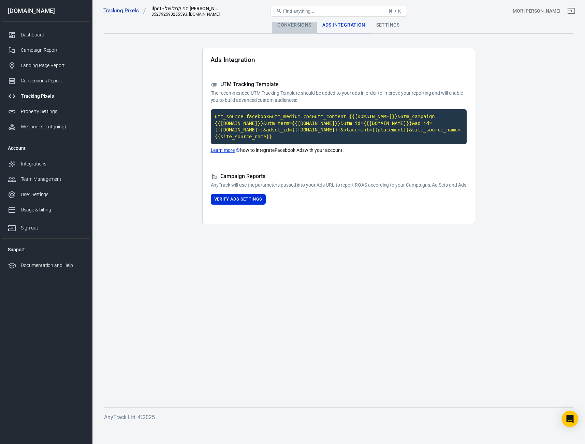
click at [283, 26] on div "Conversions" at bounding box center [294, 25] width 45 height 16
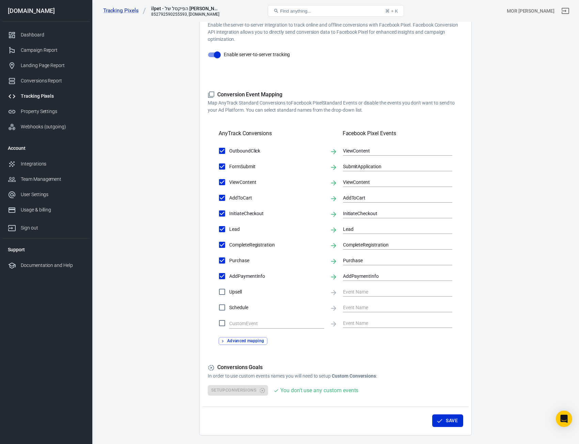
scroll to position [157, 0]
